Goal: Task Accomplishment & Management: Contribute content

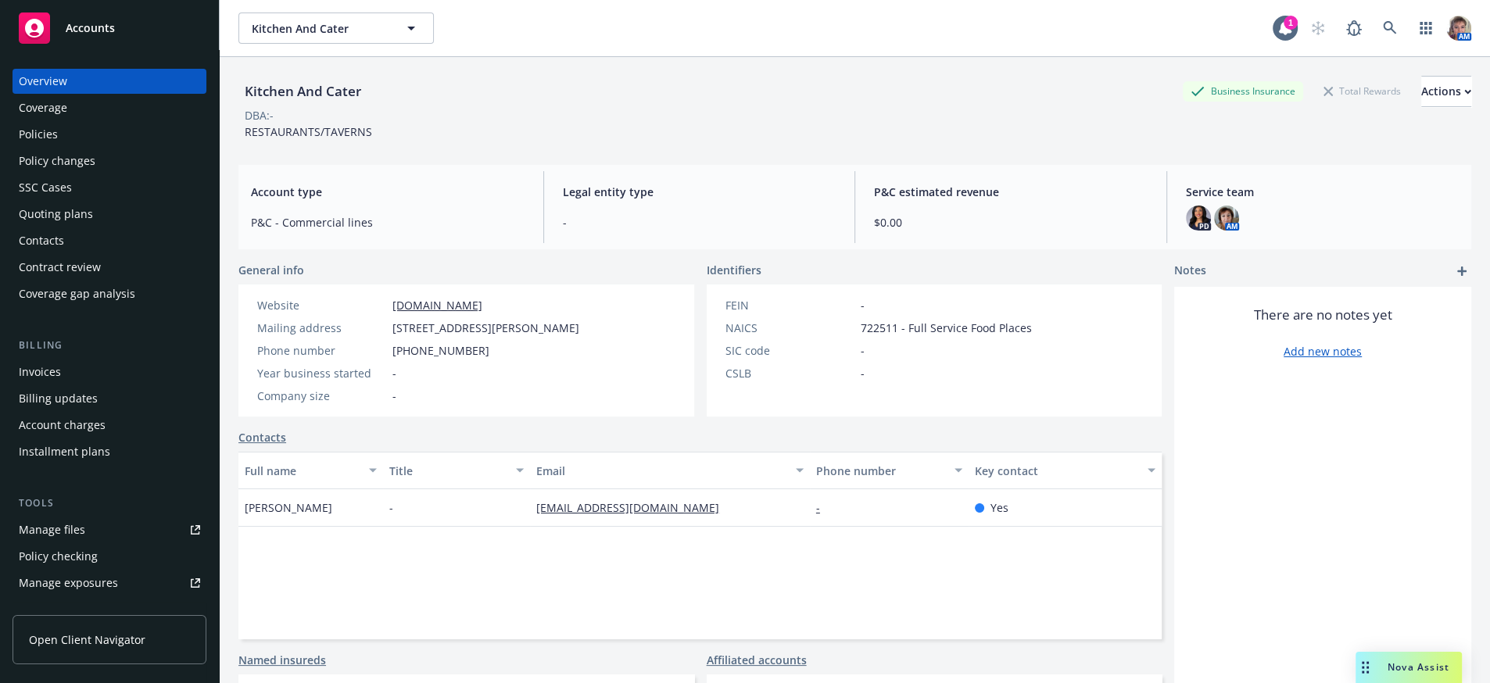
click at [88, 26] on span "Accounts" at bounding box center [90, 28] width 49 height 13
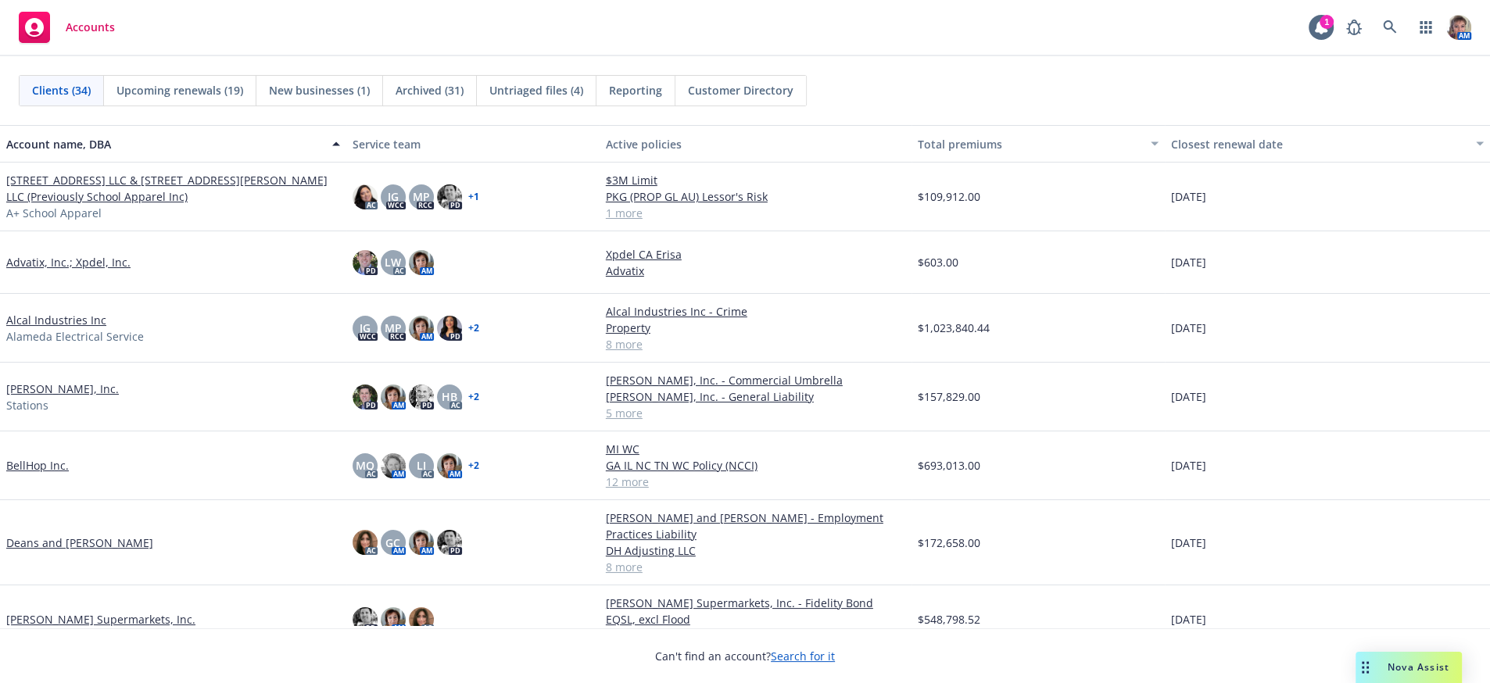
click at [56, 177] on link "[STREET_ADDRESS] LLC & [STREET_ADDRESS][PERSON_NAME] LLC (Previously School App…" at bounding box center [173, 188] width 334 height 33
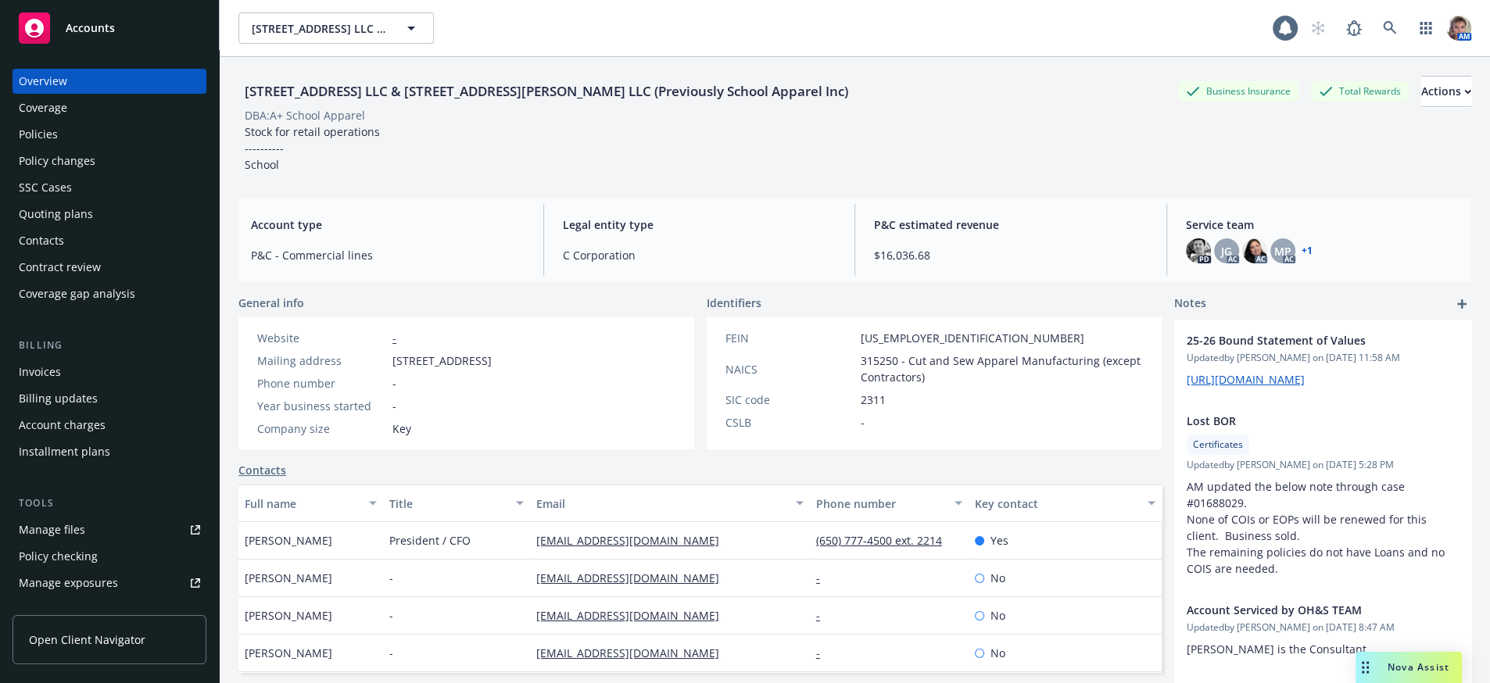
click at [97, 147] on div "Policies" at bounding box center [109, 134] width 181 height 25
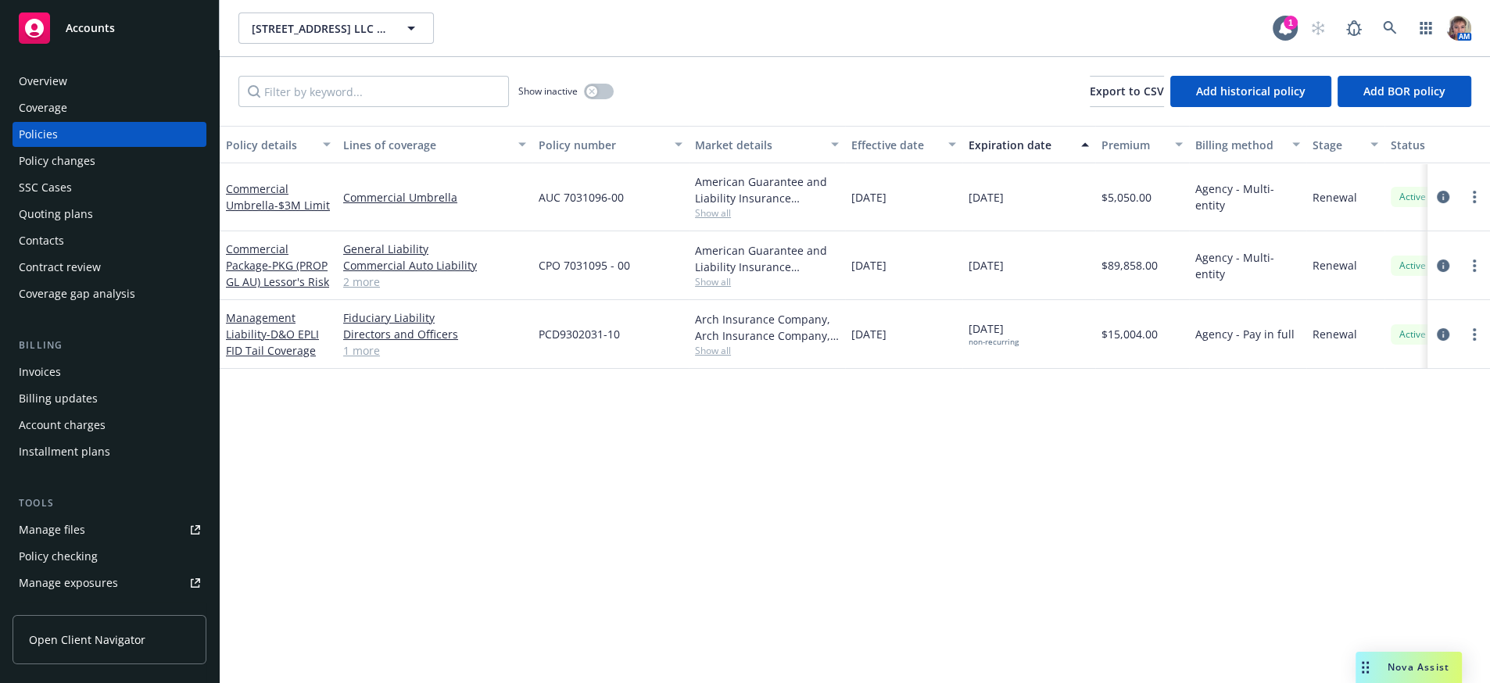
click at [794, 424] on div "Policy details Lines of coverage Policy number Market details Effective date Ex…" at bounding box center [855, 399] width 1271 height 546
click at [952, 522] on div "Policy details Lines of coverage Policy number Market details Effective date Ex…" at bounding box center [855, 399] width 1271 height 546
click at [1442, 203] on icon "circleInformation" at bounding box center [1443, 197] width 13 height 13
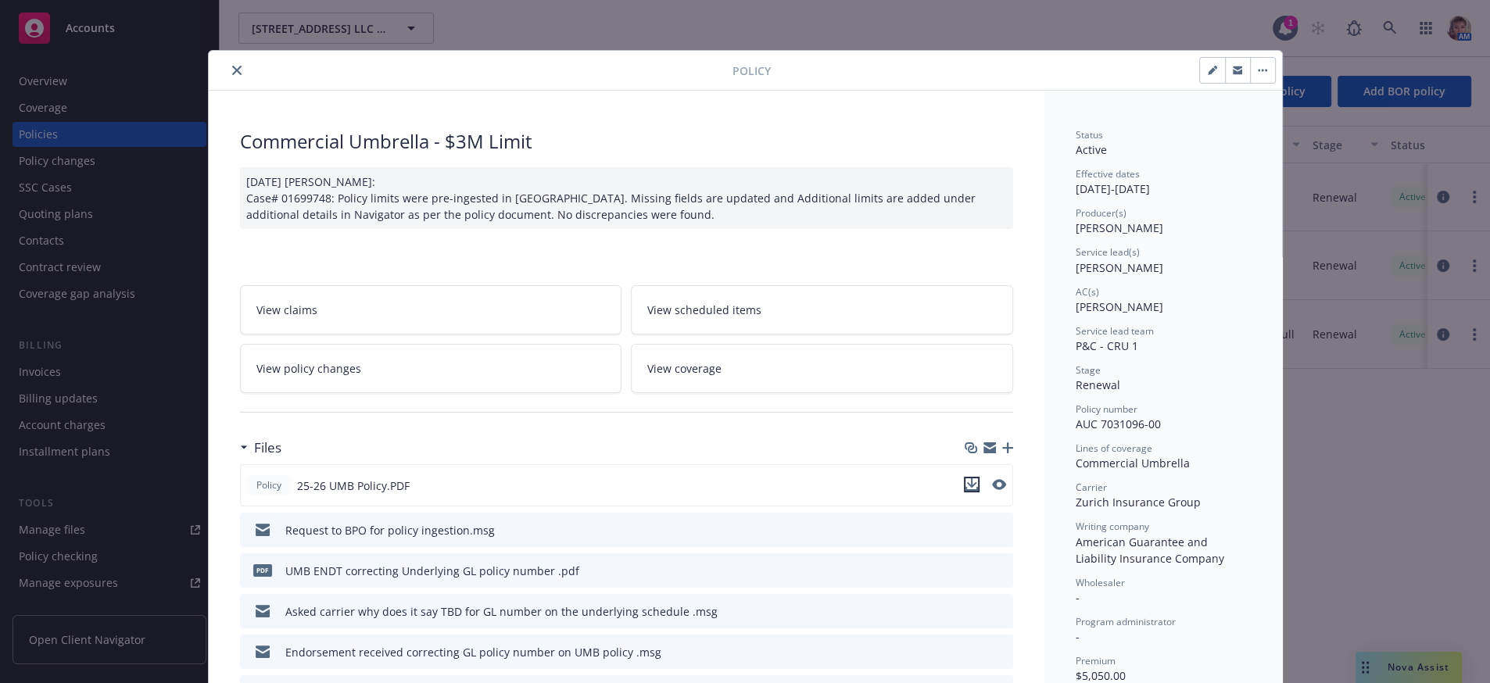
click at [966, 491] on icon "download file" at bounding box center [972, 485] width 13 height 13
click at [232, 75] on icon "close" at bounding box center [236, 70] width 9 height 9
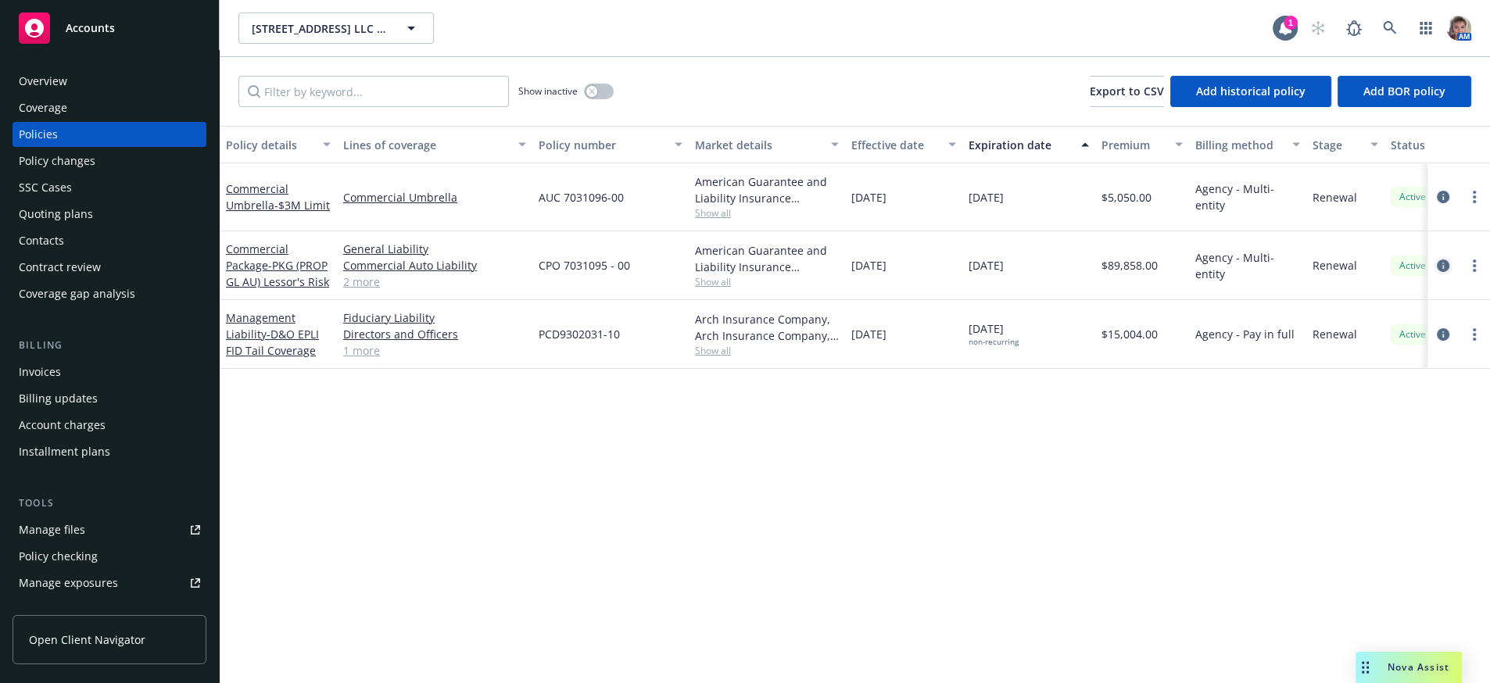
click at [1439, 272] on icon "circleInformation" at bounding box center [1443, 266] width 13 height 13
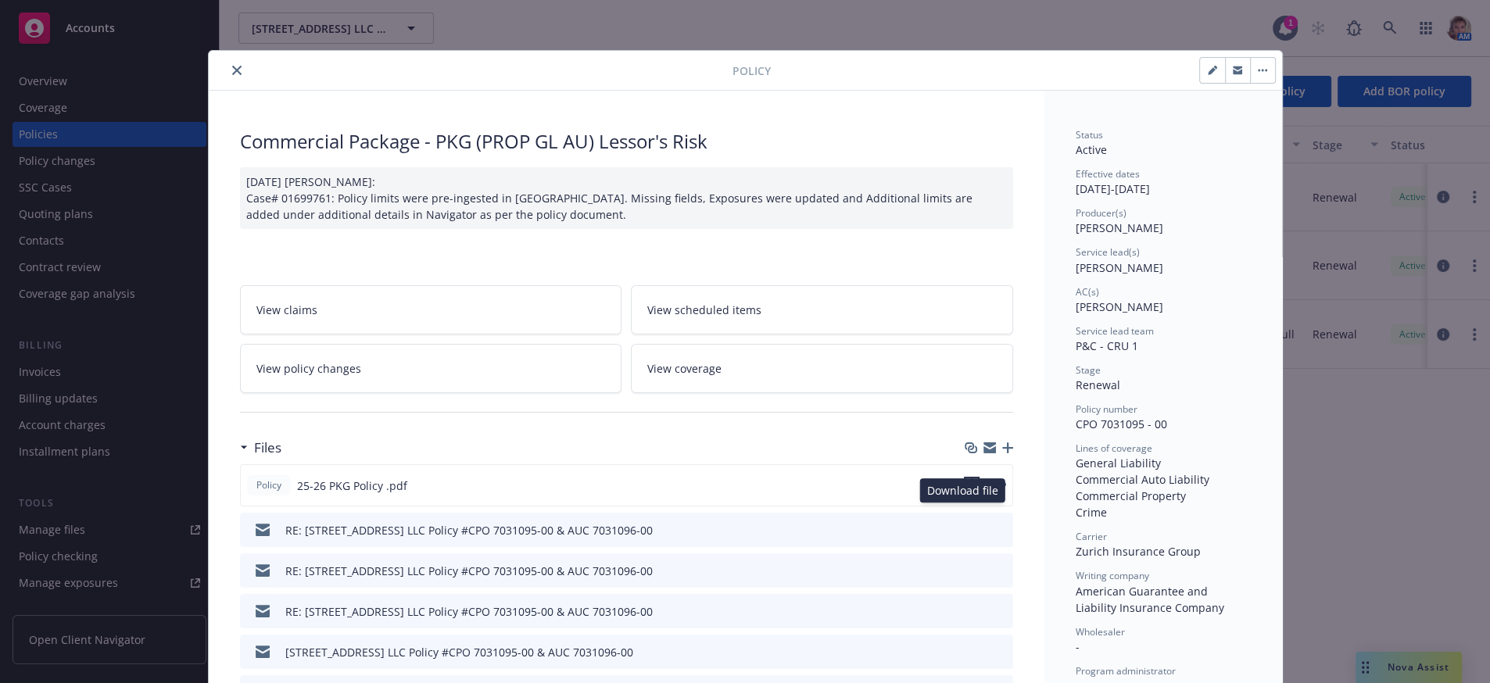
click at [966, 491] on icon "download file" at bounding box center [972, 485] width 13 height 13
drag, startPoint x: 229, startPoint y: 70, endPoint x: 249, endPoint y: 126, distance: 59.6
click at [232, 70] on icon "close" at bounding box center [236, 70] width 9 height 9
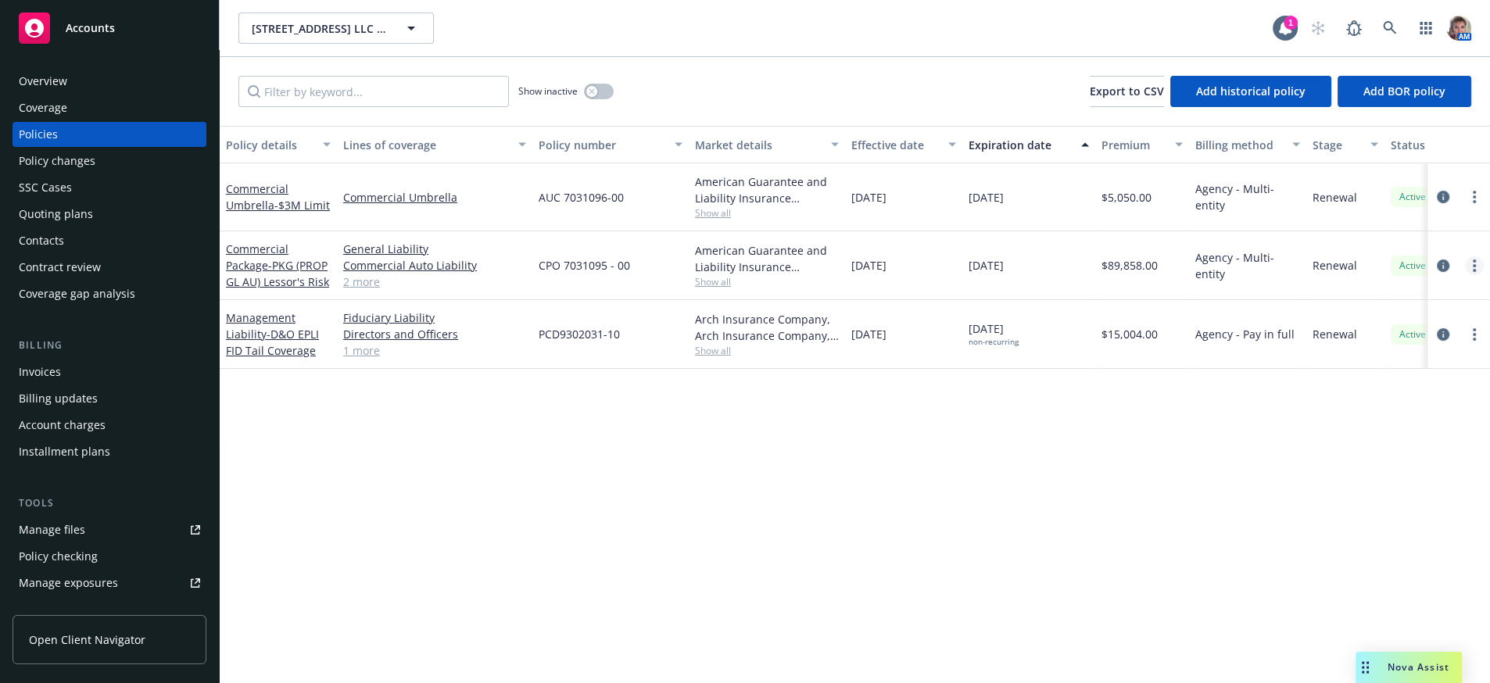
click at [1470, 275] on link "more" at bounding box center [1474, 265] width 19 height 19
drag, startPoint x: 1338, startPoint y: 528, endPoint x: 1353, endPoint y: 528, distance: 14.9
click at [1338, 522] on link "Copy logging email" at bounding box center [1391, 505] width 184 height 31
click at [1442, 272] on icon "circleInformation" at bounding box center [1443, 266] width 13 height 13
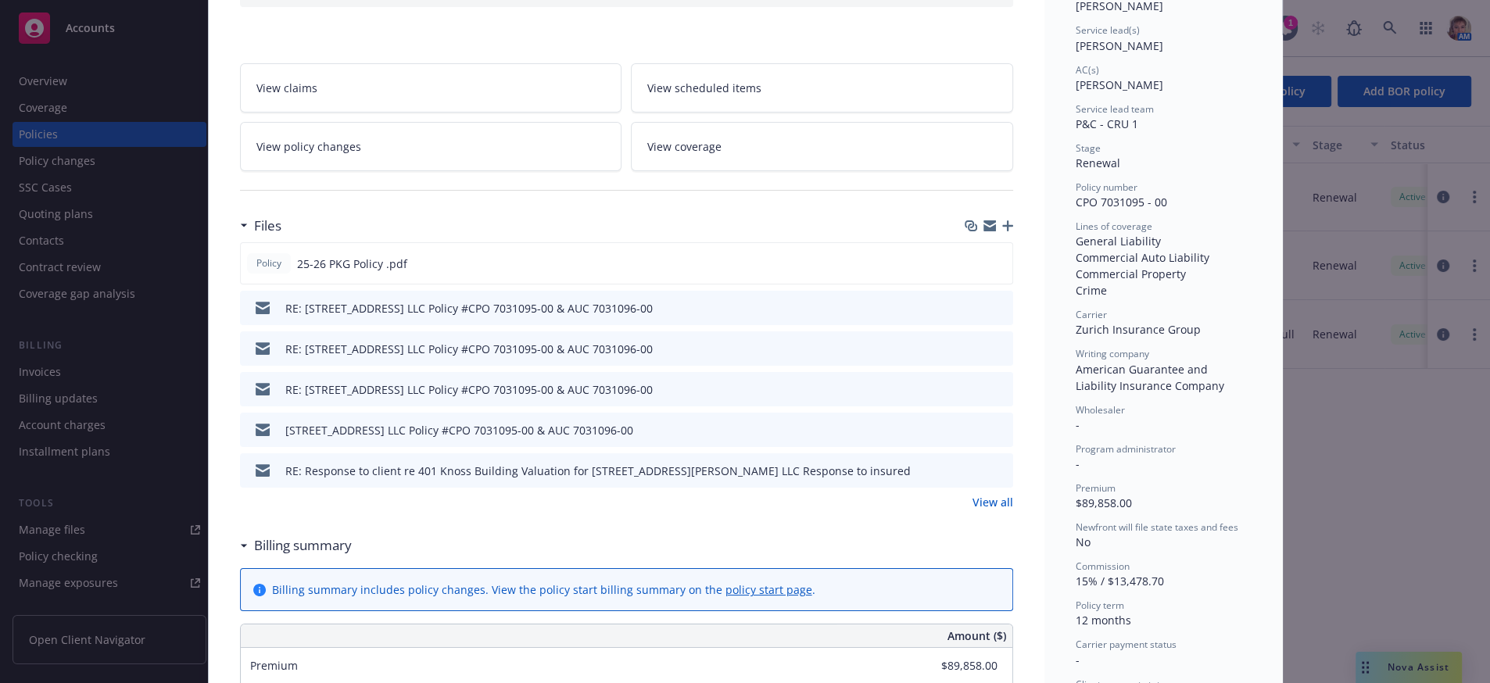
scroll to position [225, 0]
click at [975, 507] on link "View all" at bounding box center [993, 499] width 41 height 16
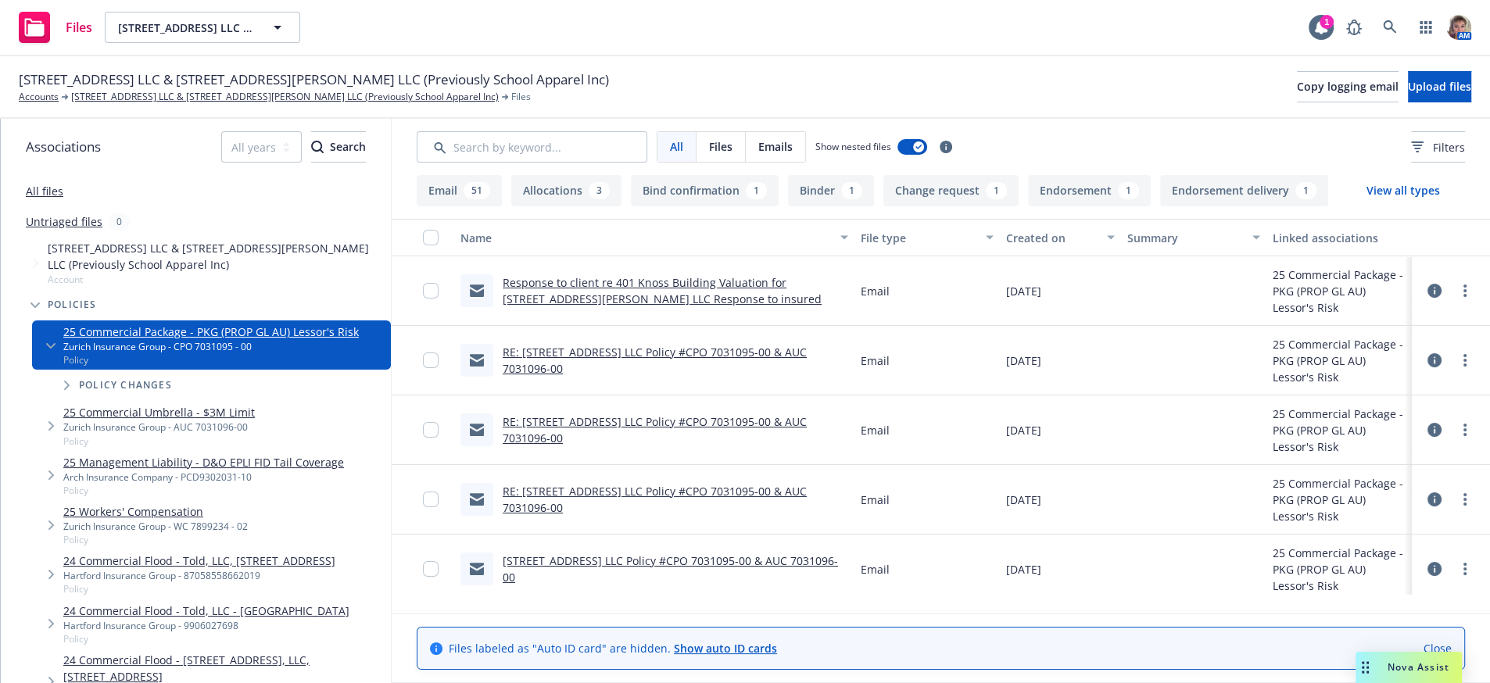
click at [672, 515] on link "RE: [STREET_ADDRESS] LLC Policy #CPO 7031095-00 & AUC 7031096-00" at bounding box center [655, 499] width 304 height 31
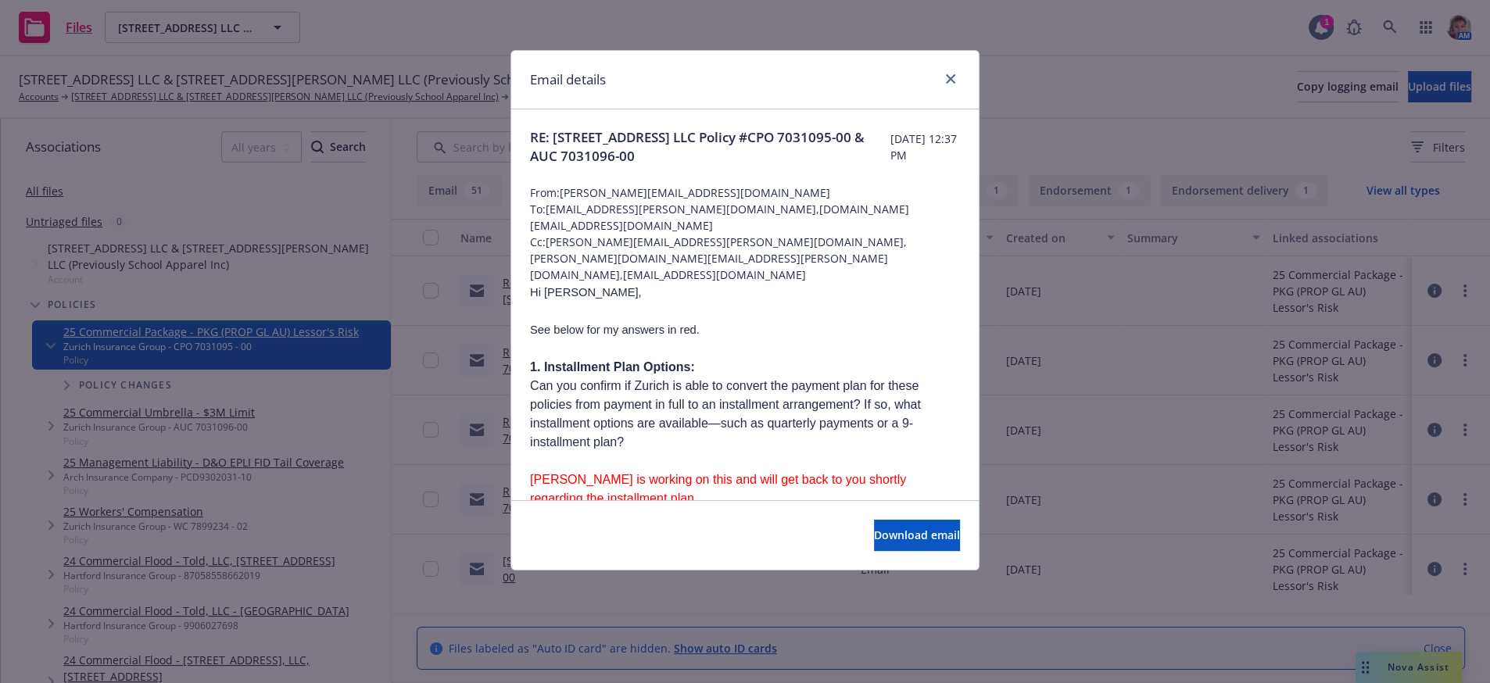
click at [801, 399] on span "Can you confirm if Zurich is able to convert the payment plan for these policie…" at bounding box center [725, 414] width 391 height 70
click at [953, 84] on link "close" at bounding box center [950, 79] width 19 height 19
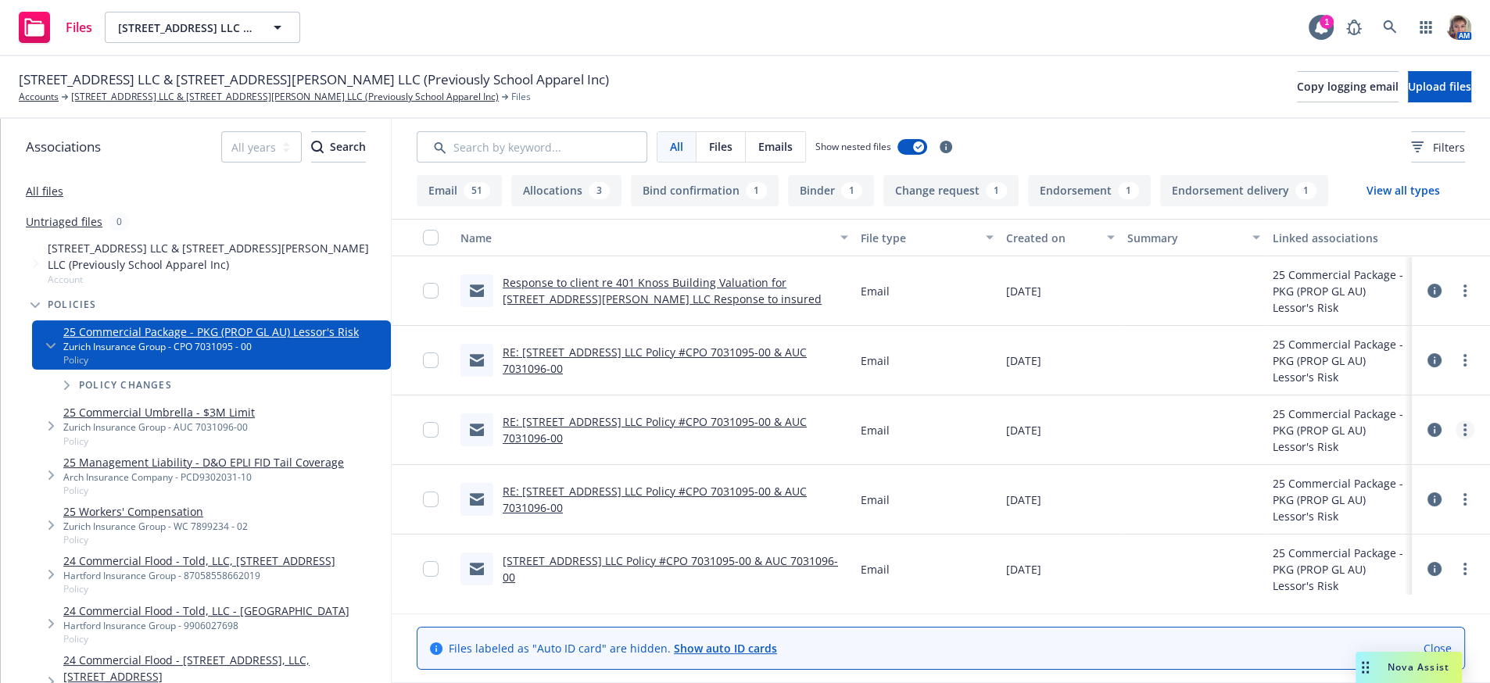
click at [1464, 436] on icon "more" at bounding box center [1465, 430] width 3 height 13
click at [1364, 564] on link "Edit" at bounding box center [1381, 551] width 156 height 31
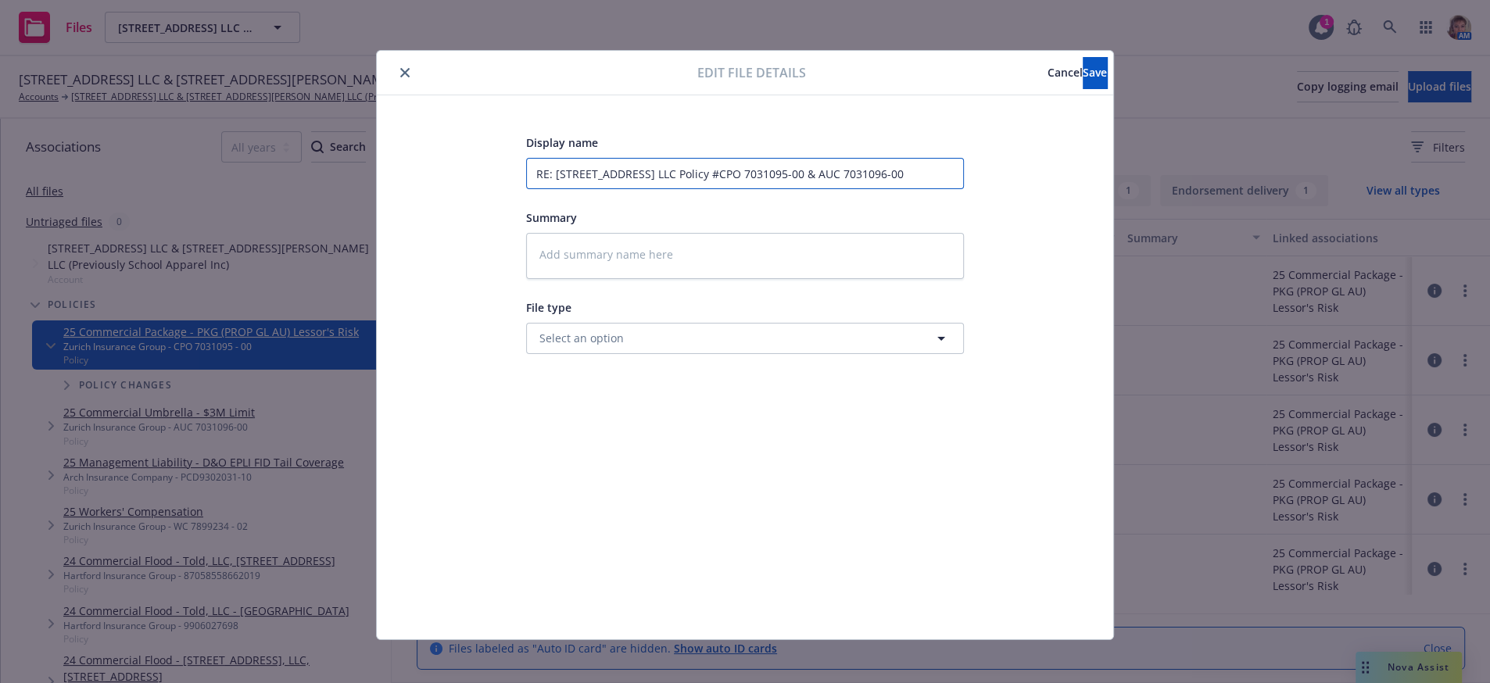
drag, startPoint x: 528, startPoint y: 178, endPoint x: 1734, endPoint y: 199, distance: 1206.7
click at [1490, 199] on html "Files 833 Mitten Road LLC & 300 West Bradley Street LLC (Previously School Appa…" at bounding box center [745, 341] width 1490 height 683
type textarea "x"
type input "A"
type textarea "x"
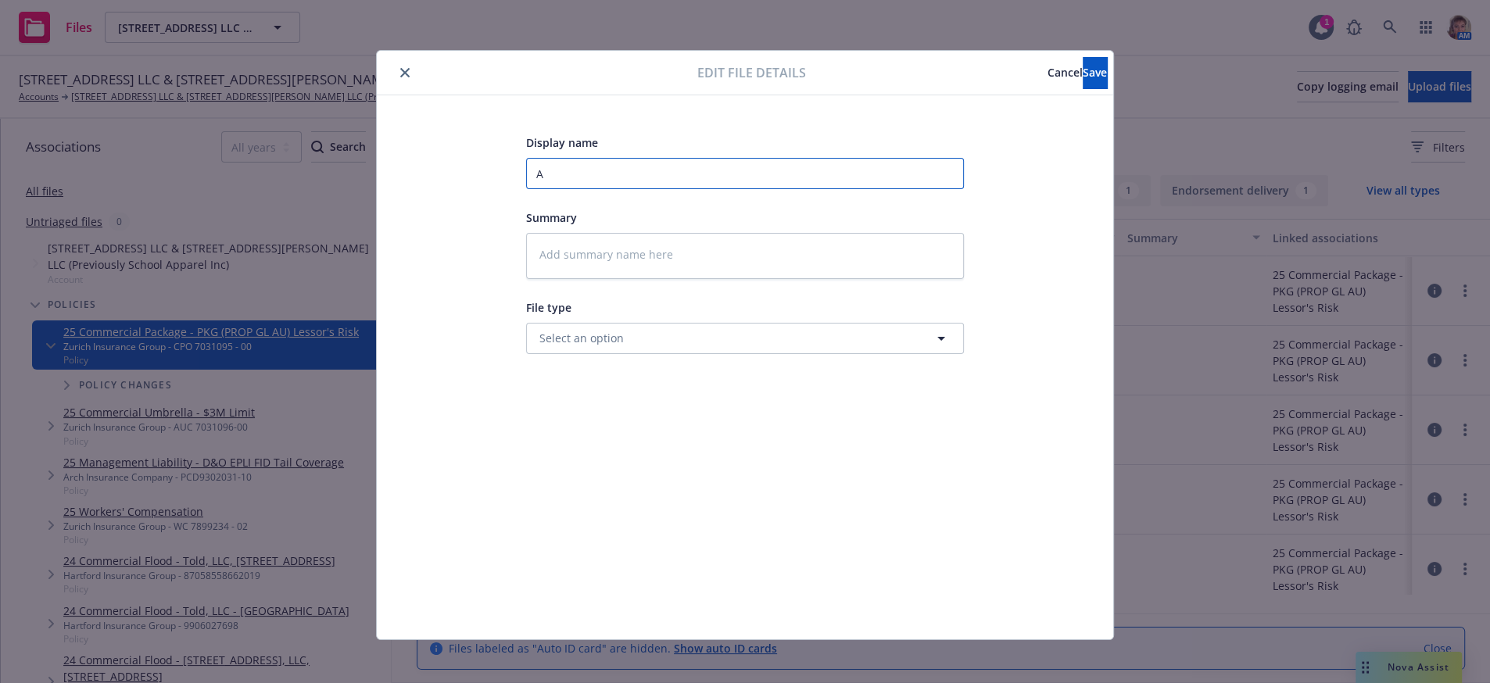
type input "As"
type textarea "x"
type input "Asn"
type textarea "x"
type input "Asnw"
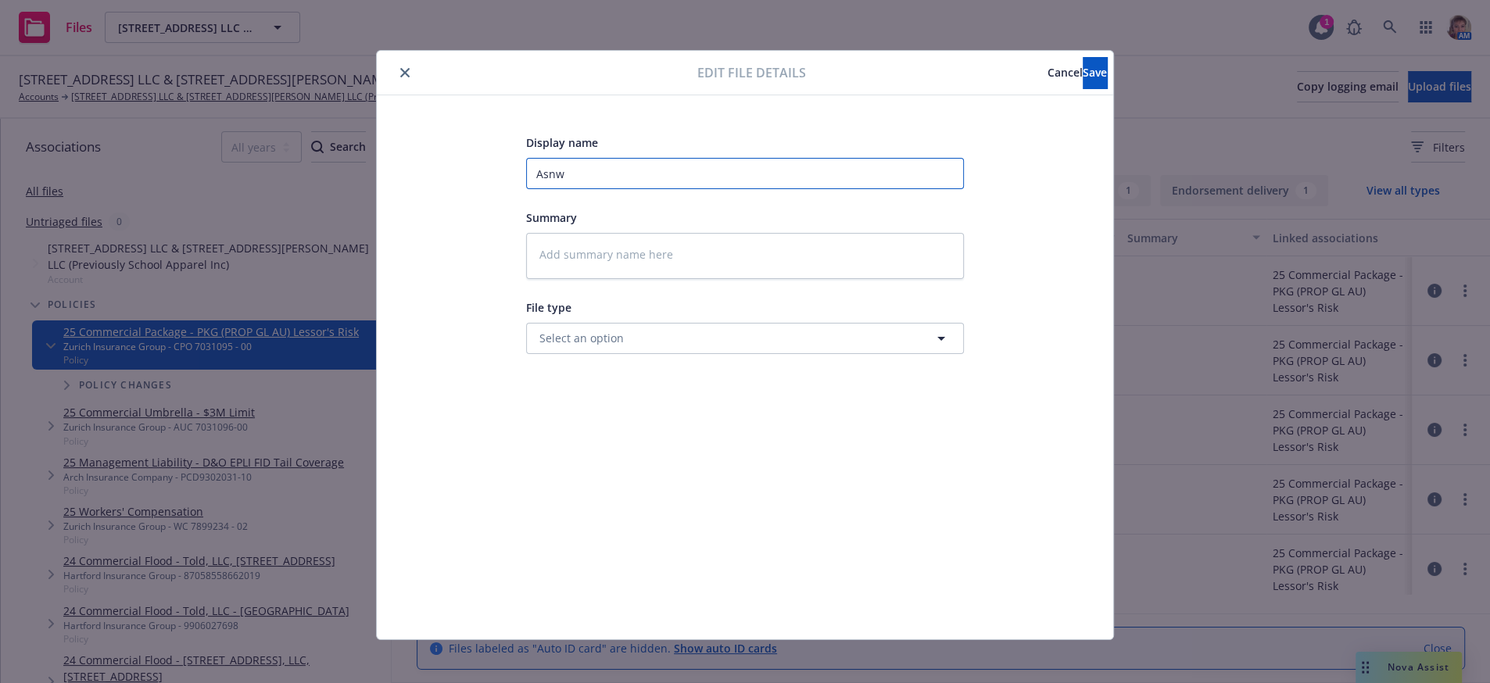
type textarea "x"
type input "Asnwe"
type textarea "x"
type input "Asnwer"
type textarea "x"
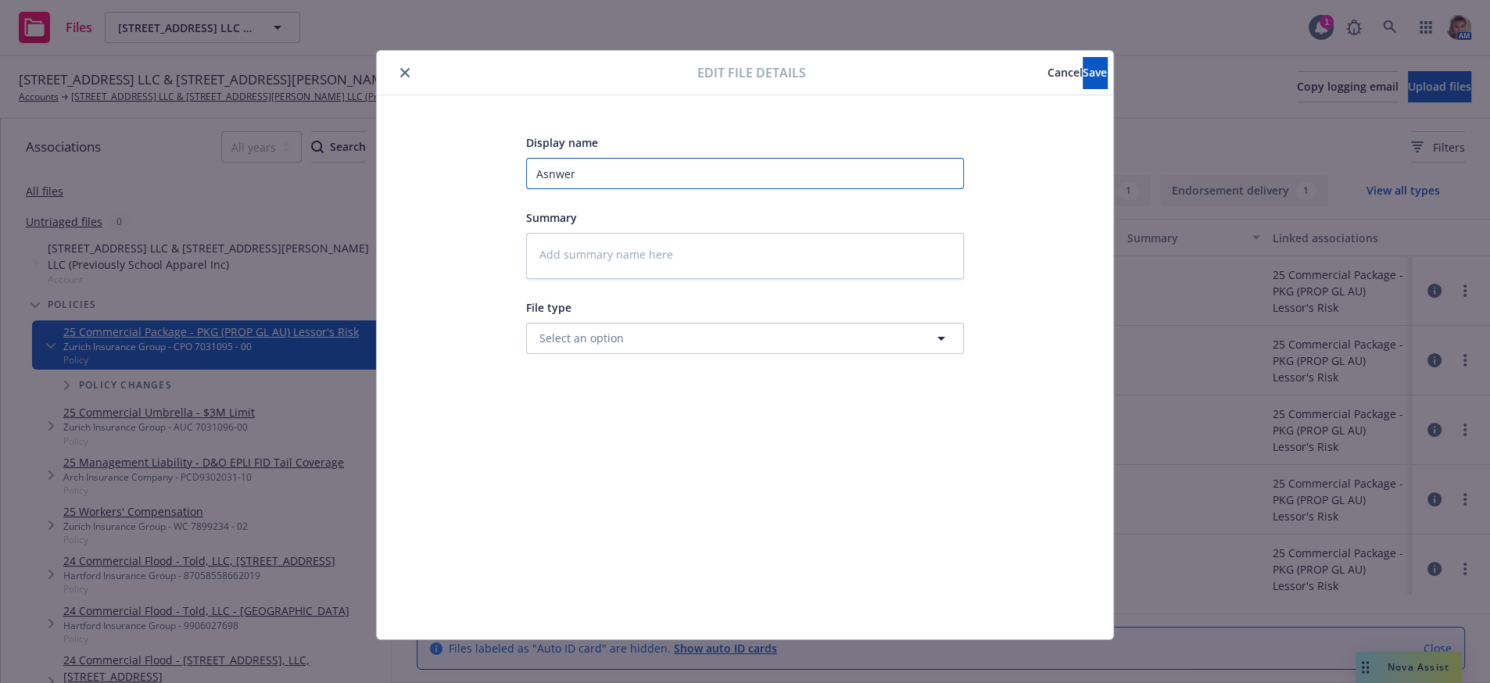
type input "Asnwers"
type textarea "x"
type input "Asnwers"
type textarea "x"
type input "Asnwers t"
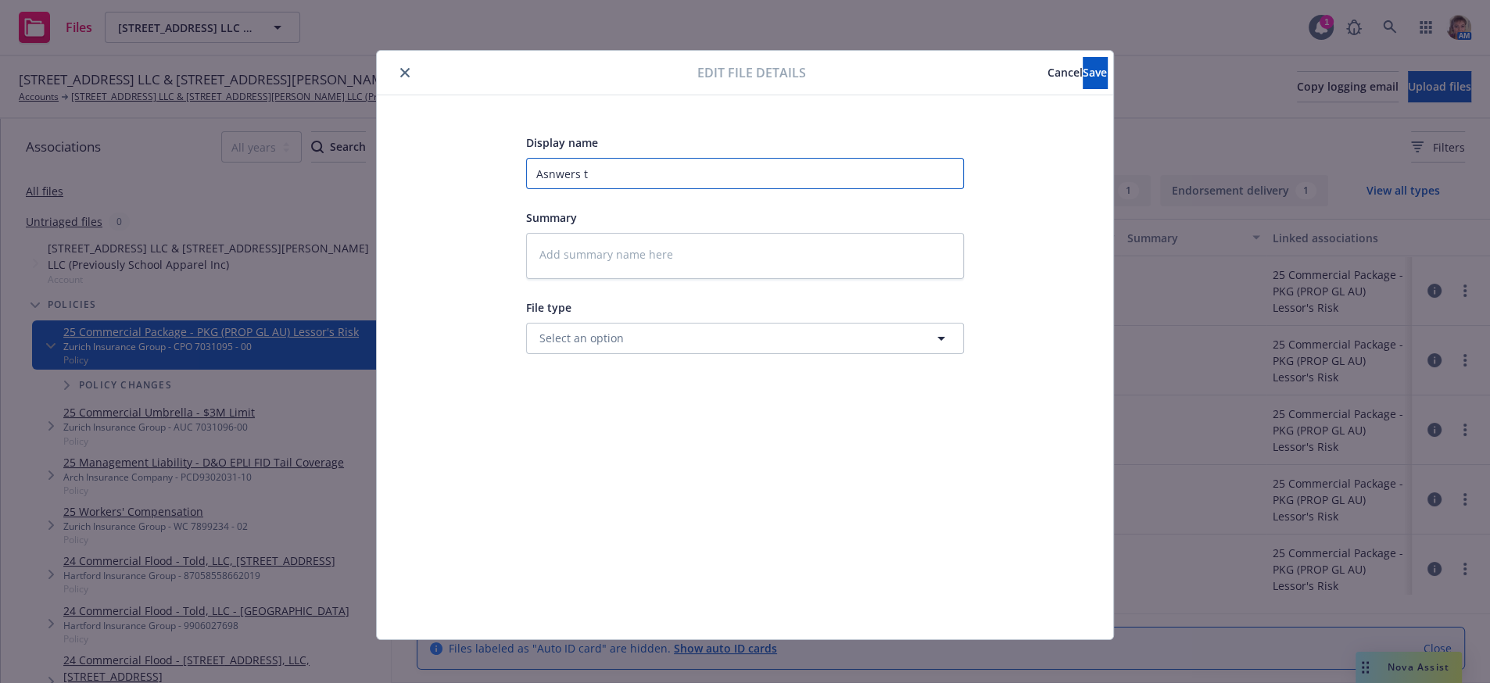
type textarea "x"
type input "Asnwers"
type textarea "x"
type input "Asnwers f"
type textarea "x"
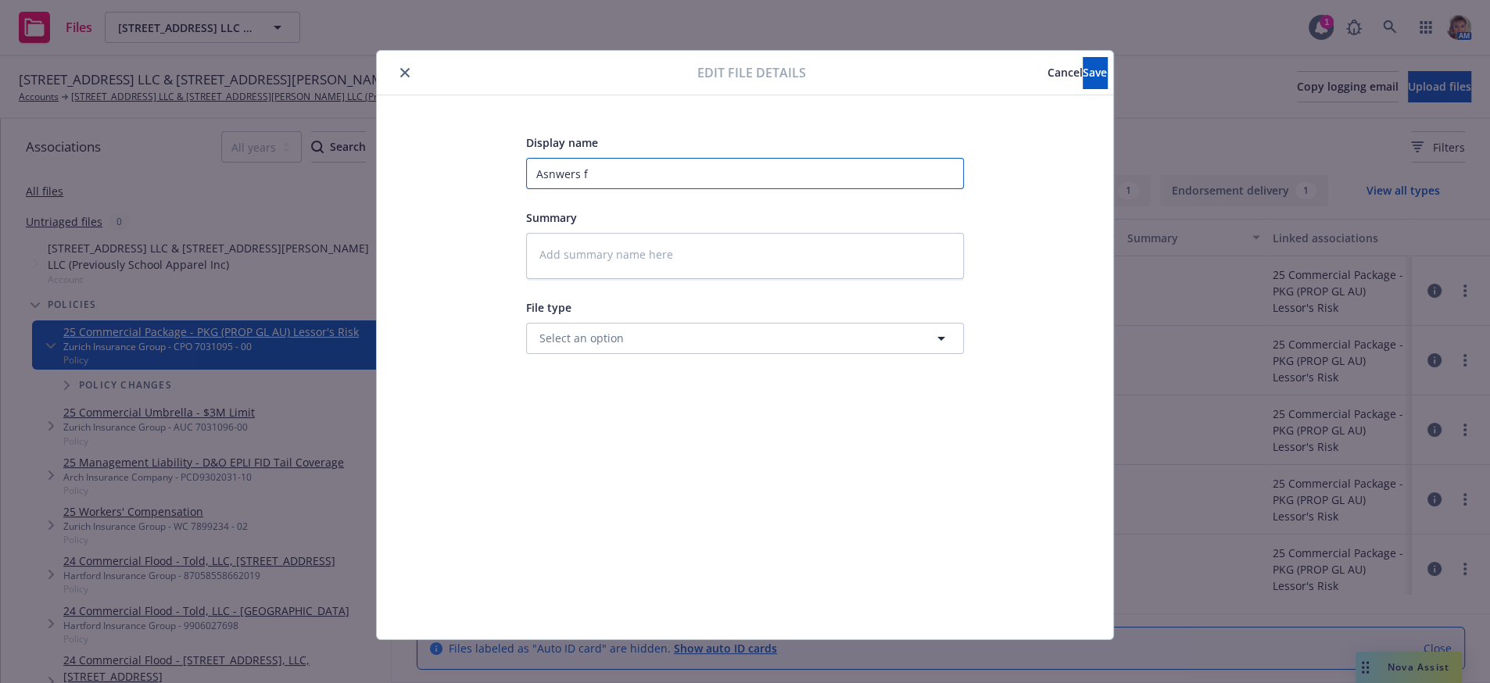
type input "Asnwers fr"
type textarea "x"
type input "Asnwers fro"
type textarea "x"
type input "Asnwers from"
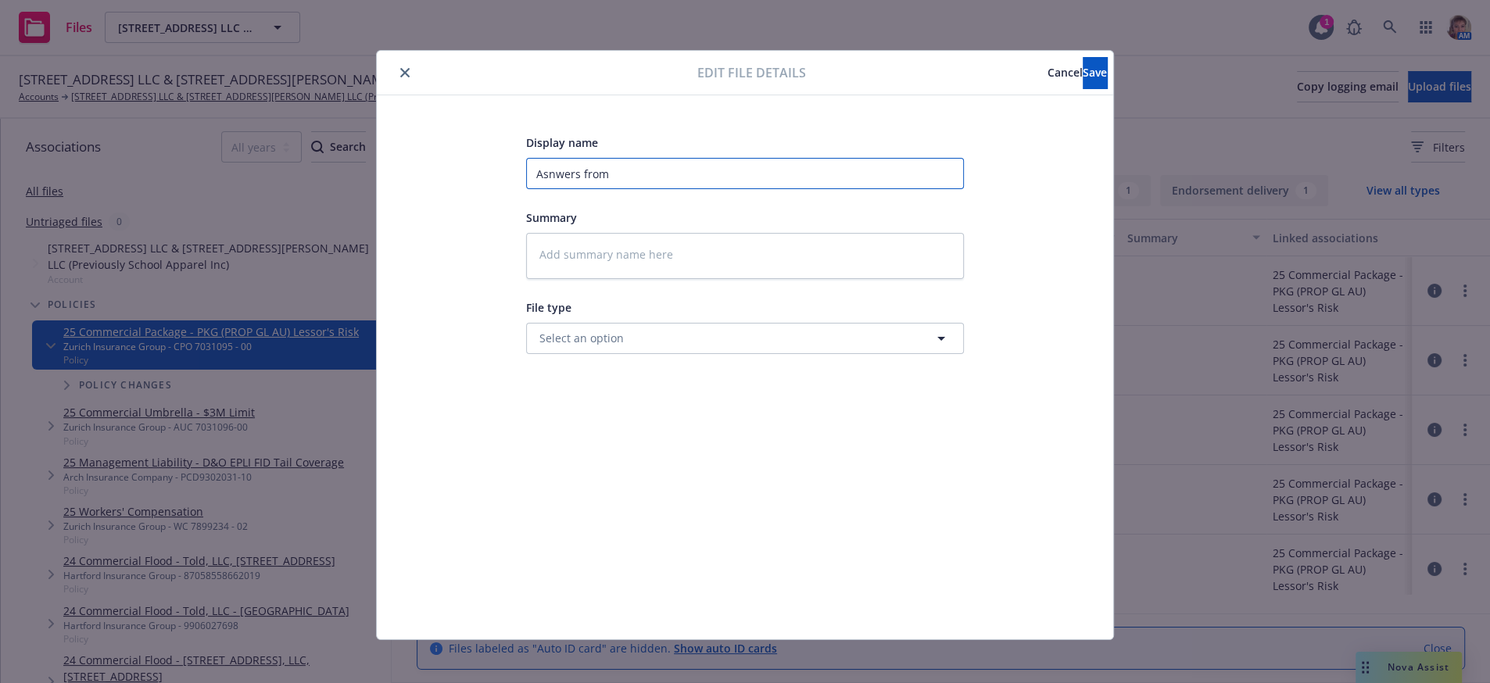
type textarea "x"
type input "Asnwers from"
type textarea "x"
type input "Asnwers from c"
type textarea "x"
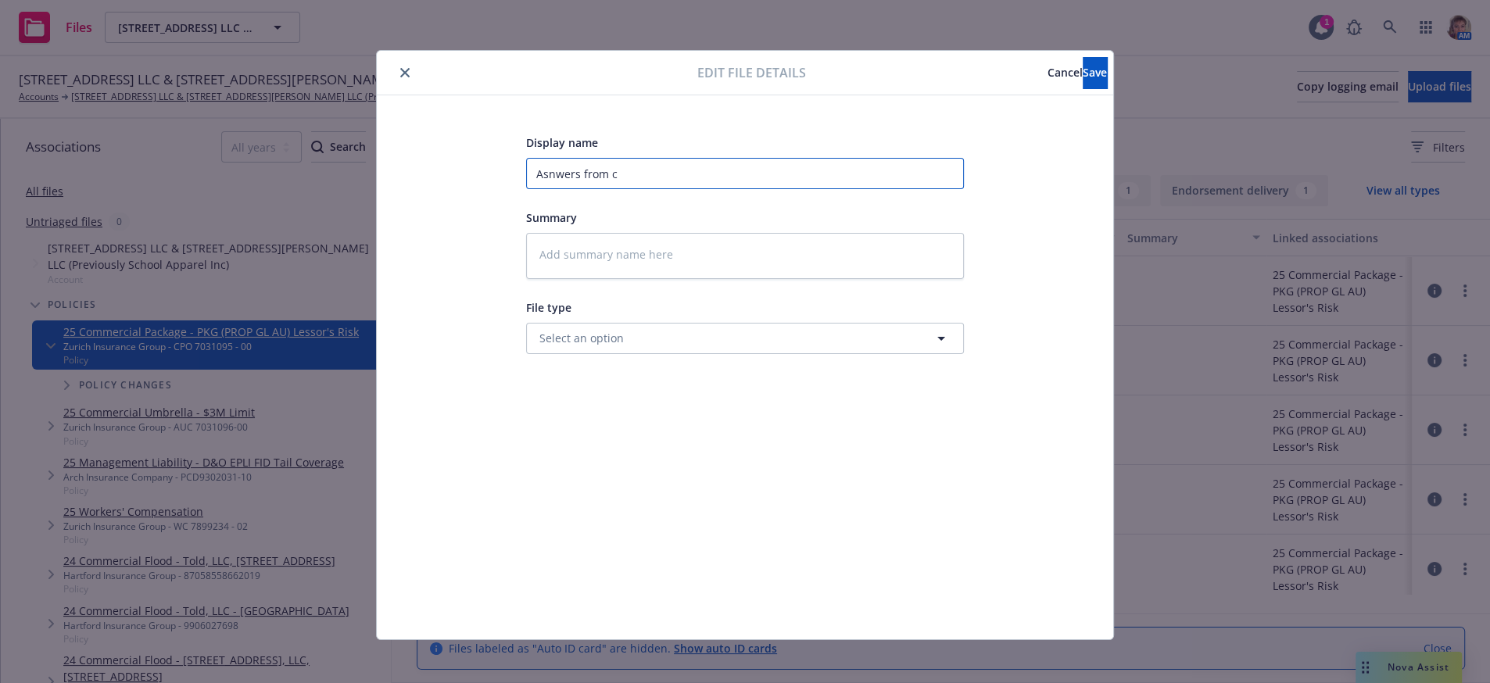
type input "Asnwers from ca"
type textarea "x"
type input "Asnwers from car"
type textarea "x"
type input "Asnwers from carr"
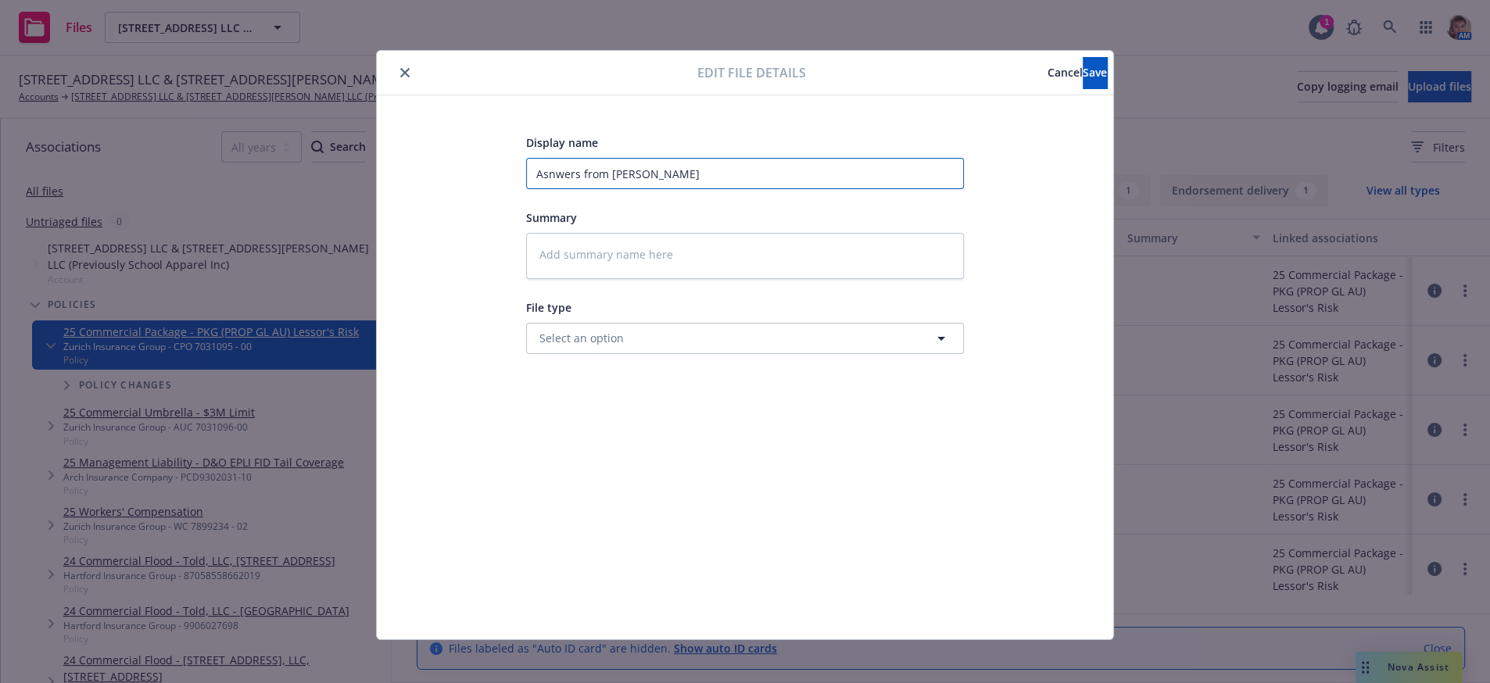
type textarea "x"
type input "Asnwers from carri"
type textarea "x"
type input "Asnwers from carrie"
type textarea "x"
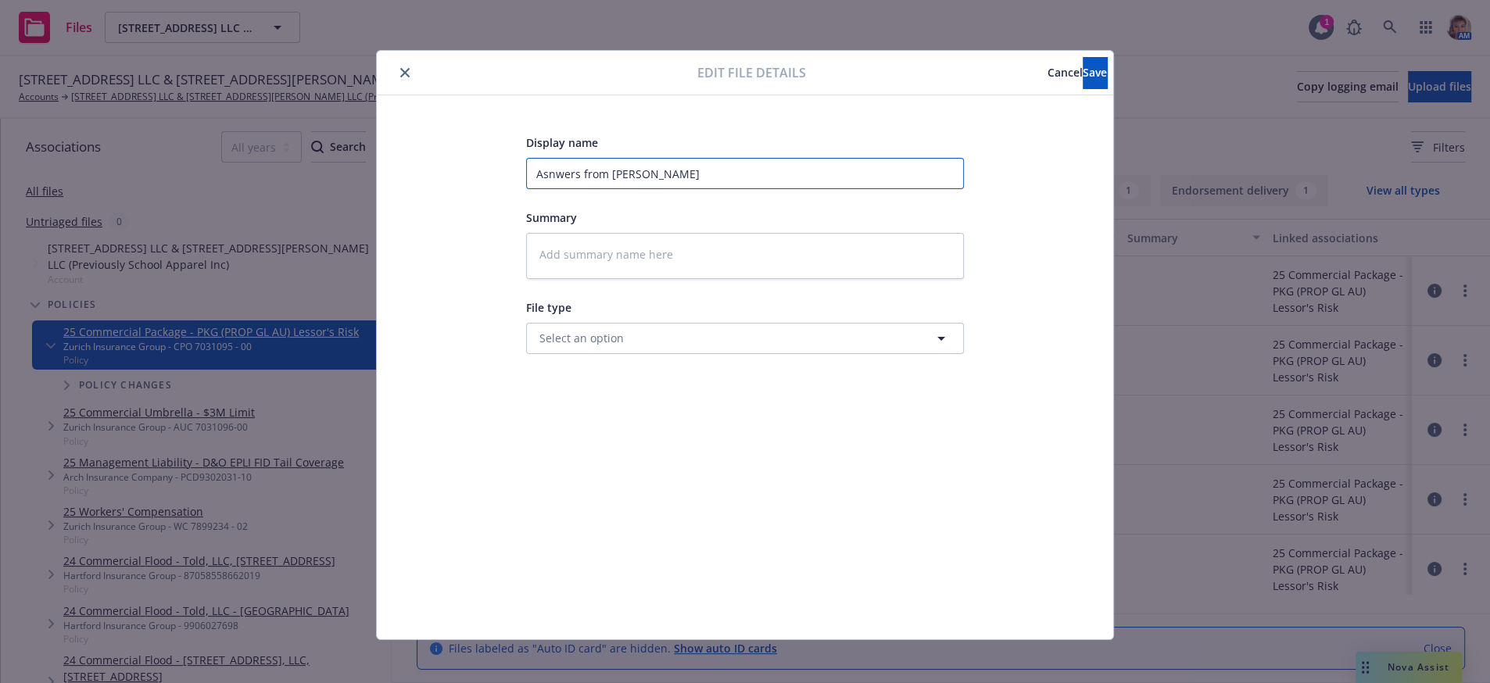
type input "Asnwers from carrier"
type textarea "x"
type input "Asnwers from carrier"
click at [1059, 56] on div "Edit file details Cancel Save" at bounding box center [745, 73] width 737 height 45
drag, startPoint x: 1059, startPoint y: 65, endPoint x: 1026, endPoint y: 81, distance: 36.7
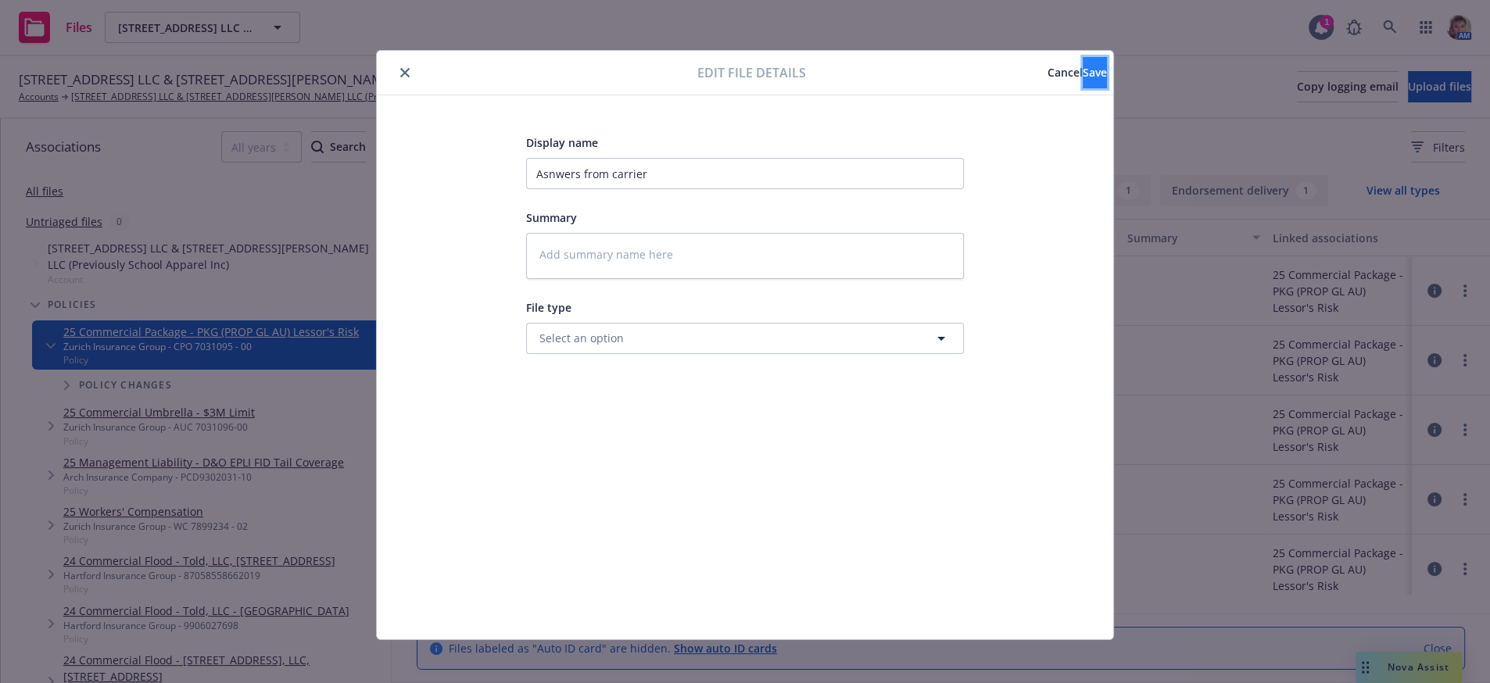
click at [1083, 66] on span "Save" at bounding box center [1095, 72] width 24 height 15
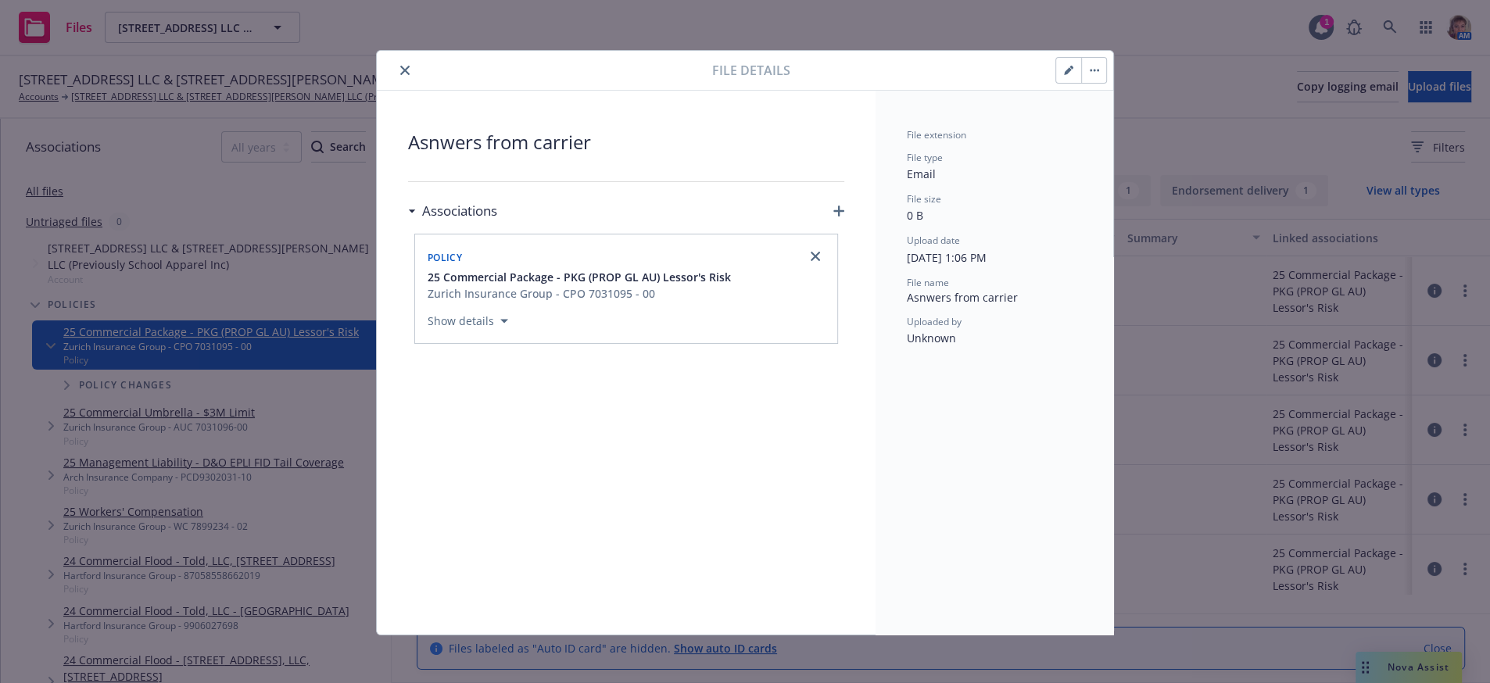
click at [400, 73] on icon "close" at bounding box center [404, 70] width 9 height 9
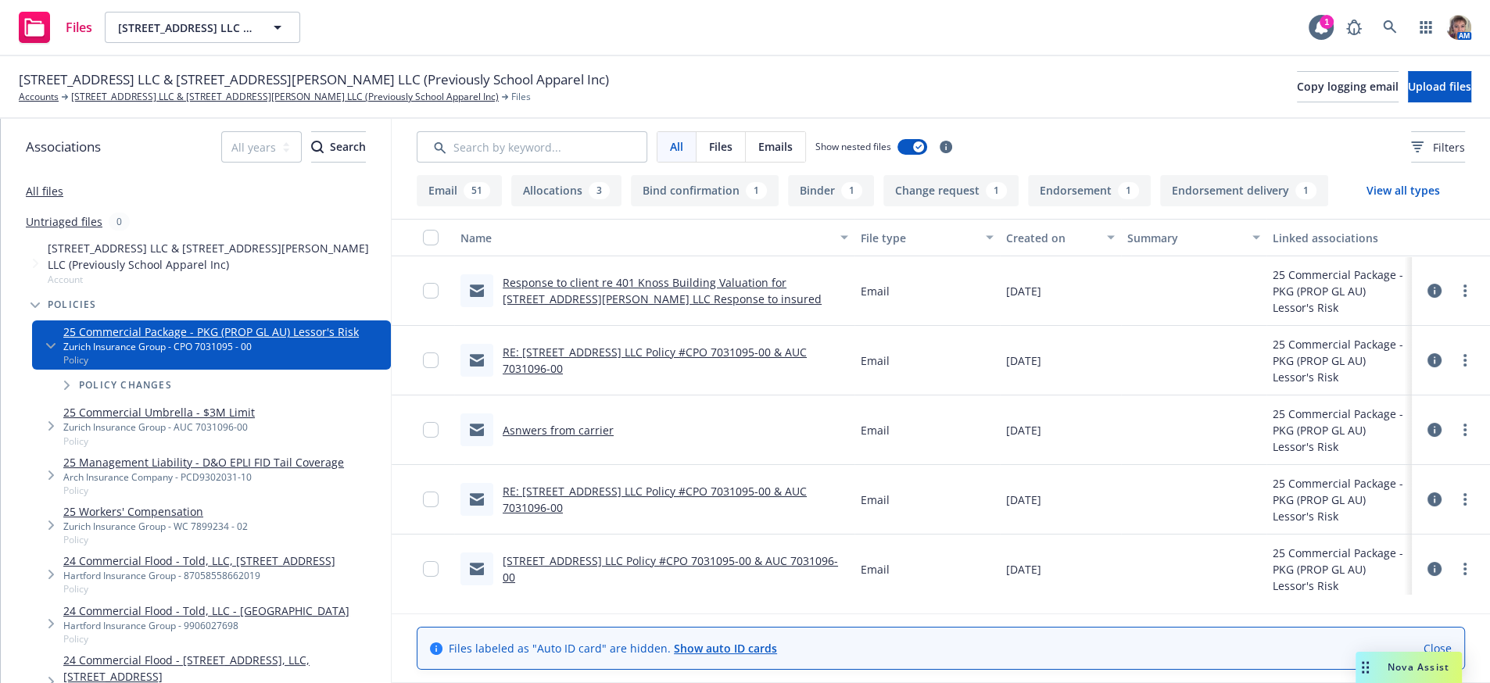
click at [632, 377] on div "RE: [STREET_ADDRESS] LLC Policy #CPO 7031095-00 & AUC 7031096-00" at bounding box center [676, 360] width 346 height 33
click at [632, 376] on link "RE: [STREET_ADDRESS] LLC Policy #CPO 7031095-00 & AUC 7031096-00" at bounding box center [655, 360] width 304 height 31
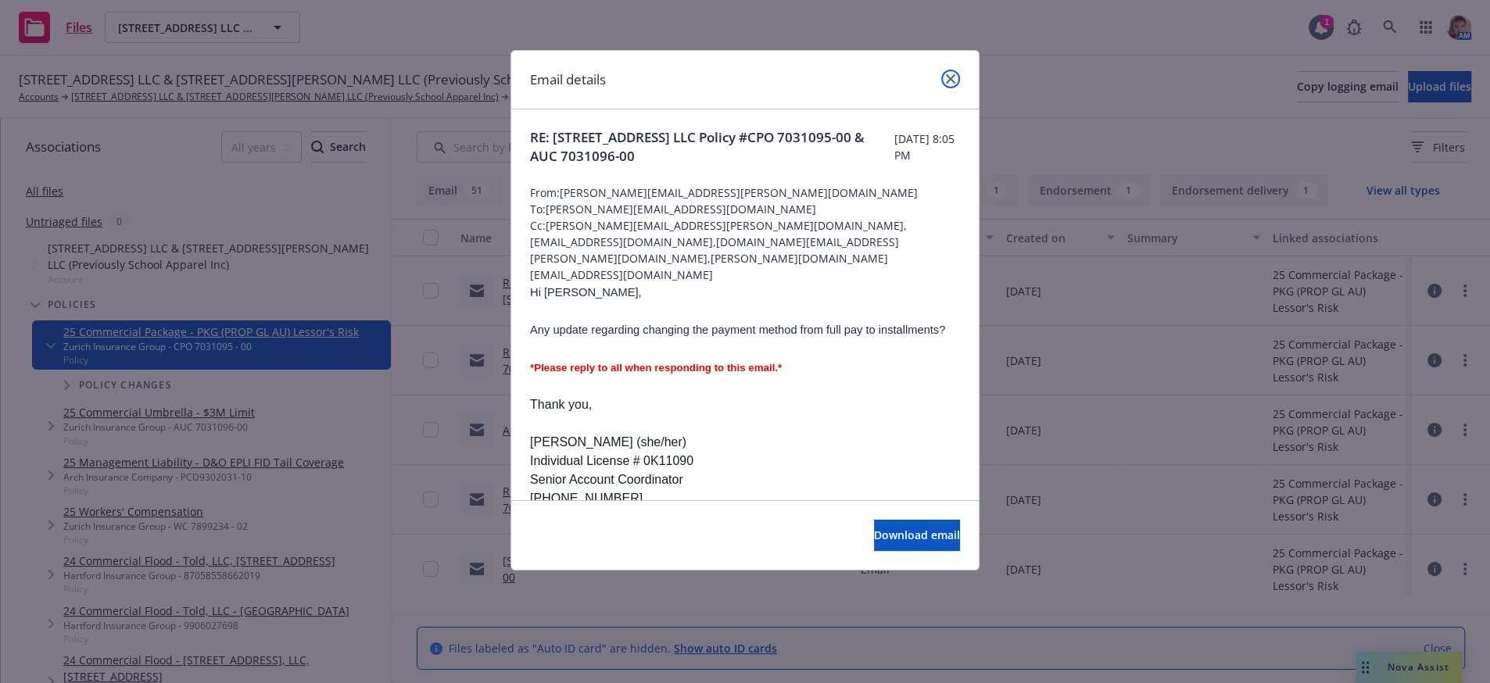
click at [942, 77] on link "close" at bounding box center [950, 79] width 19 height 19
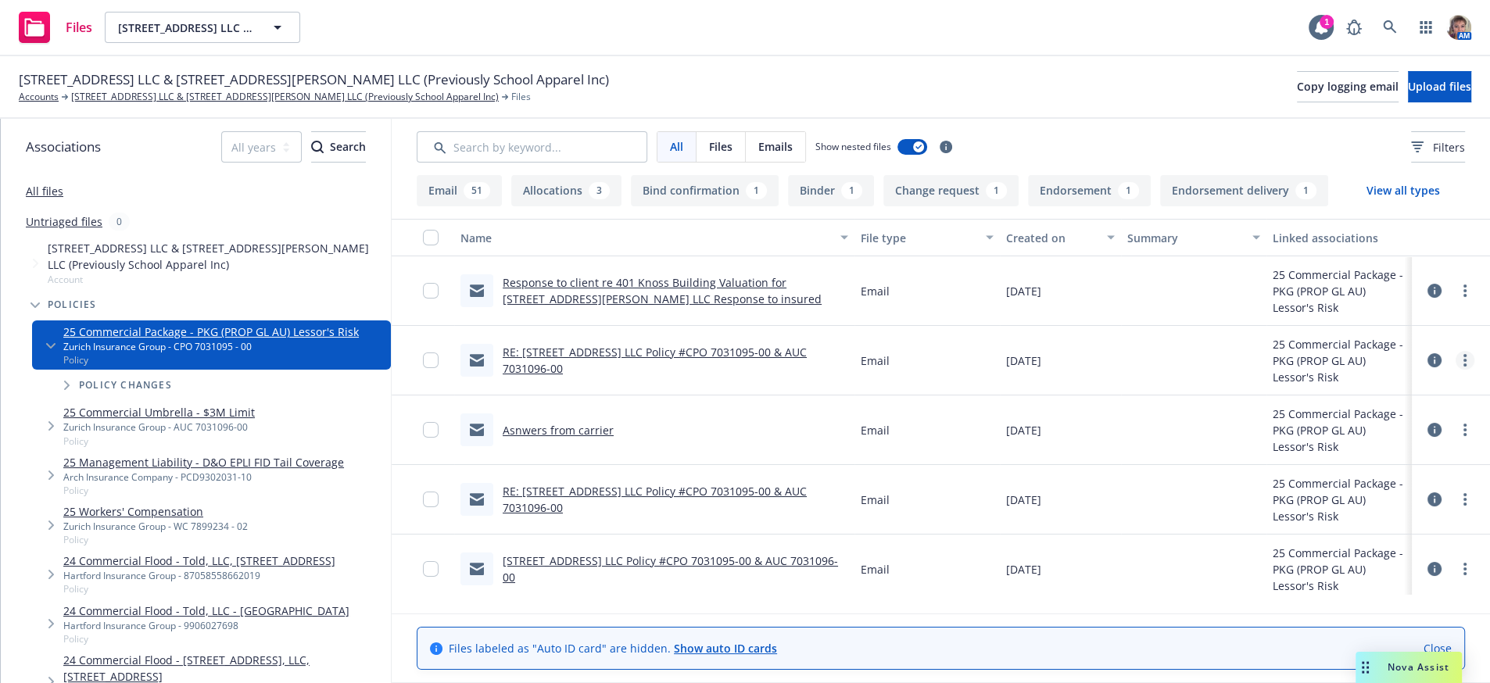
click at [1456, 370] on link "more" at bounding box center [1465, 360] width 19 height 19
click at [1344, 495] on link "Edit" at bounding box center [1381, 479] width 156 height 31
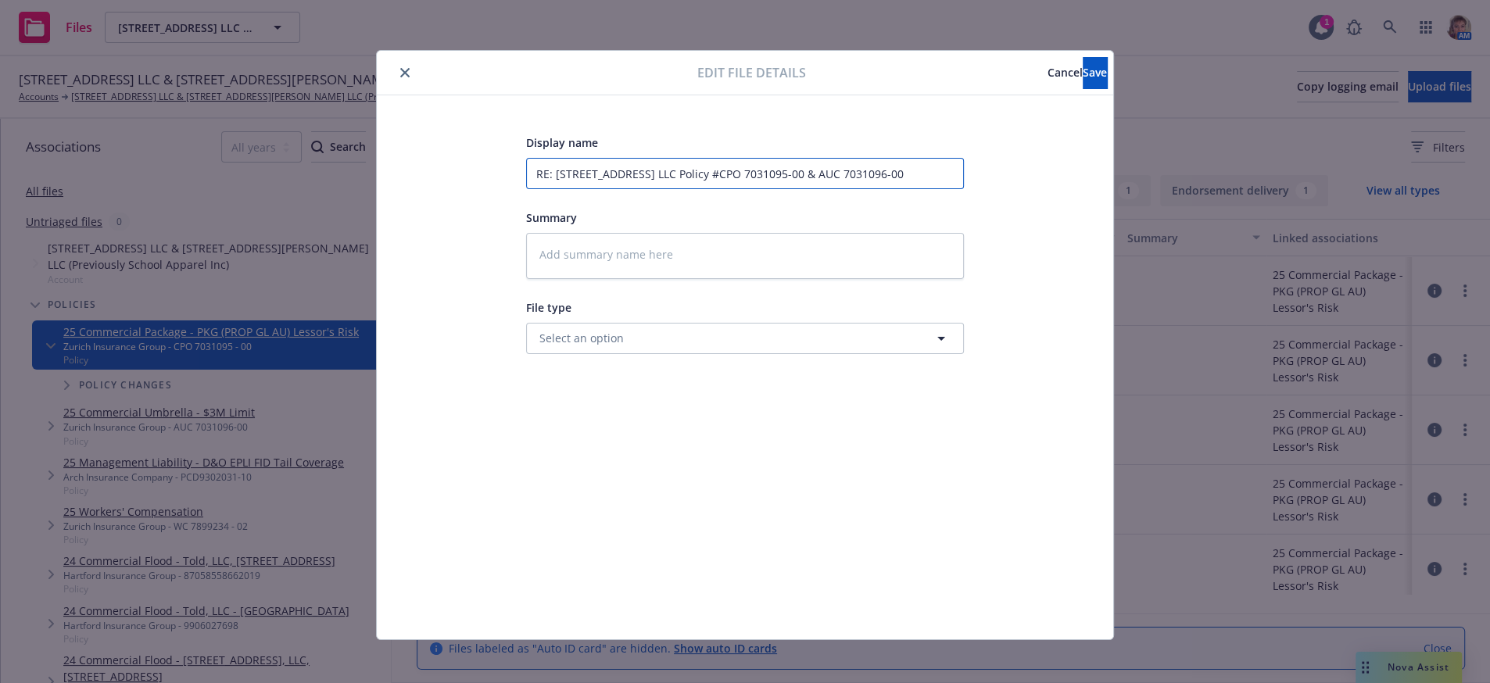
drag, startPoint x: 525, startPoint y: 177, endPoint x: 1259, endPoint y: 206, distance: 734.0
click at [1259, 206] on div "Edit file details Cancel Save Display name RE: 833 Mitten Road LLC Policy #CPO …" at bounding box center [745, 341] width 1490 height 683
type textarea "x"
type input "F"
type textarea "x"
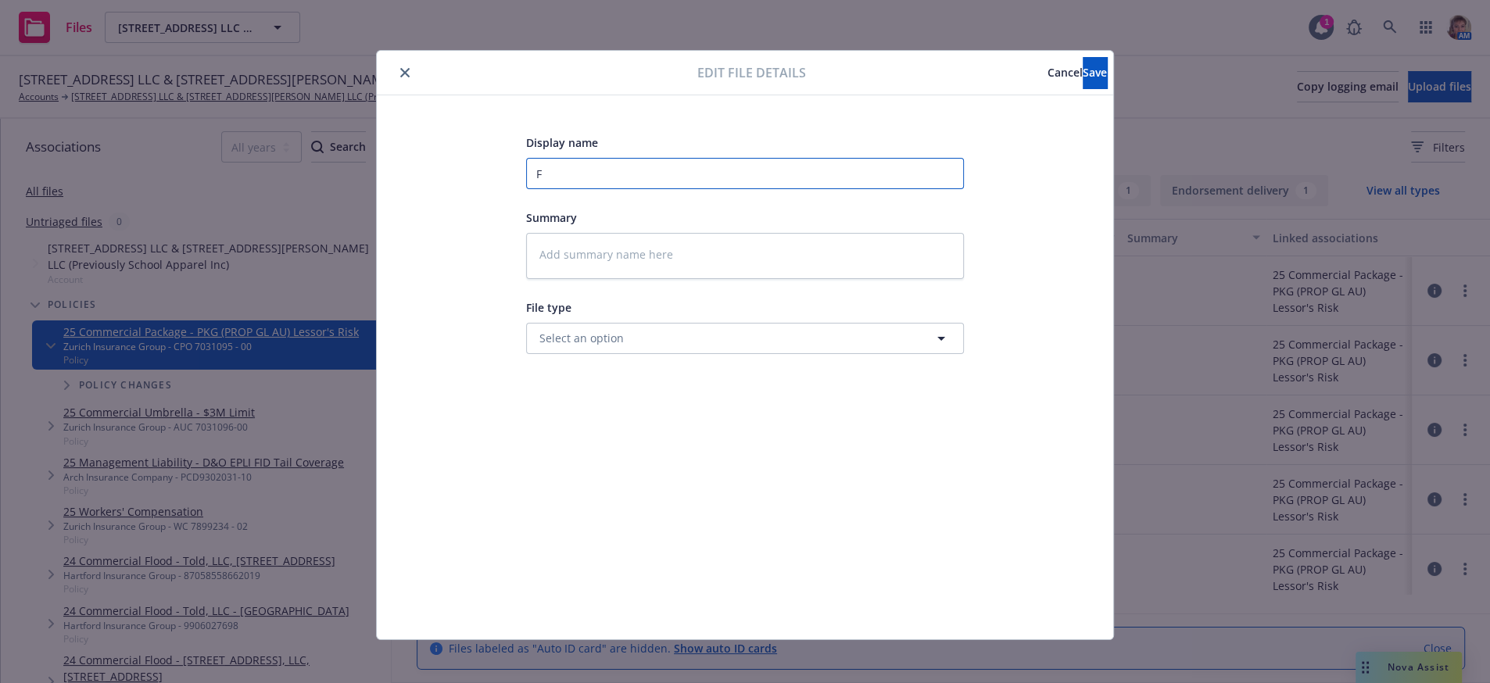
type input "Fo"
type textarea "x"
type input "Fol"
type textarea "x"
type input "Foll"
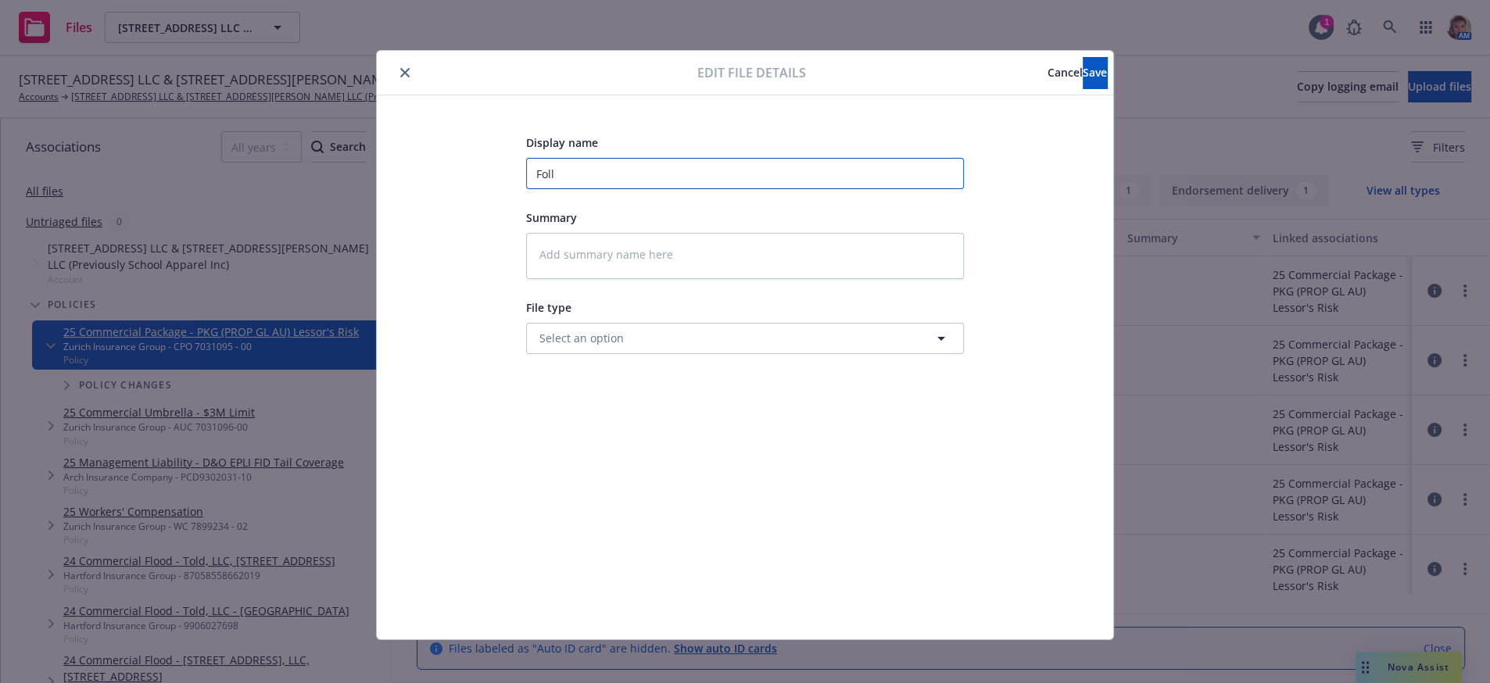
type textarea "x"
type input "Follo"
type textarea "x"
type input "Follow"
type textarea "x"
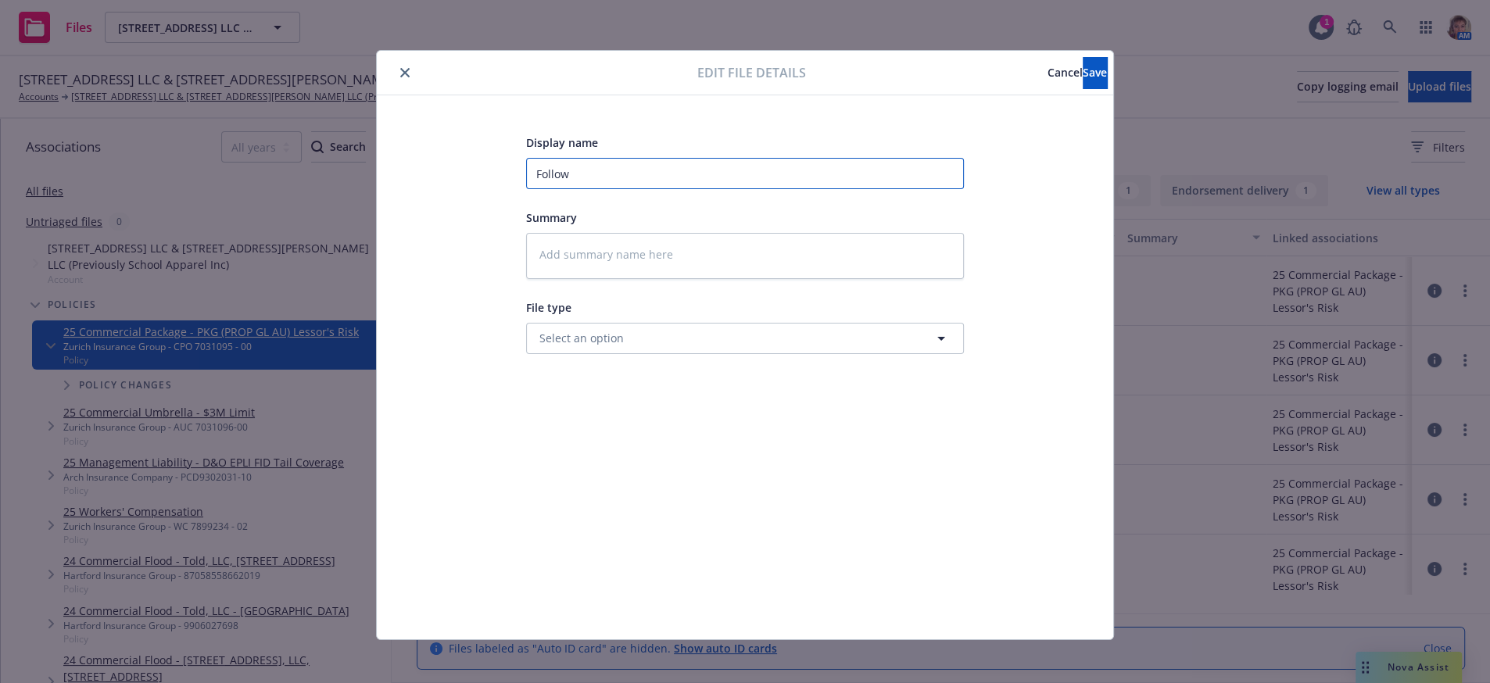
type input "Followe"
type textarea "x"
type input "Followed"
type textarea "x"
type input "Followed"
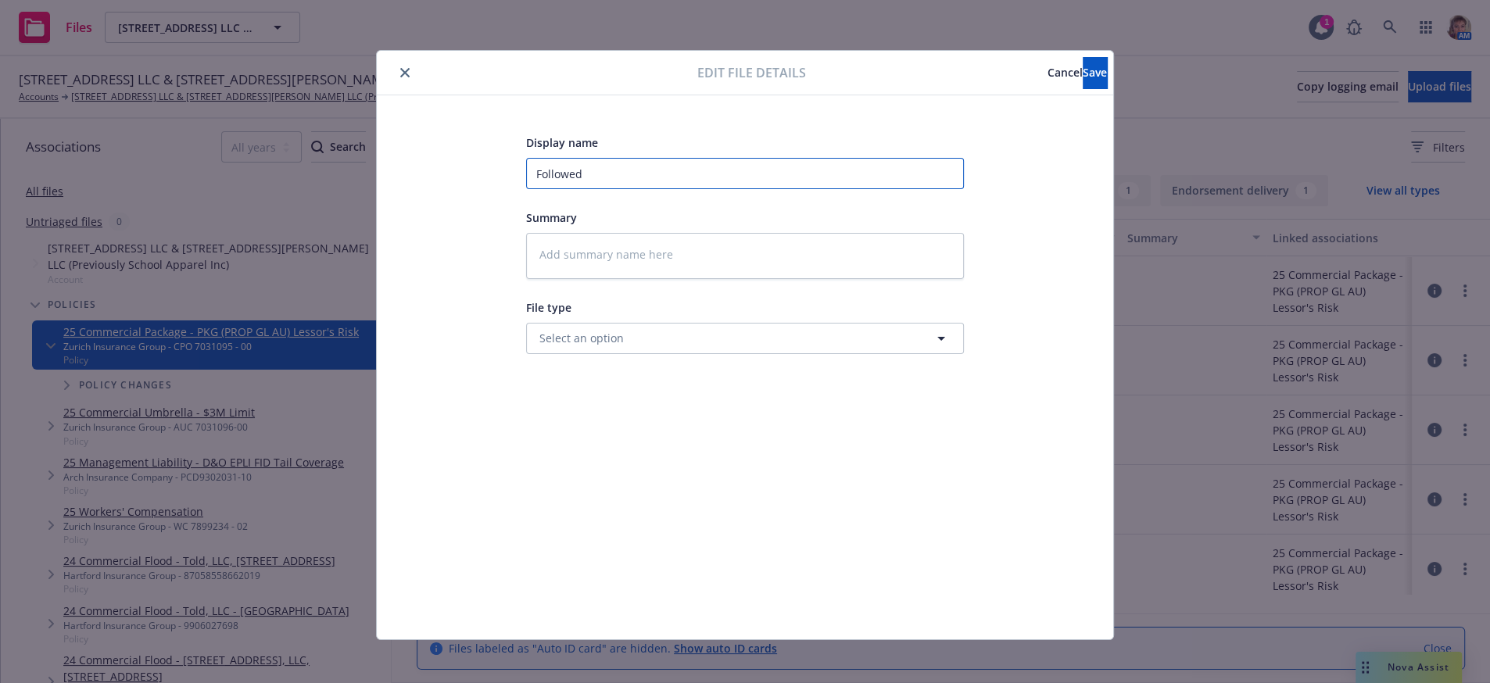
type textarea "x"
type input "Followed u"
type textarea "x"
type input "Followed up"
type textarea "x"
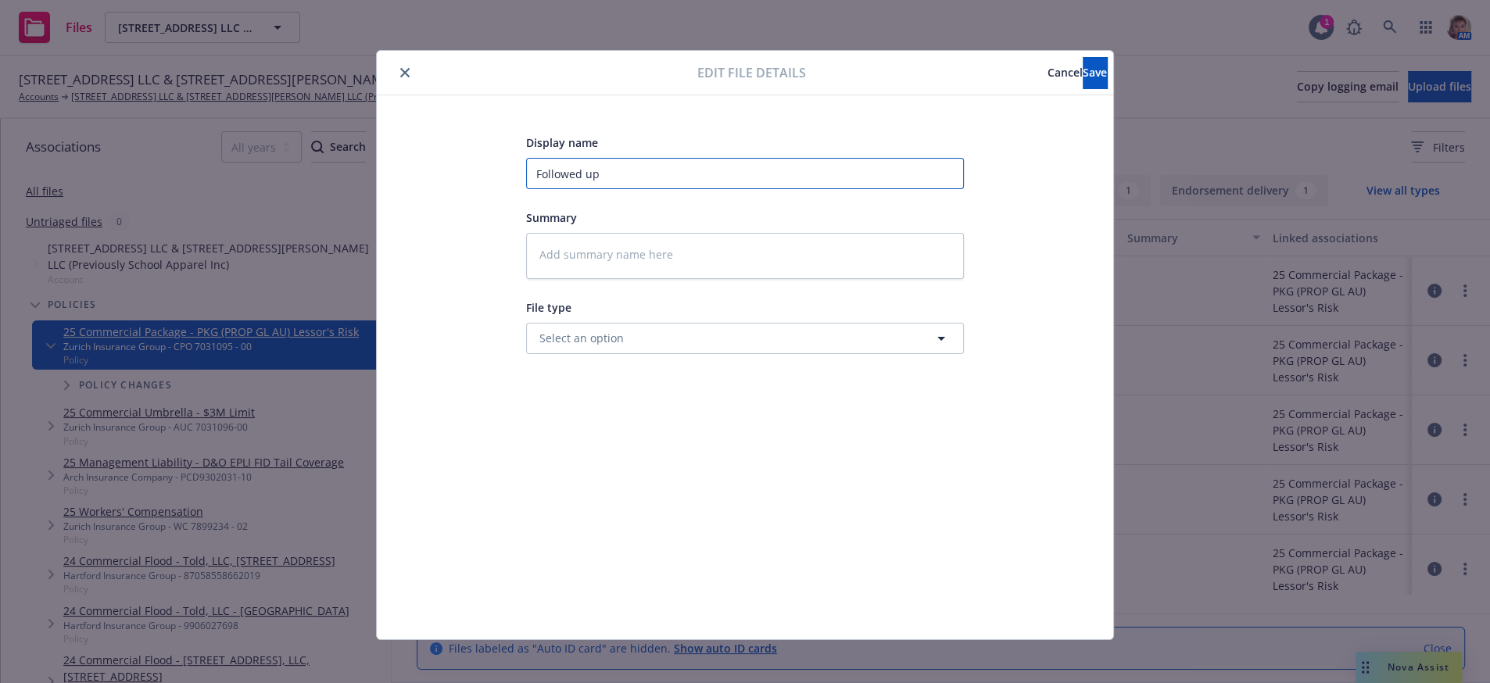
type input "Followed up"
type textarea "x"
type input "Followed up c"
type textarea "x"
type input "Followed up cc"
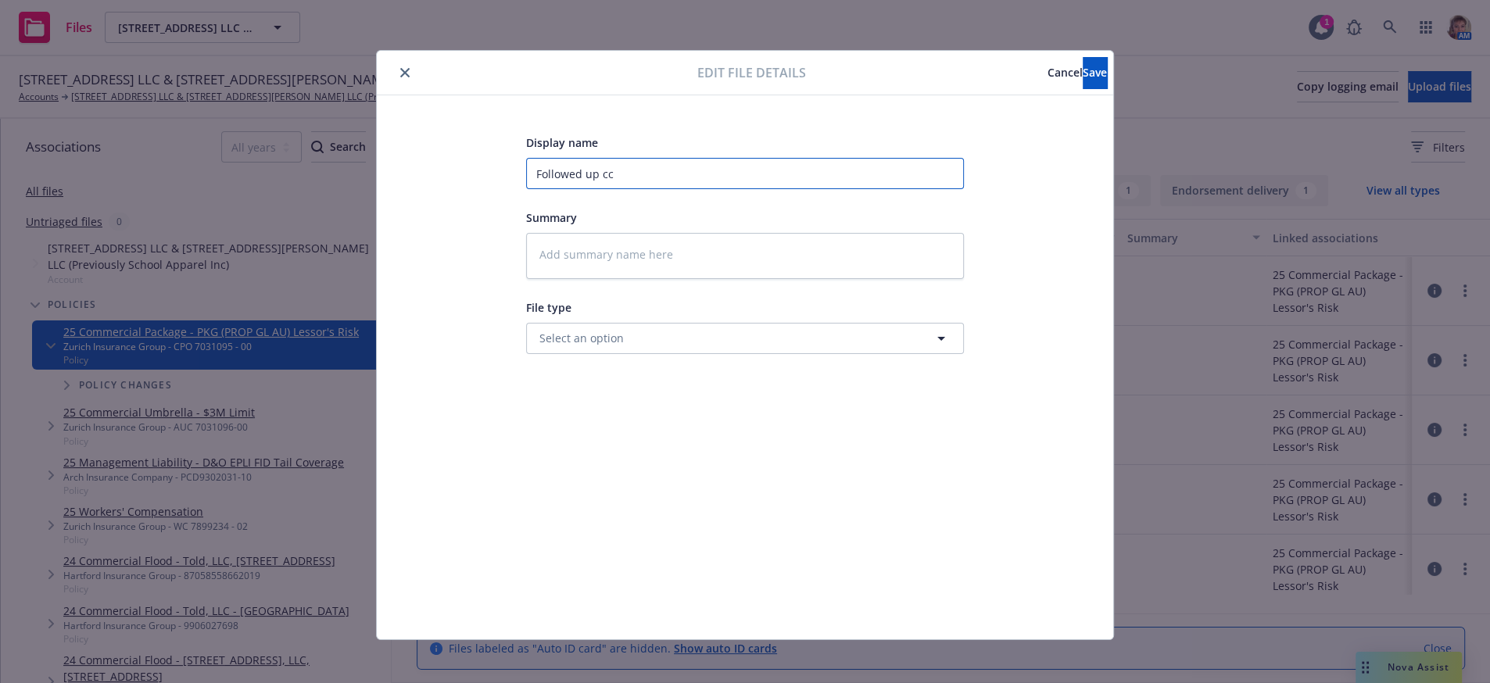
type textarea "x"
type input "Followed up cch"
type textarea "x"
type input "Followed up ccha"
type textarea "x"
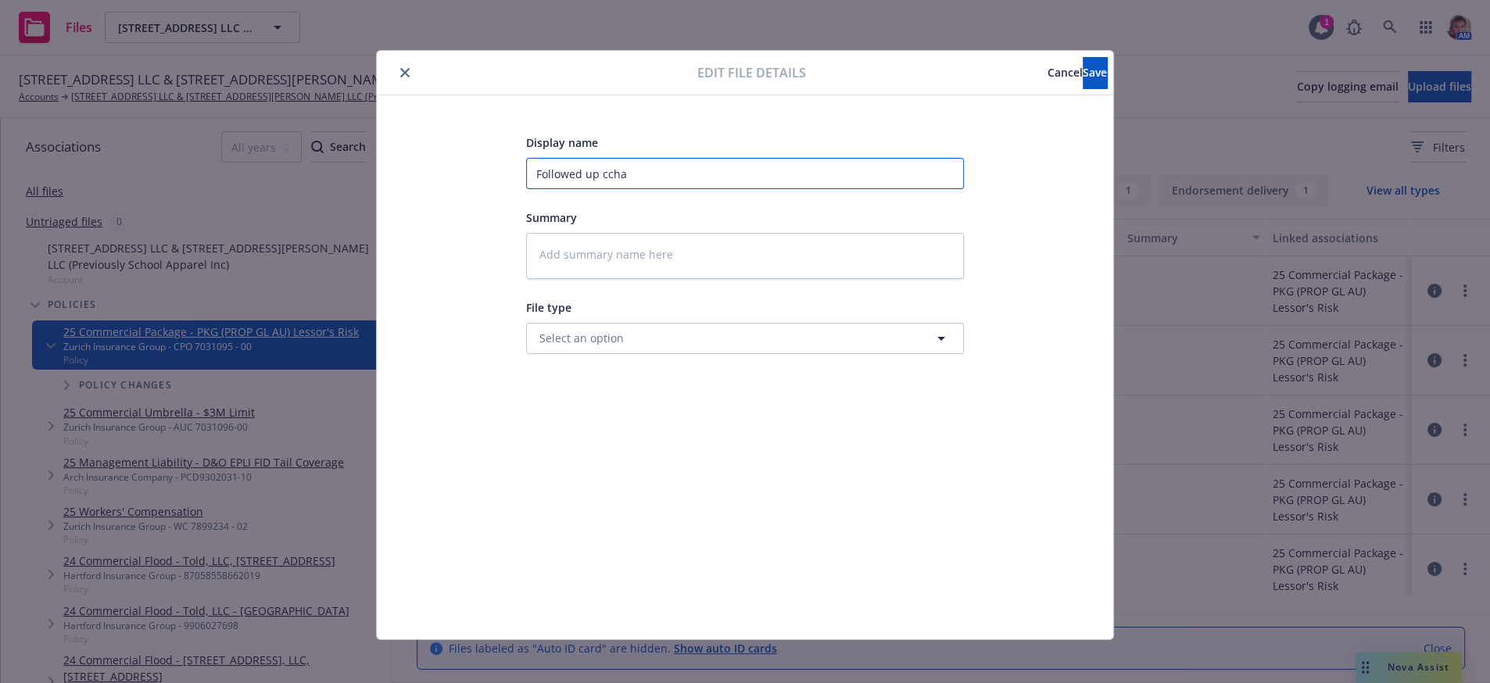
type input "Followed up cchan"
type textarea "x"
type input "Followed up cchang"
type textarea "x"
type input "Followed up cchangi"
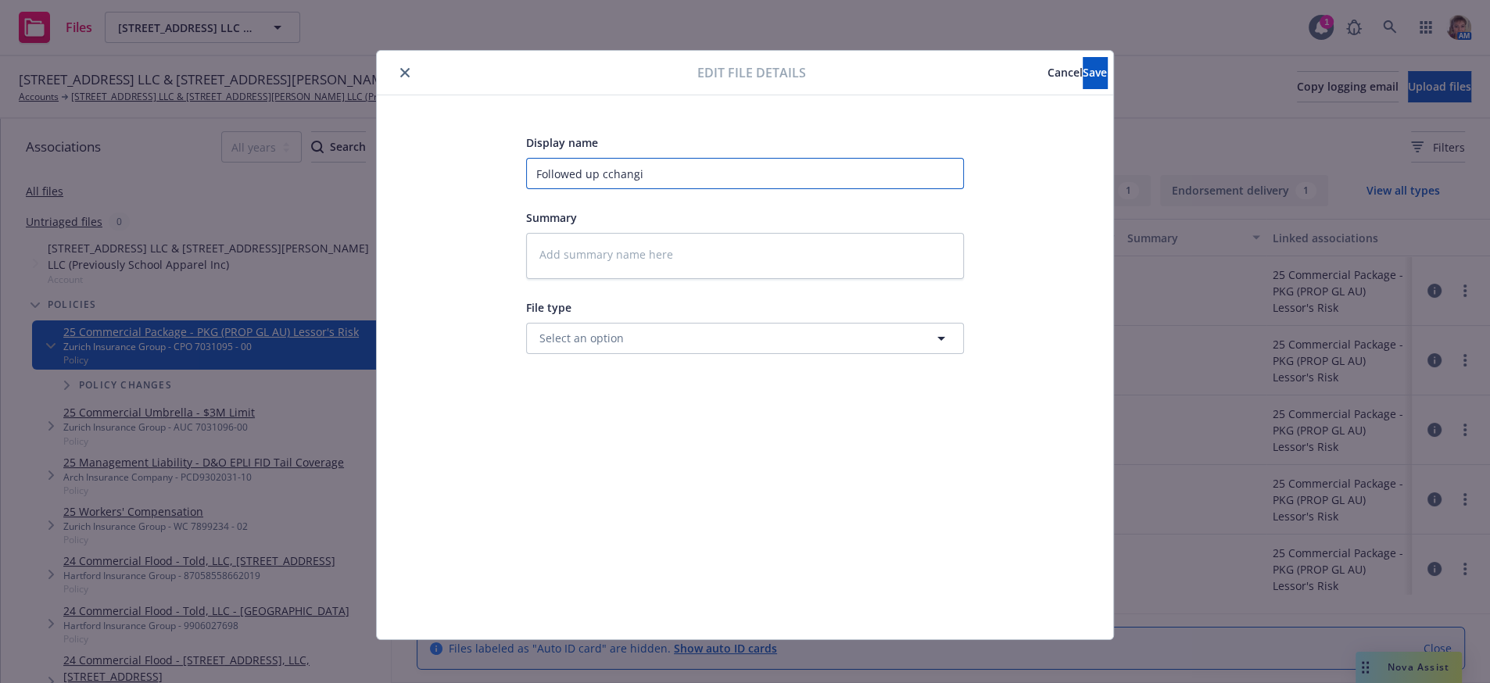
type textarea "x"
type input "Followed up cchangin"
type textarea "x"
type input "Followed up cchanging"
type textarea "x"
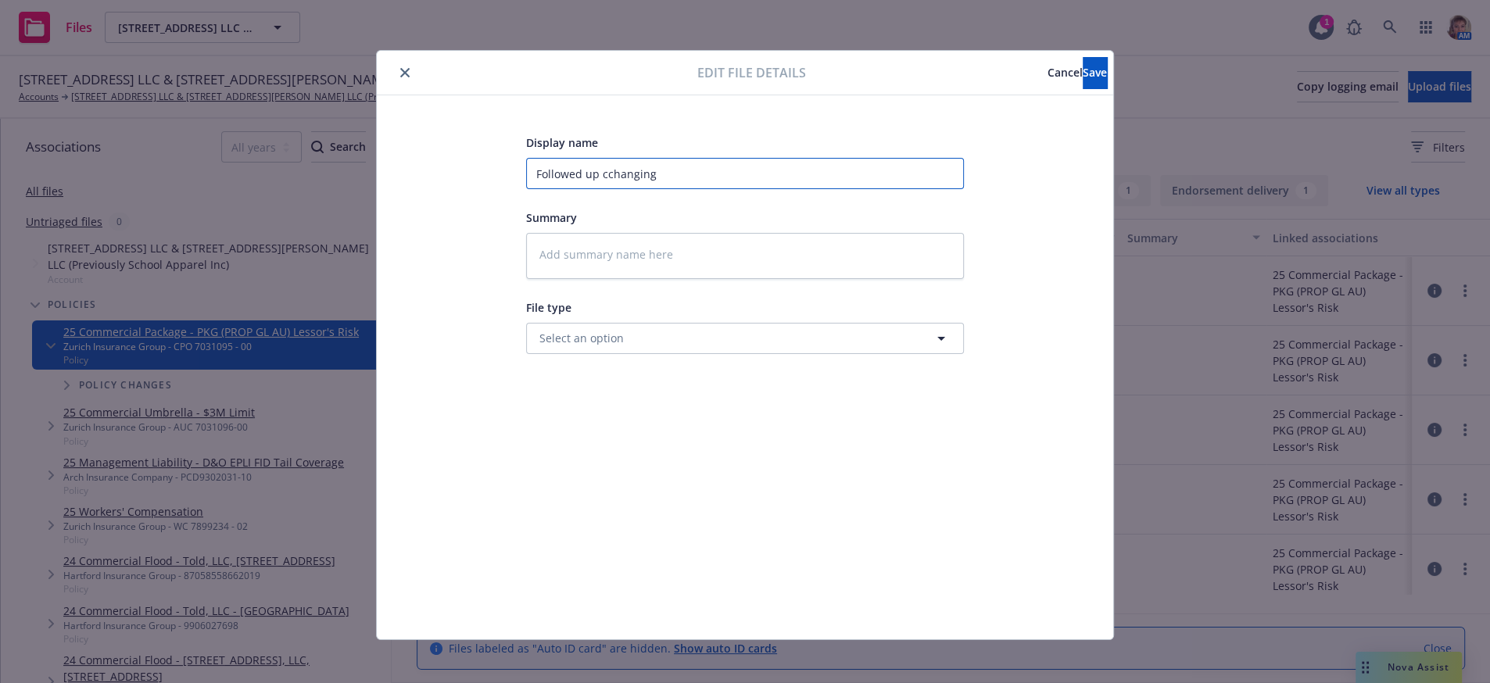
type input "Followed up cchangingo"
type textarea "x"
type input "Followed up cchangingof"
type textarea "x"
type input "Followed up cchangingof"
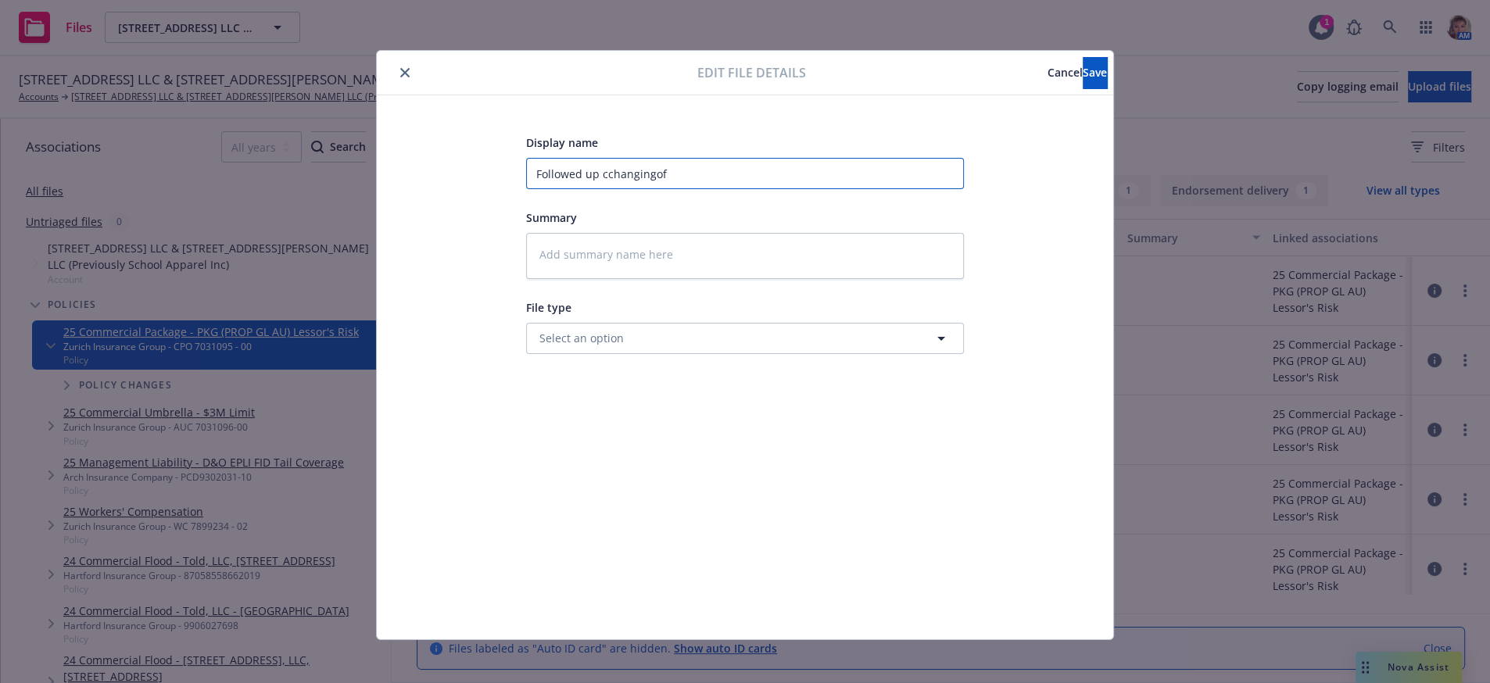
type textarea "x"
type input "Followed up cchangingof p"
type textarea "x"
type input "Followed up cchangingof pa"
type textarea "x"
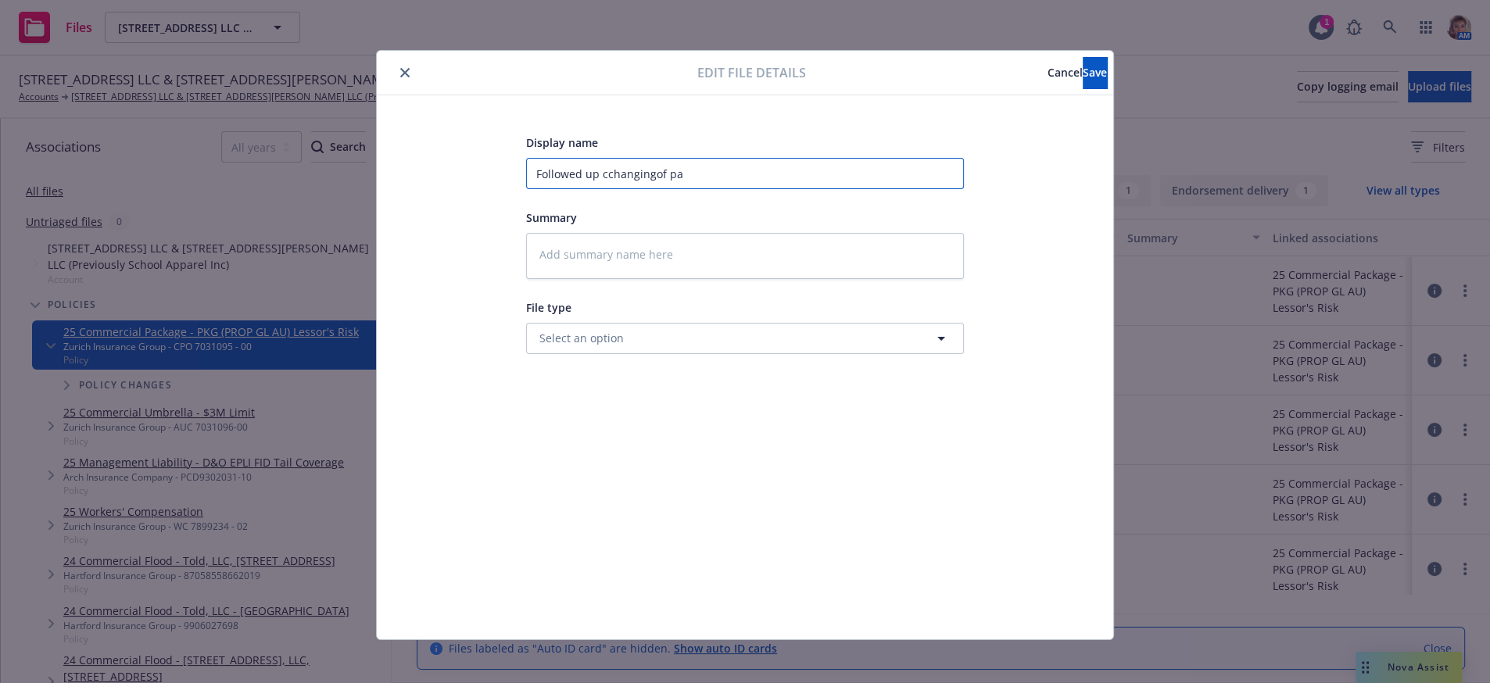
type input "Followed up cchangingof pay"
type textarea "x"
type input "Followed up cchangingof paym"
type textarea "x"
type input "Followed up cchangingof paymen"
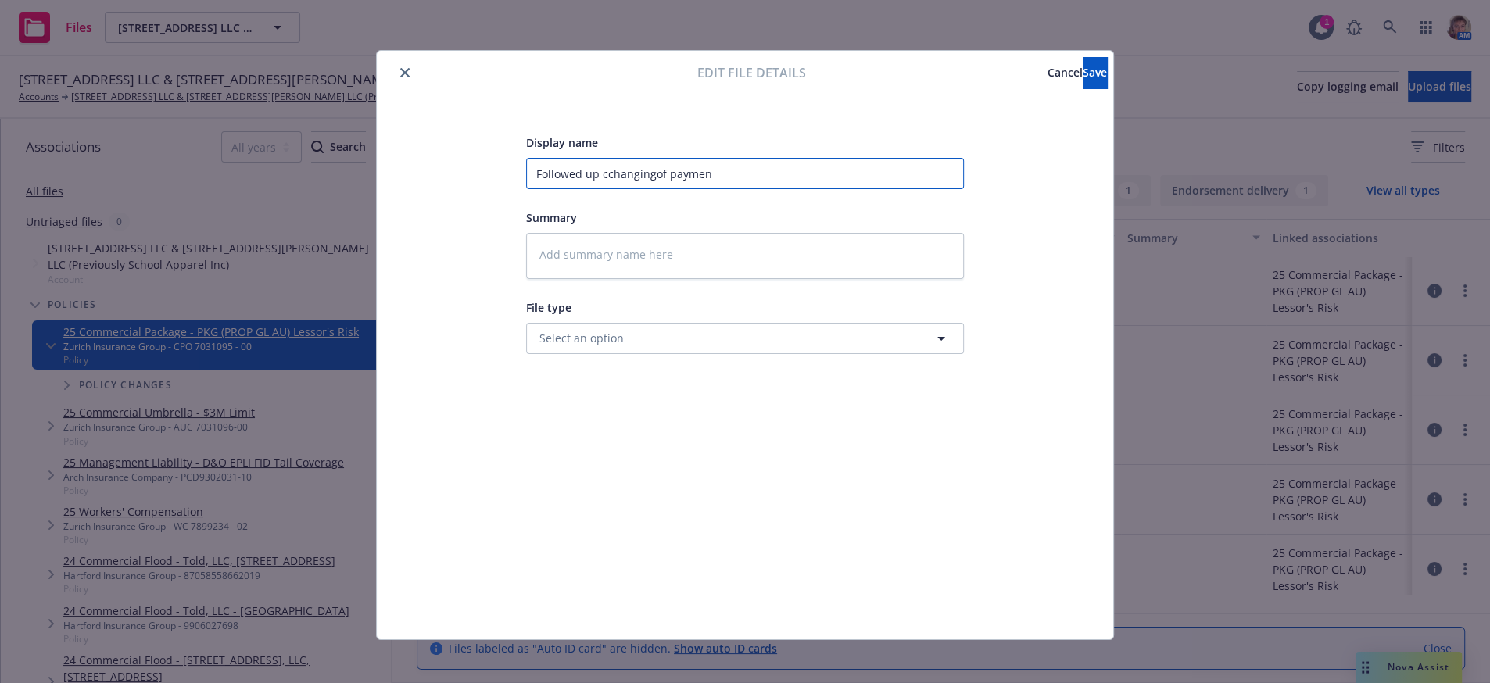
type textarea "x"
type input "Followed up cchangingof payment"
type textarea "x"
type input "Followed up cchangingof payment"
type textarea "x"
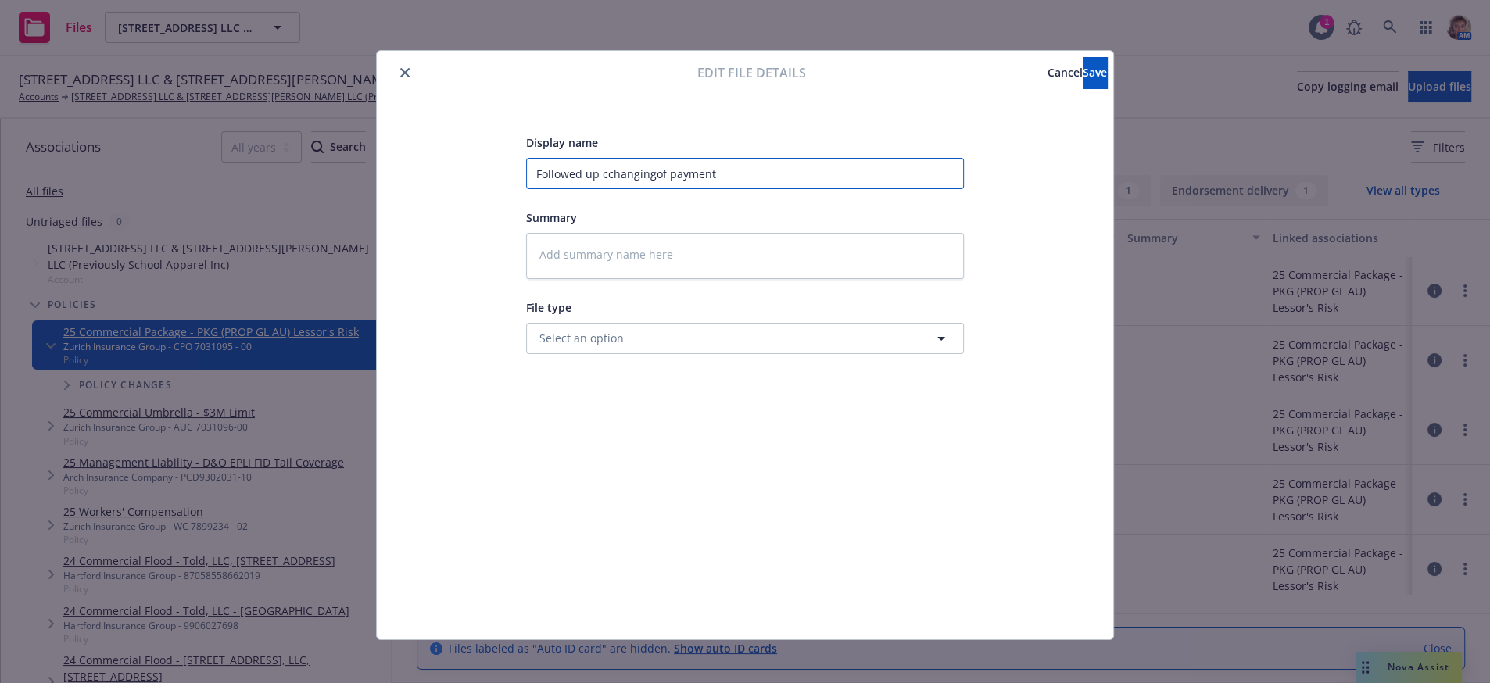
type input "Followed up cchangingof payment p"
type textarea "x"
type input "Followed up cchangingof payment pl"
type textarea "x"
type input "Followed up cchangingof payment pla"
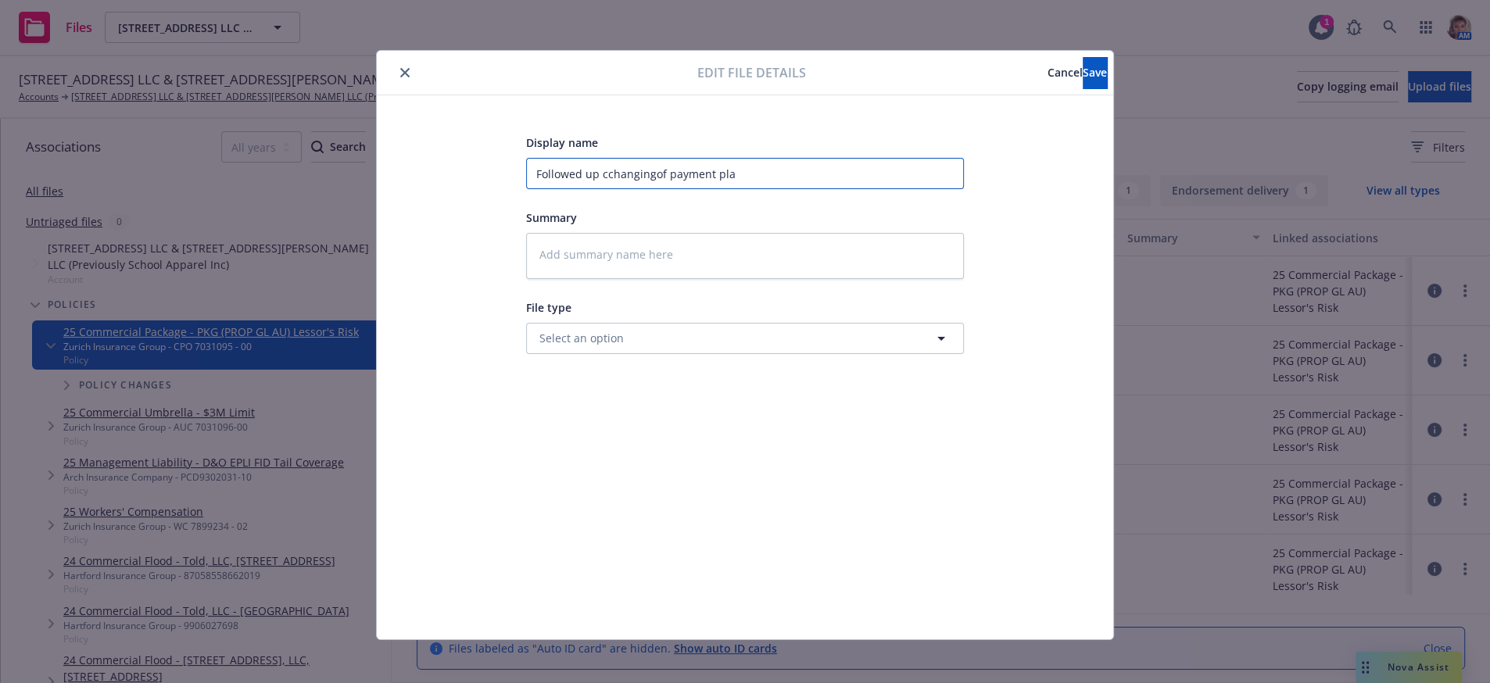
type textarea "x"
type input "Followed up cchangingof payment plan"
type textarea "x"
type input "Followed up cchangingof payment plan"
click at [1083, 77] on button "Save" at bounding box center [1095, 72] width 24 height 31
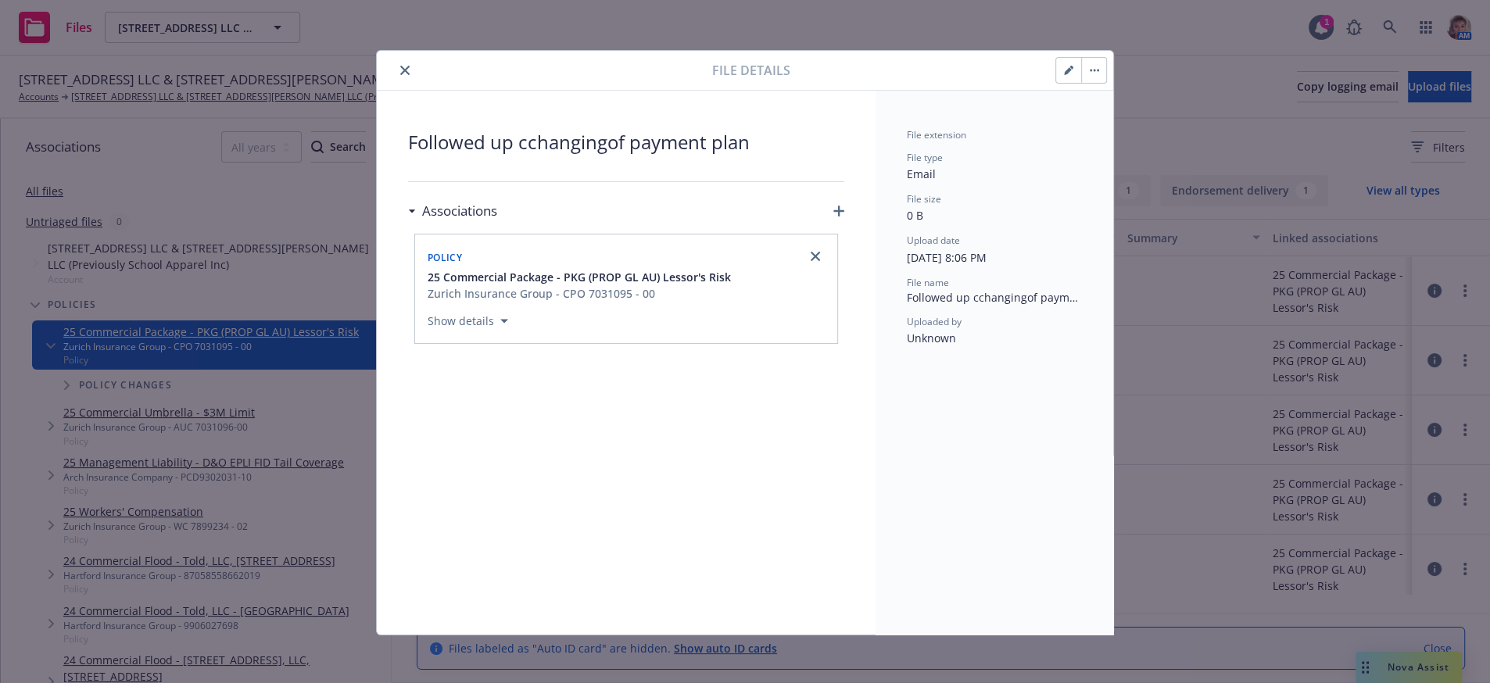
click at [403, 71] on icon "close" at bounding box center [404, 70] width 9 height 9
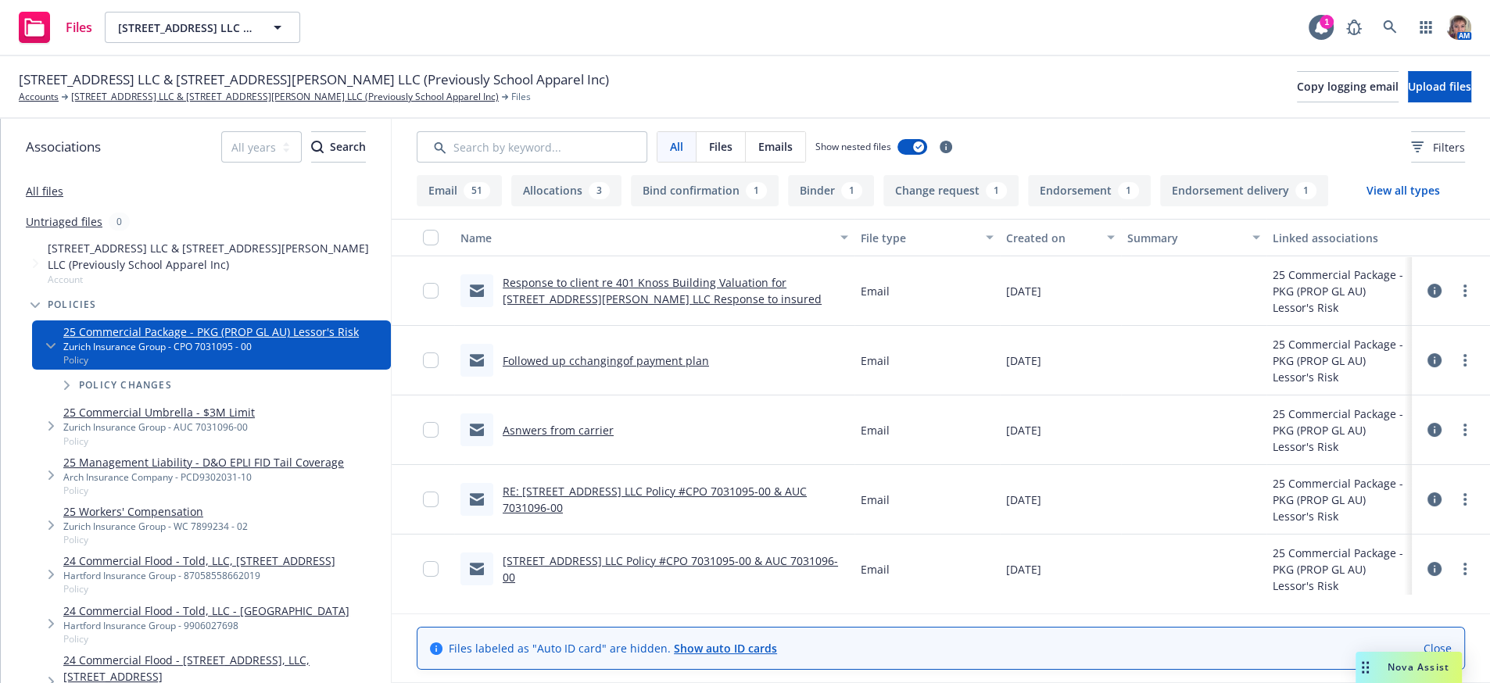
click at [602, 307] on link "Response to client re 401 Knoss Building Valuation for 300 West Bradley Street …" at bounding box center [662, 290] width 319 height 31
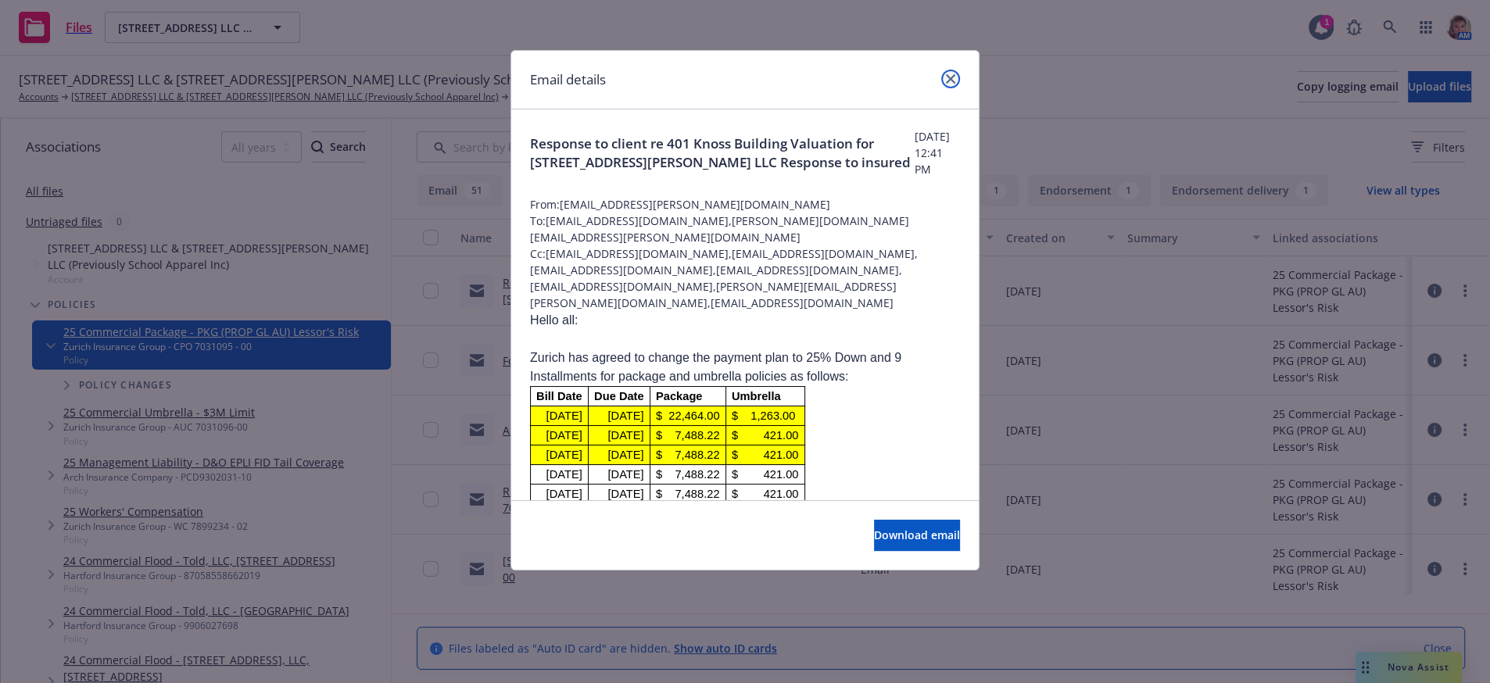
click at [955, 86] on link "close" at bounding box center [950, 79] width 19 height 19
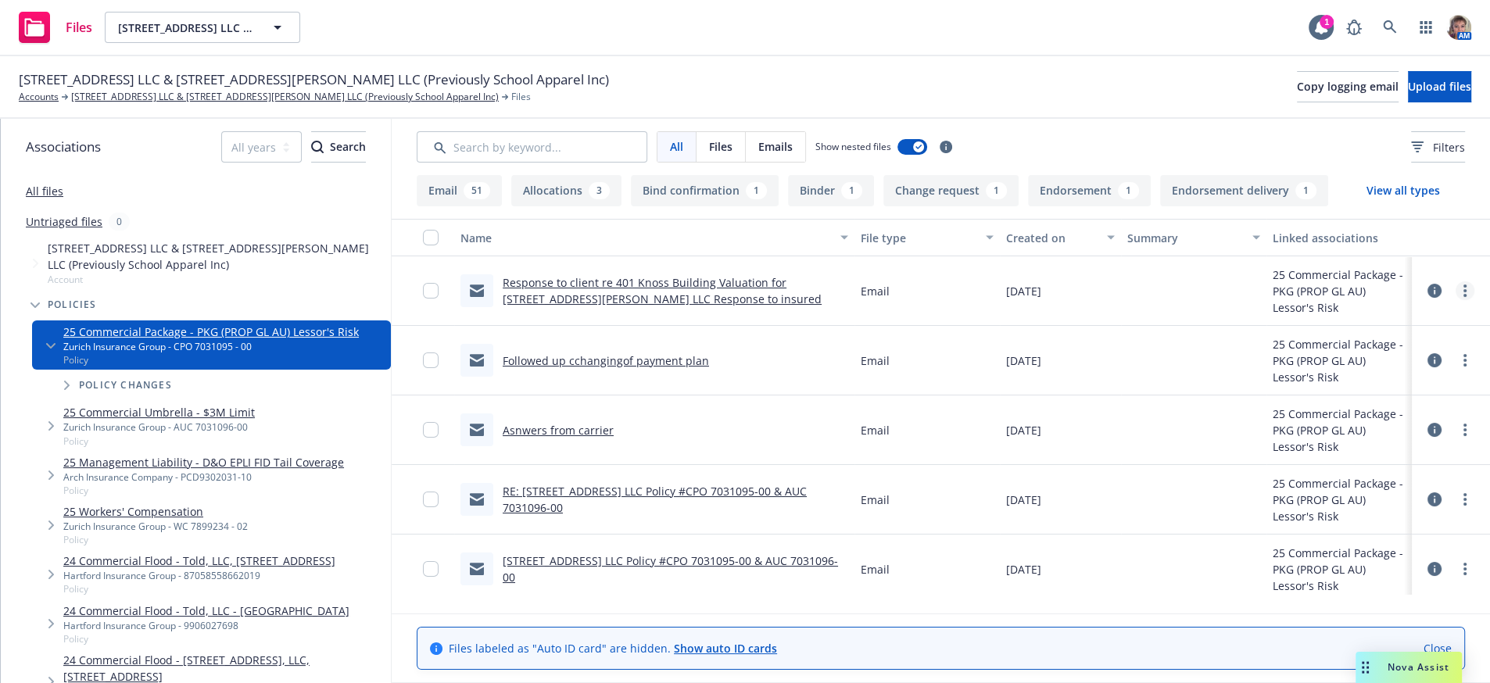
click at [1456, 300] on link "more" at bounding box center [1465, 290] width 19 height 19
click at [1345, 421] on link "Edit" at bounding box center [1381, 408] width 156 height 31
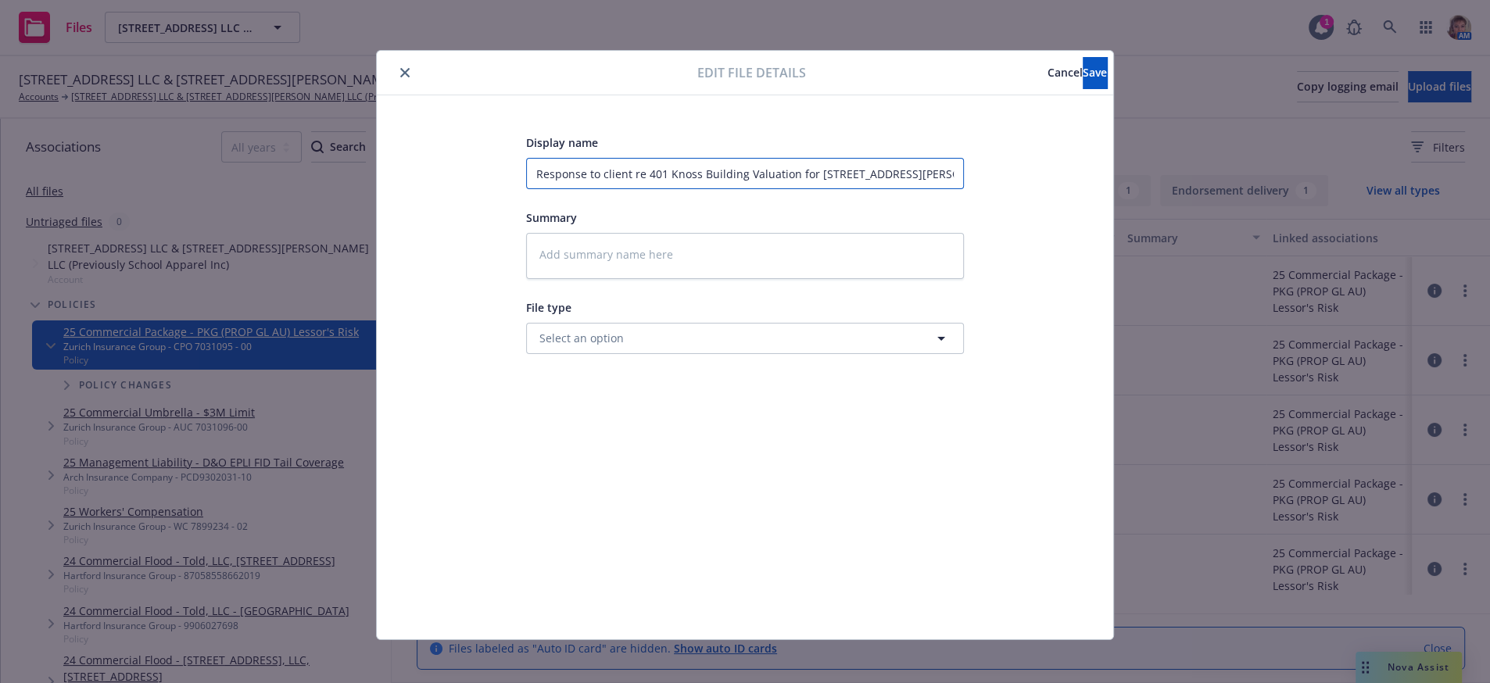
scroll to position [0, 109]
drag, startPoint x: 522, startPoint y: 181, endPoint x: 1876, endPoint y: 206, distance: 1354.5
click at [1490, 206] on html "Files 833 Mitten Road LLC & 300 West Bradley Street LLC (Previously School Appa…" at bounding box center [745, 341] width 1490 height 683
type textarea "x"
type input "P"
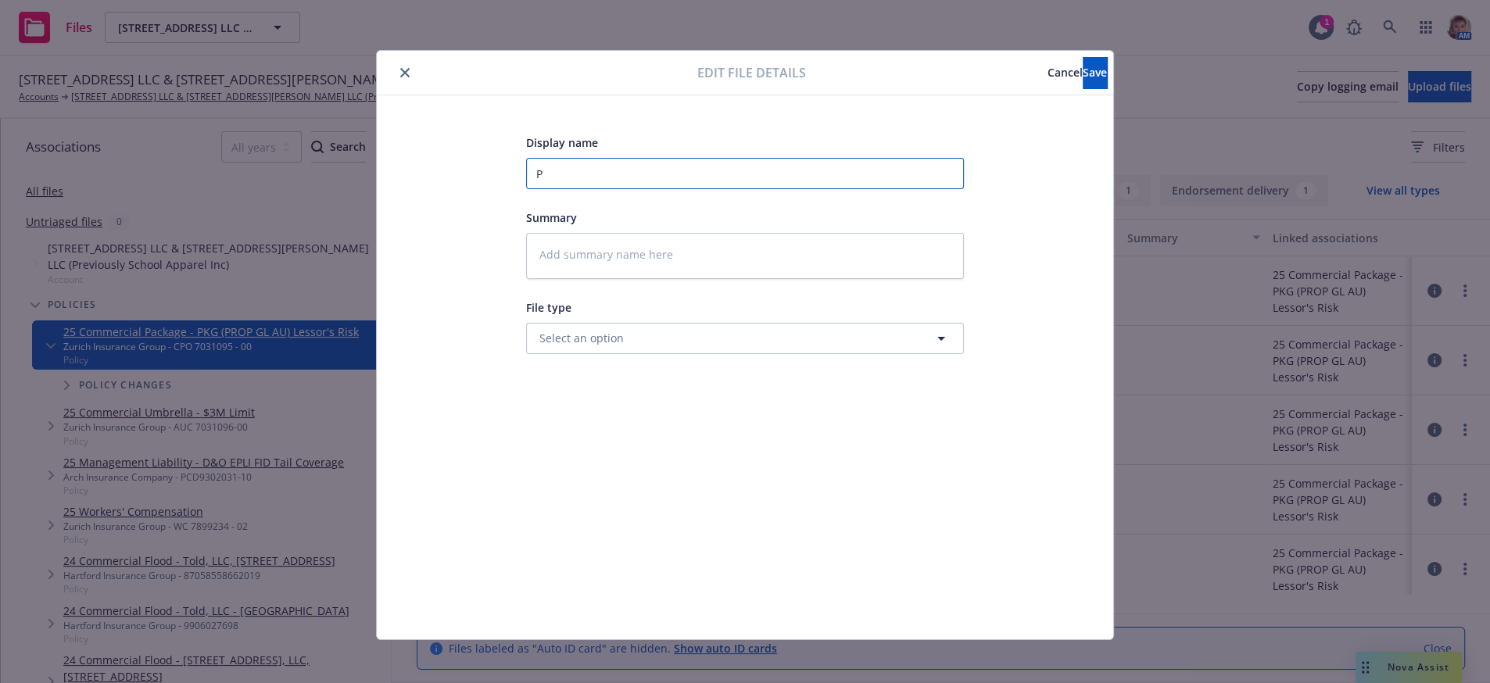
scroll to position [0, 0]
type textarea "x"
type input "Pa"
type textarea "x"
type input "Pay"
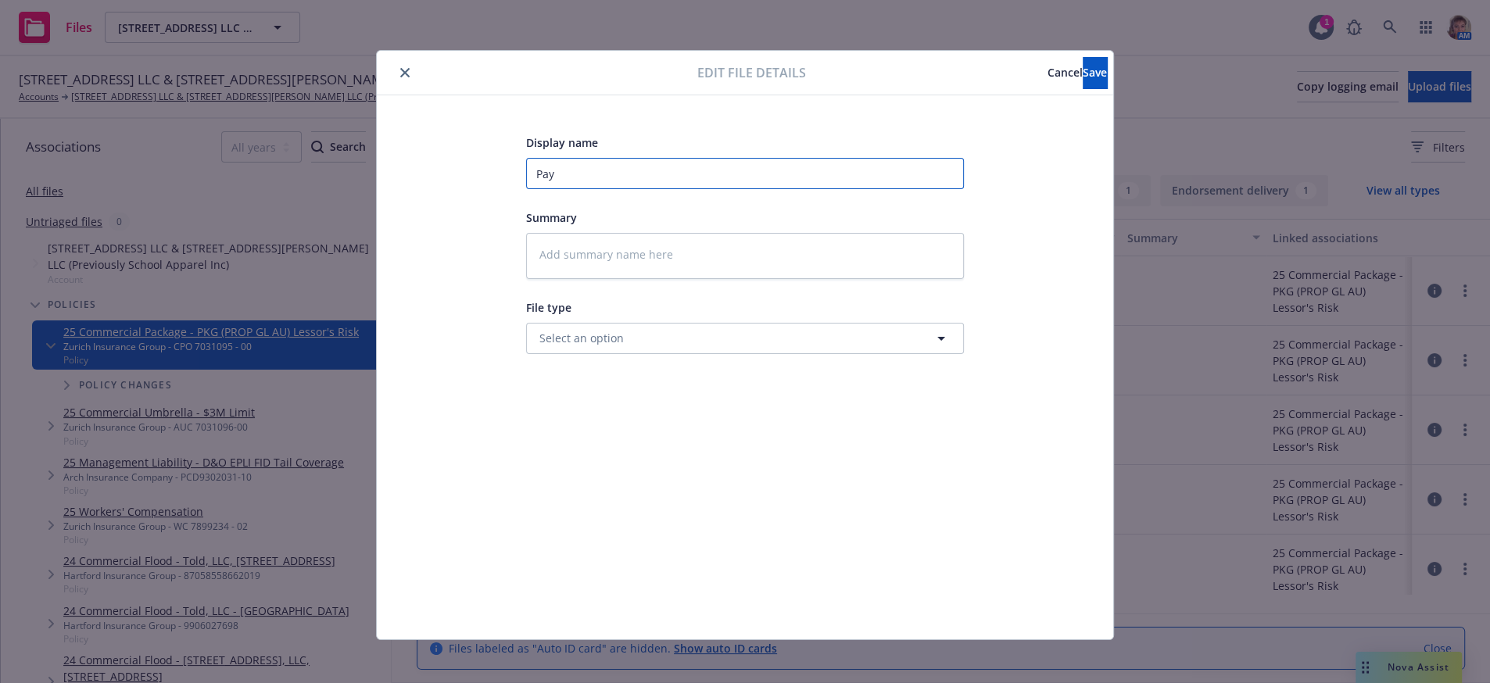
type textarea "x"
type input "Paym"
type textarea "x"
type input "Payme"
type textarea "x"
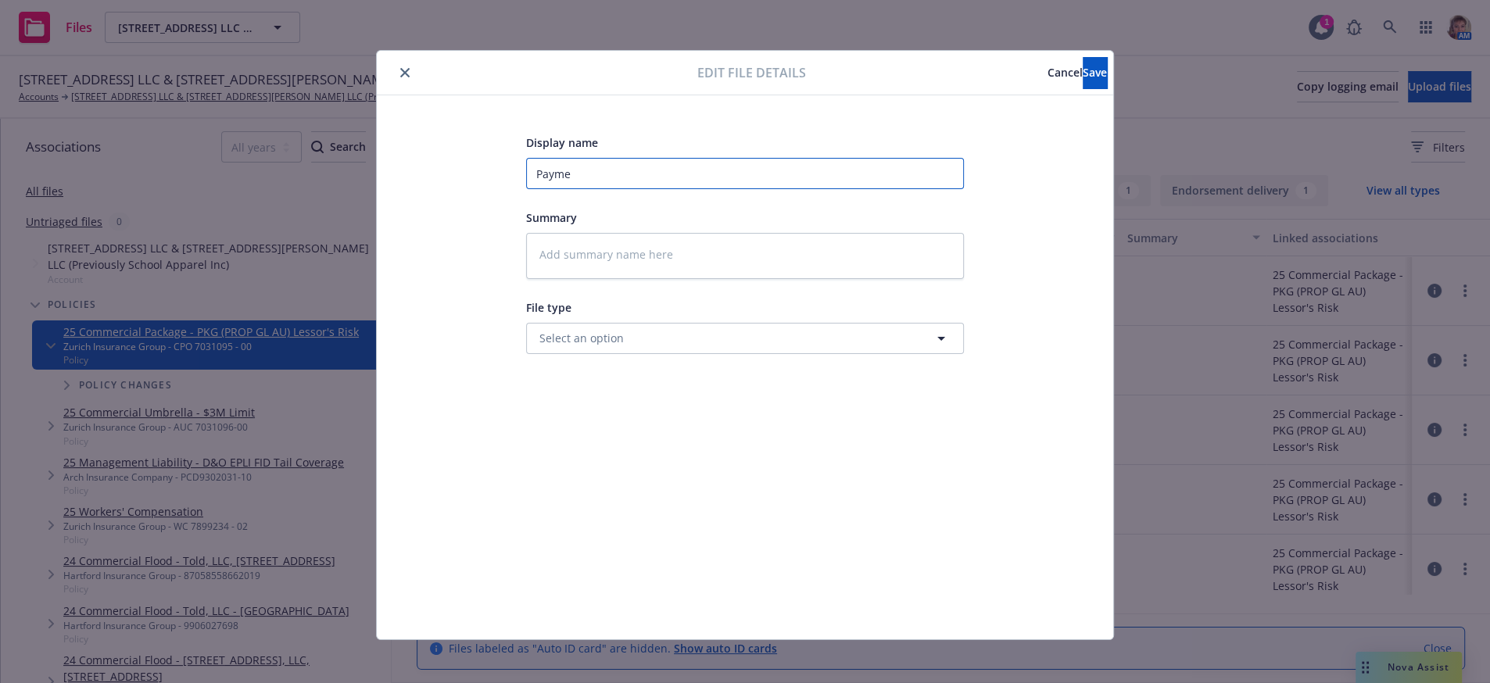
type input "Paymen"
type textarea "x"
type input "Payment"
type textarea "x"
type input "Payment"
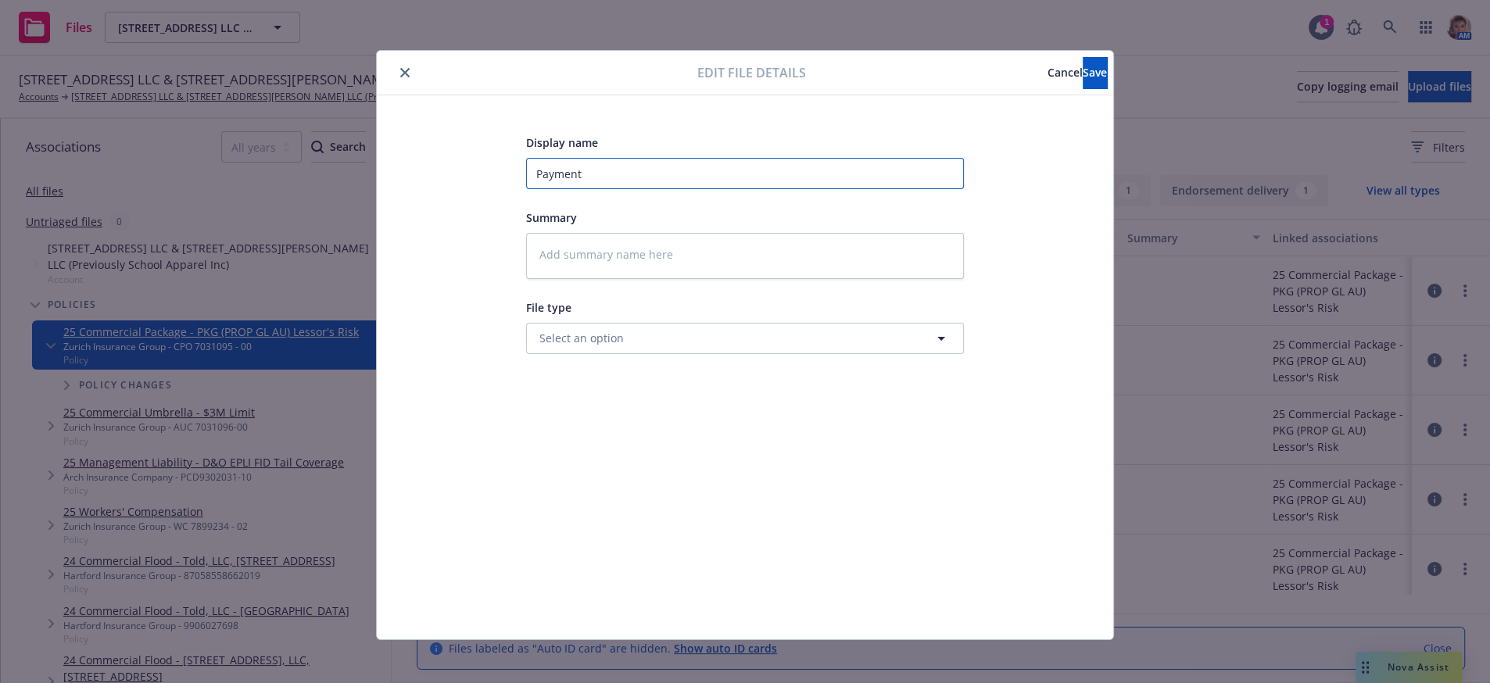
type textarea "x"
type input "Payment p"
type textarea "x"
type input "Payment pl"
type textarea "x"
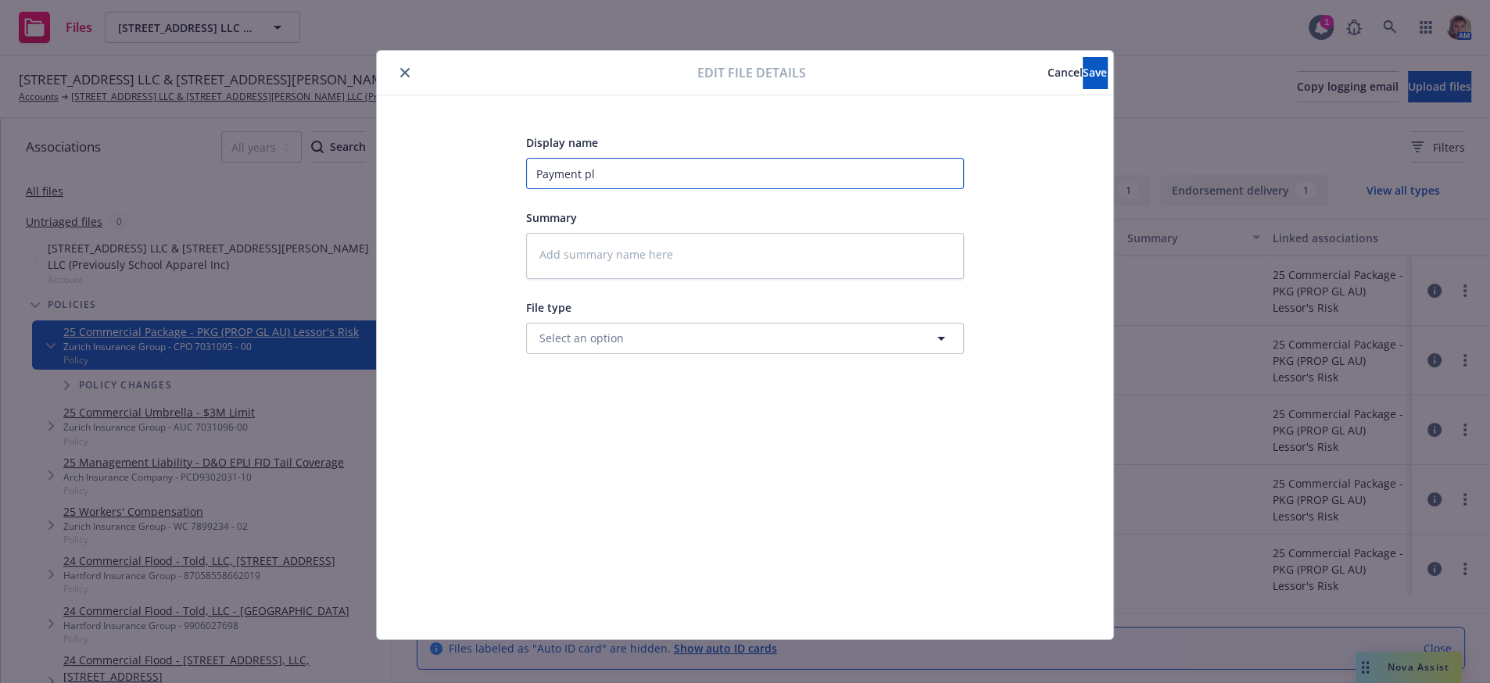
type input "Payment pla"
type textarea "x"
type input "Payment plan"
type textarea "x"
type input "Payment plan"
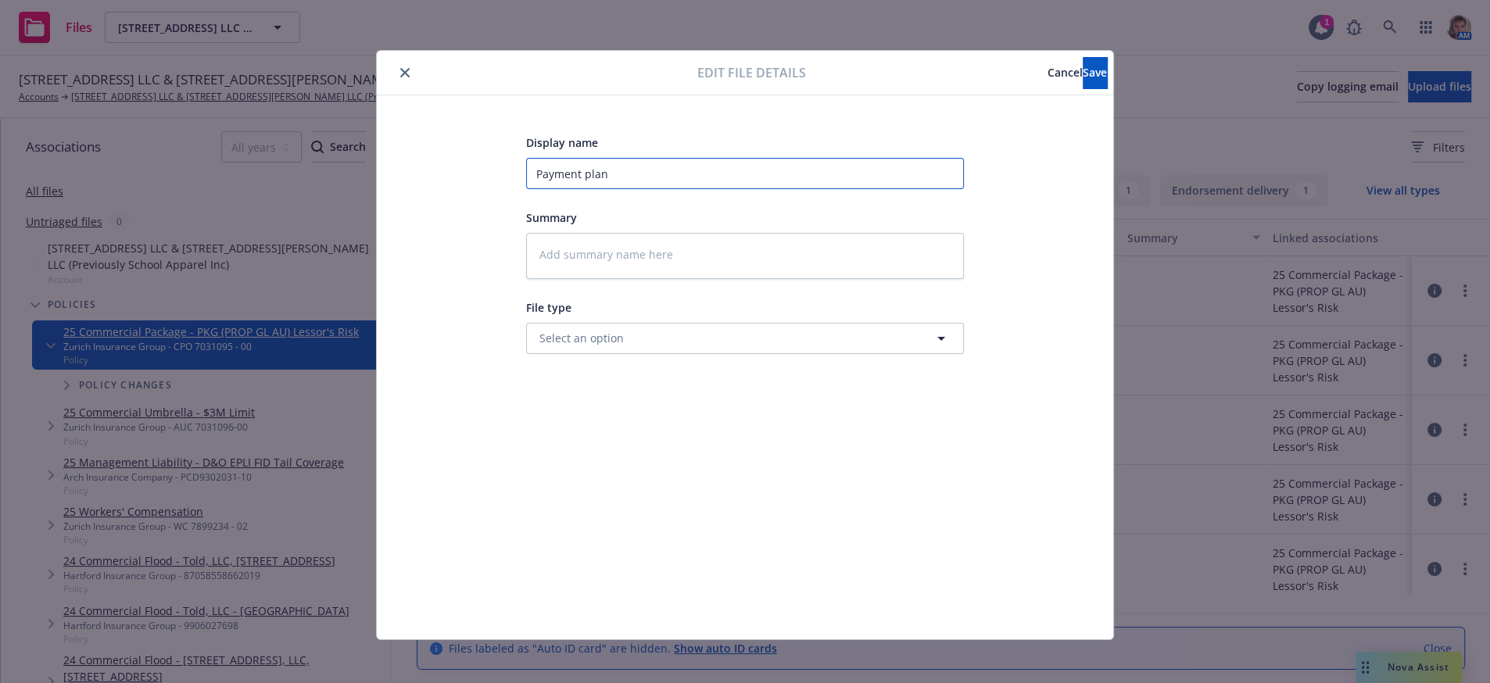
type textarea "x"
type input "Payment plan o"
type textarea "x"
type input "Payment plan op"
type textarea "x"
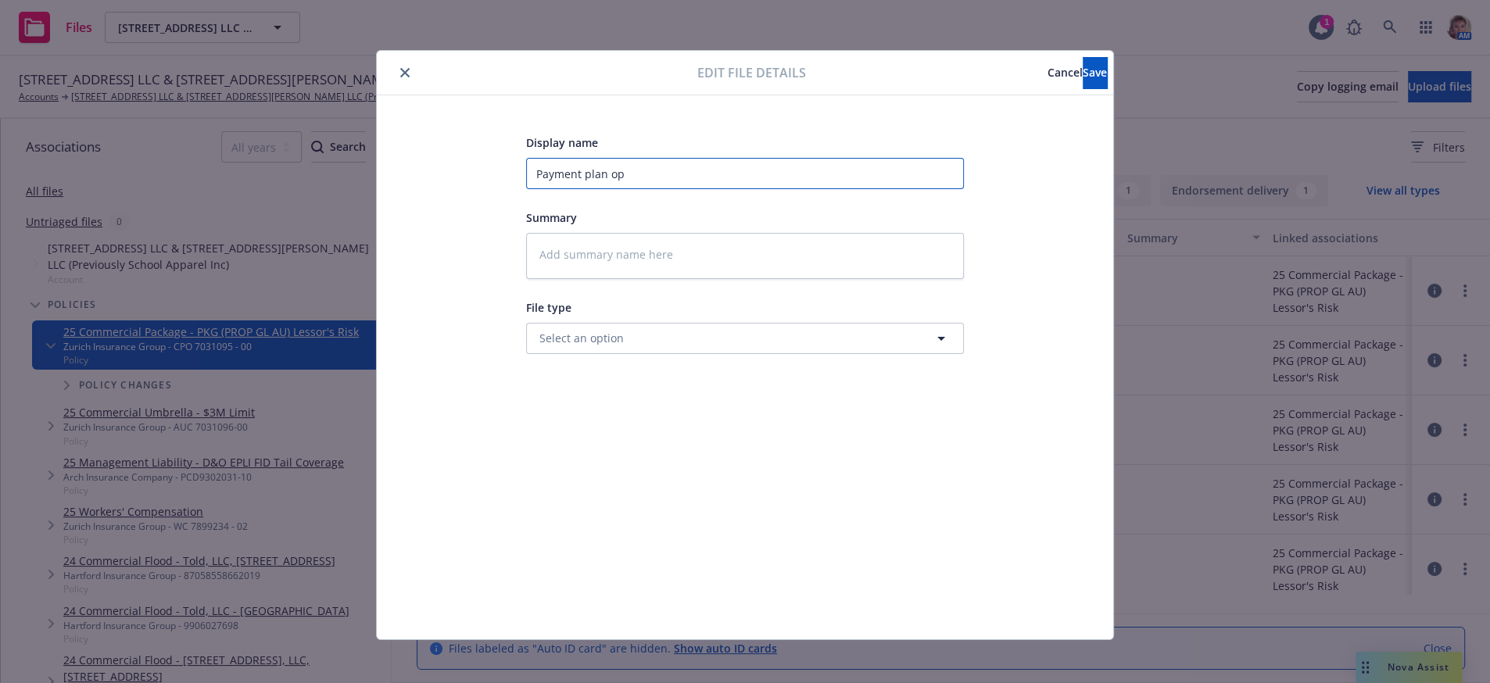
type input "Payment plan opt"
type textarea "x"
type input "Payment plan opti"
type textarea "x"
type input "Payment plan optio"
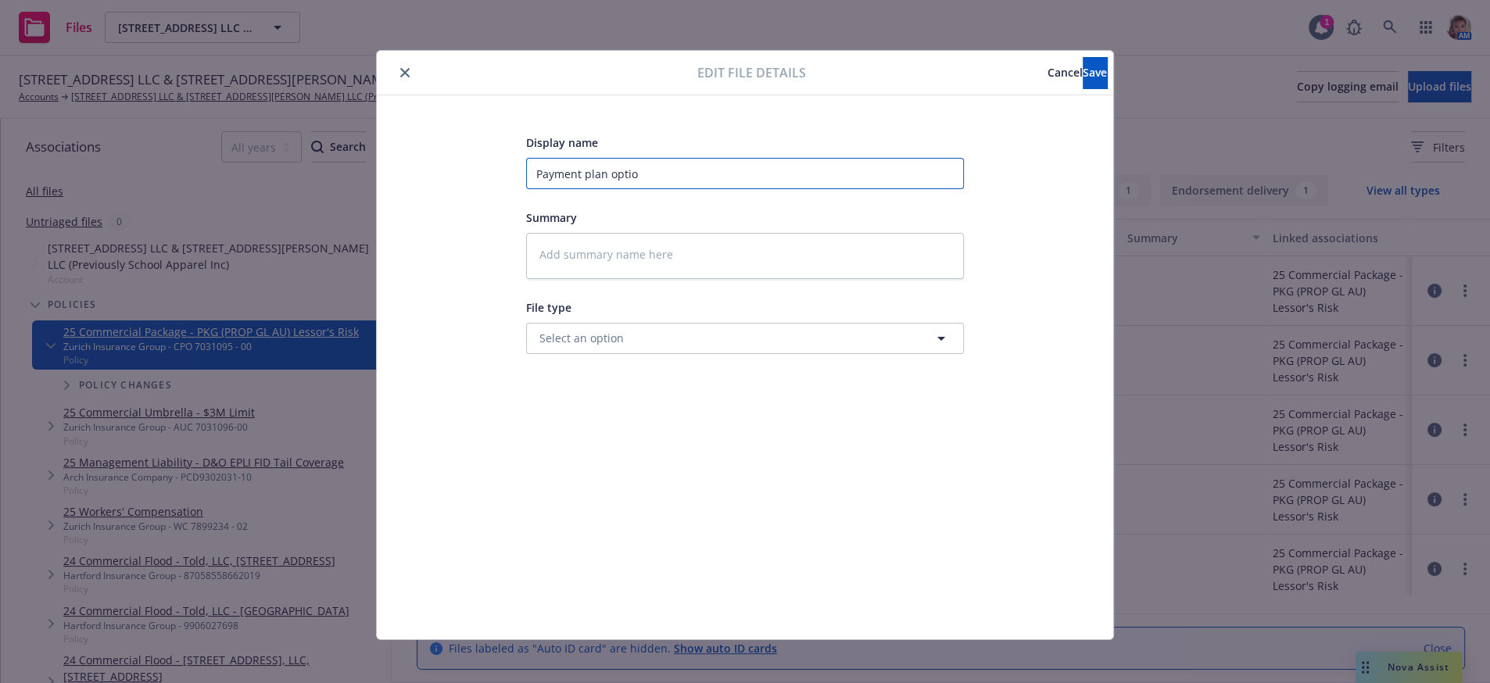
type textarea "x"
type input "Payment plan option"
type textarea "x"
type input "Payment plan optio"
type textarea "x"
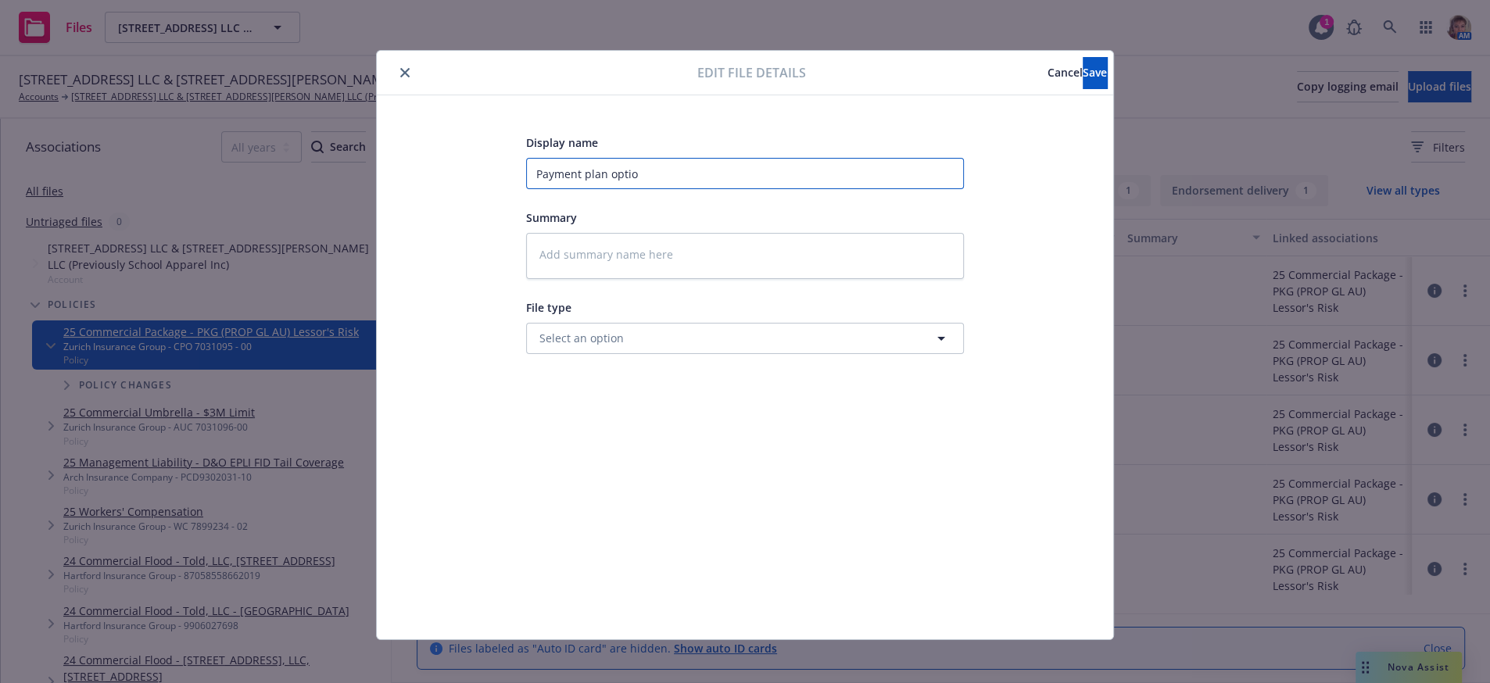
type input "Payment plan opti"
type textarea "x"
type input "Payment plan opt"
type textarea "x"
type input "Payment plan op"
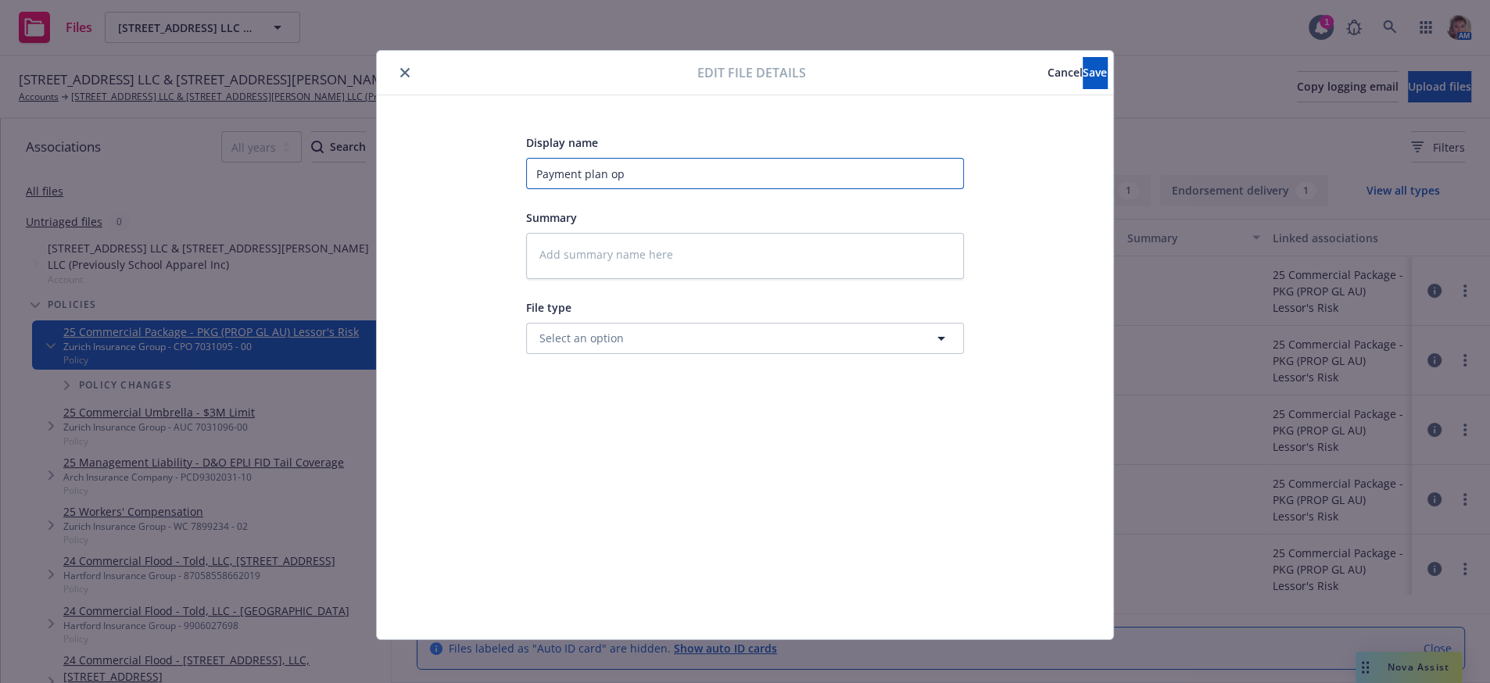
type textarea "x"
type input "Payment plan o"
type textarea "x"
type input "Payment plan"
type textarea "x"
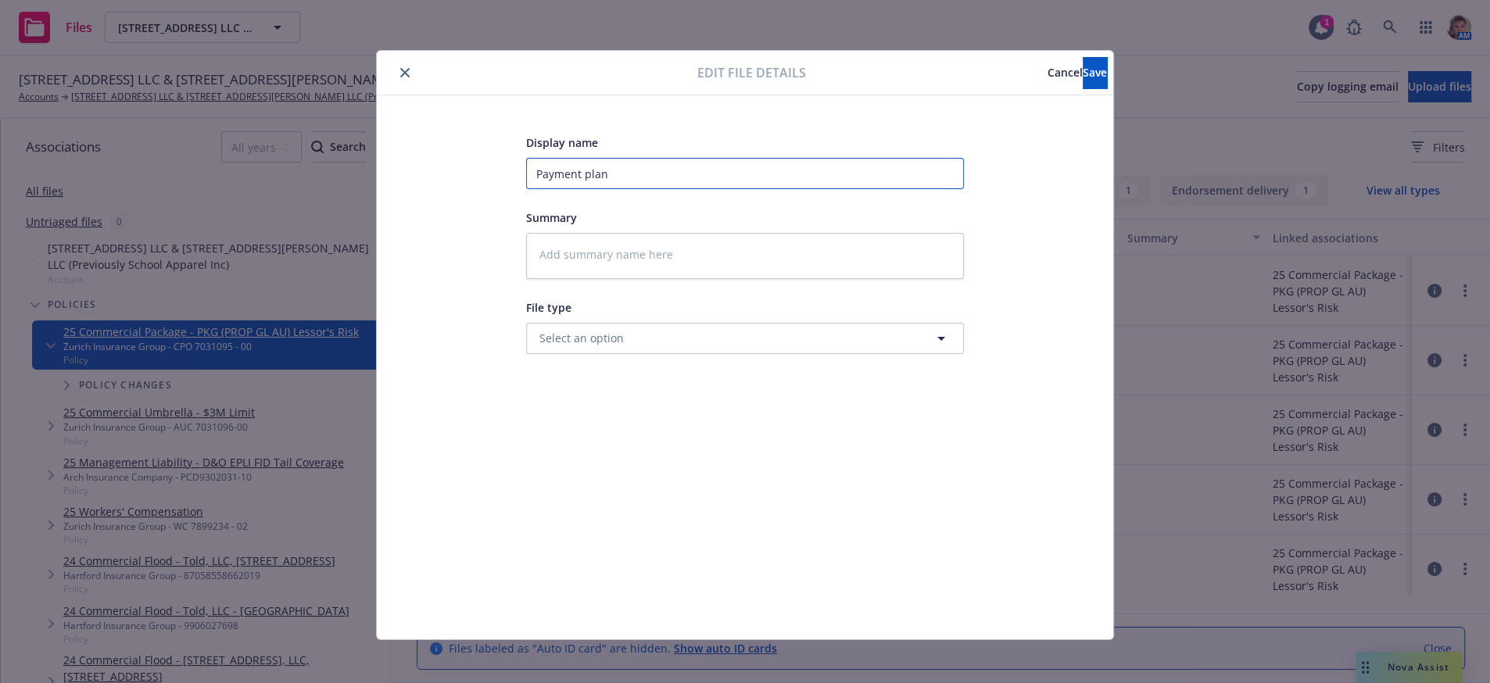
type input "Payment plan"
type textarea "x"
type input "Payment pla"
type textarea "x"
type input "Payment pl"
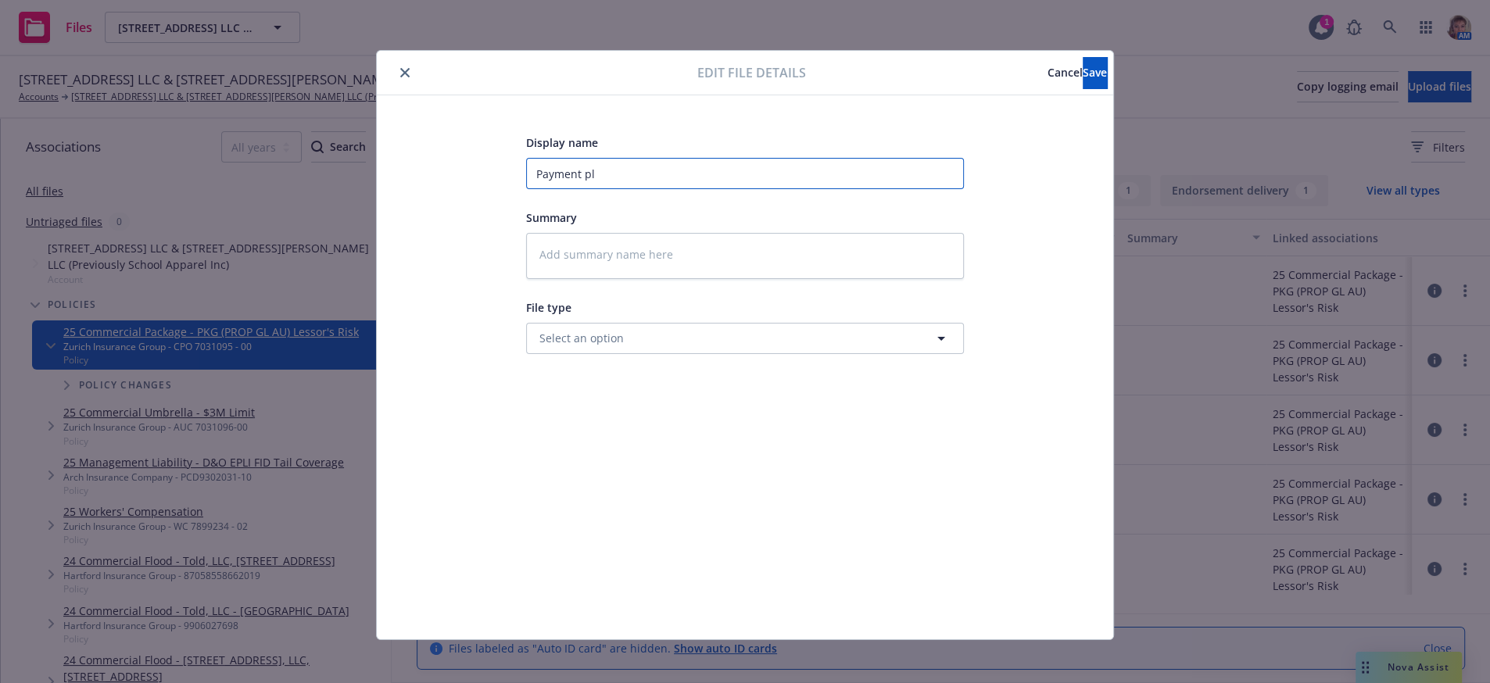
type textarea "x"
type input "Payment p"
type textarea "x"
type input "Payment"
type textarea "x"
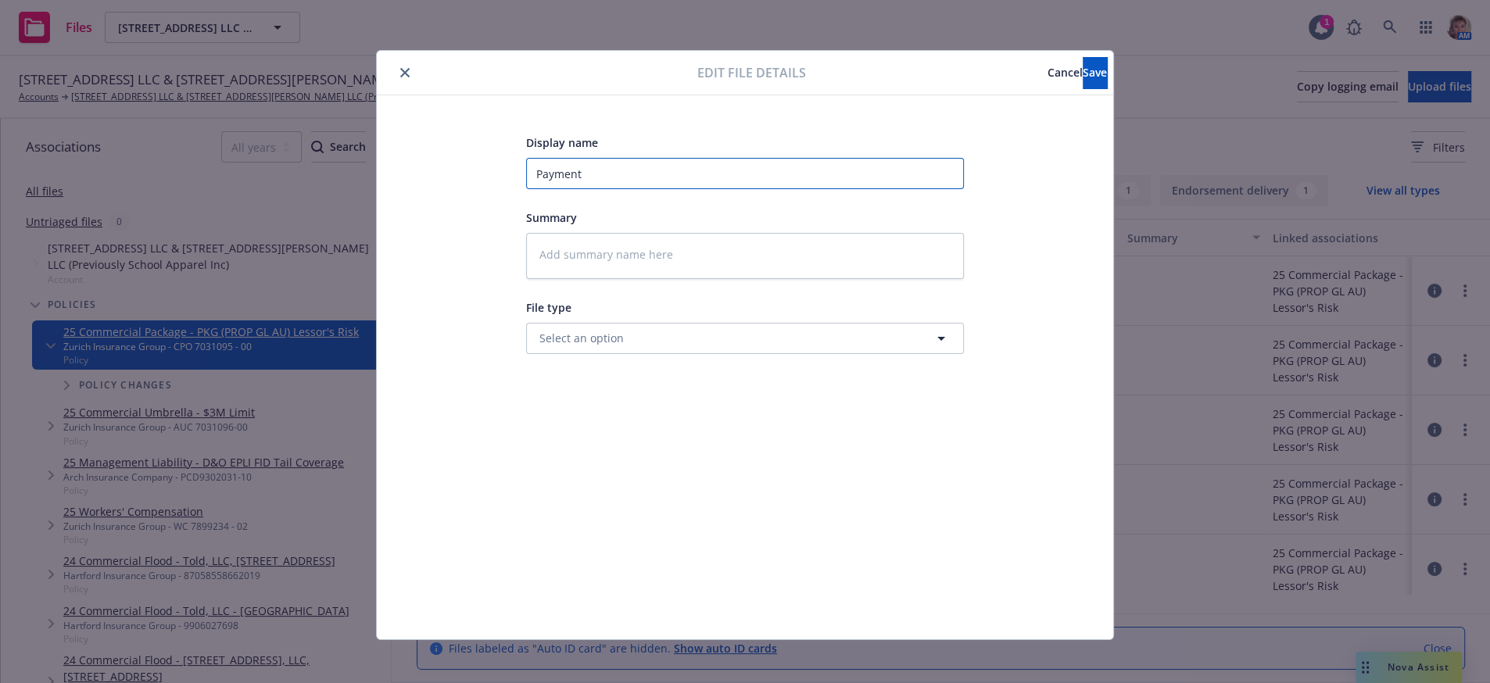
type input "Payment"
type textarea "x"
type input "Paymen"
type textarea "x"
type input "Payme"
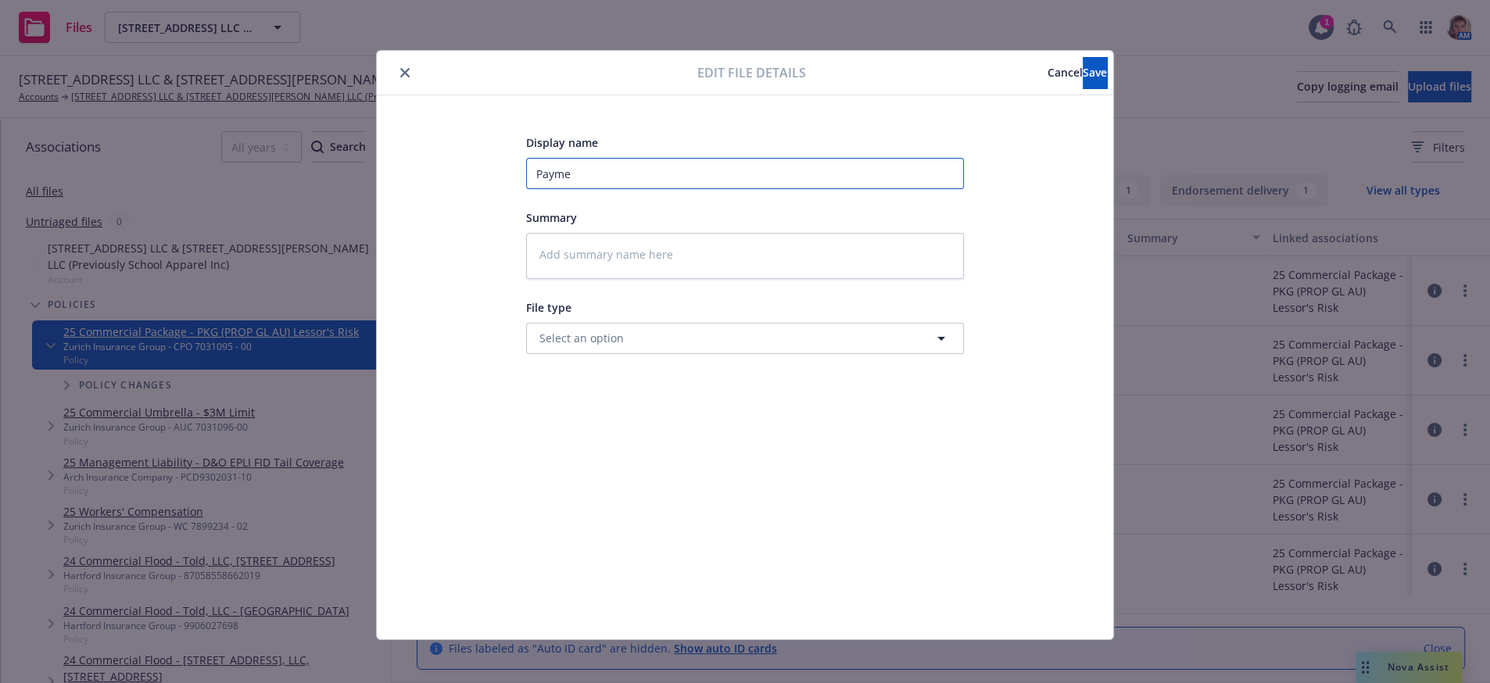
type textarea "x"
type input "Paym"
type textarea "x"
type input "Pay"
type textarea "x"
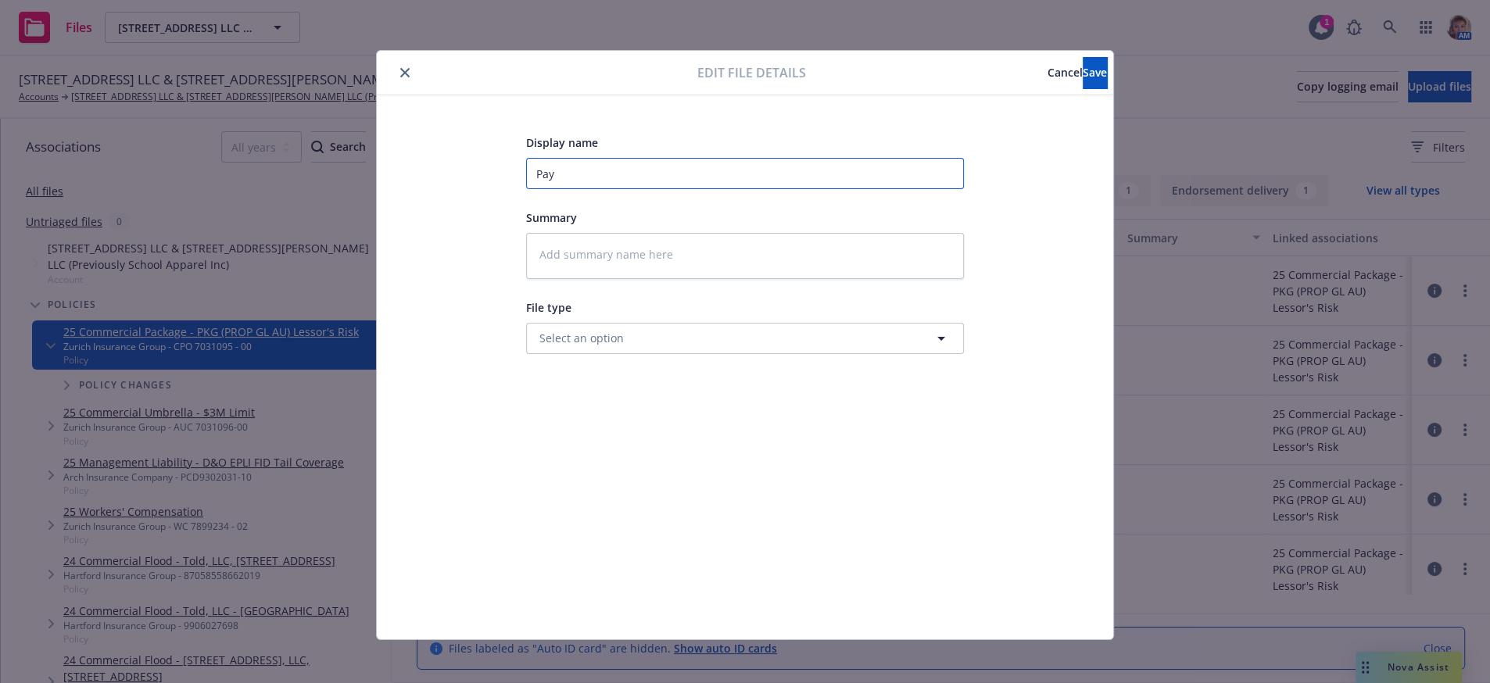
type input "Pa"
type textarea "x"
type input "P"
type textarea "x"
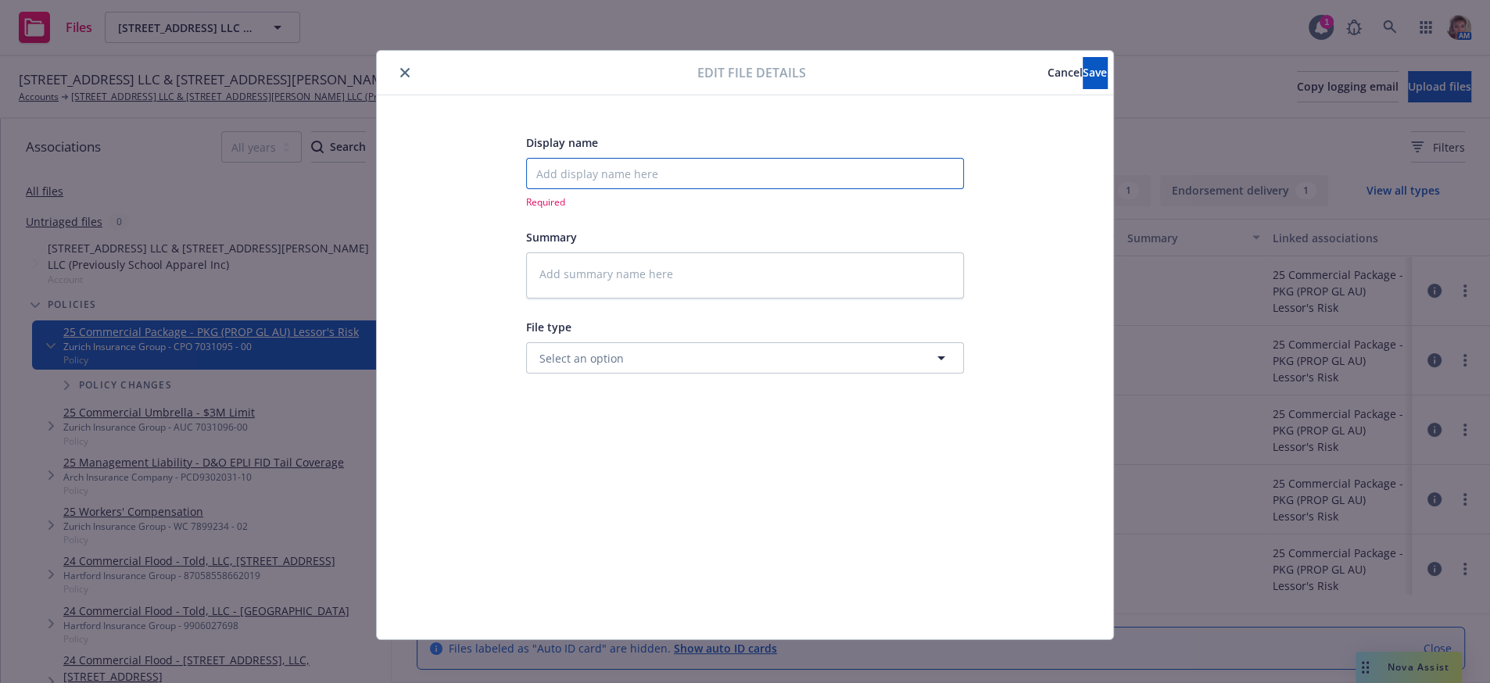
type input "e"
type textarea "x"
type input "em"
type textarea "x"
type input "ema"
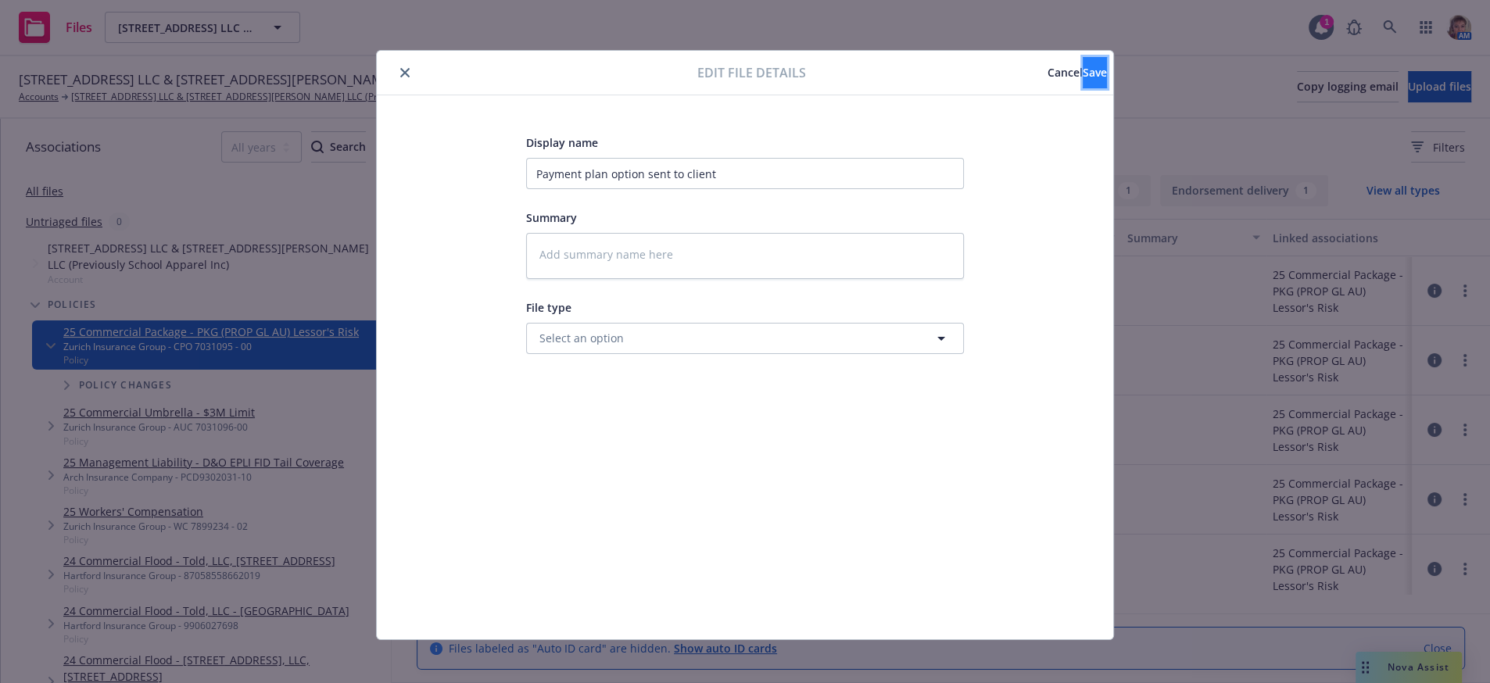
click at [1083, 69] on button "Save" at bounding box center [1095, 72] width 24 height 31
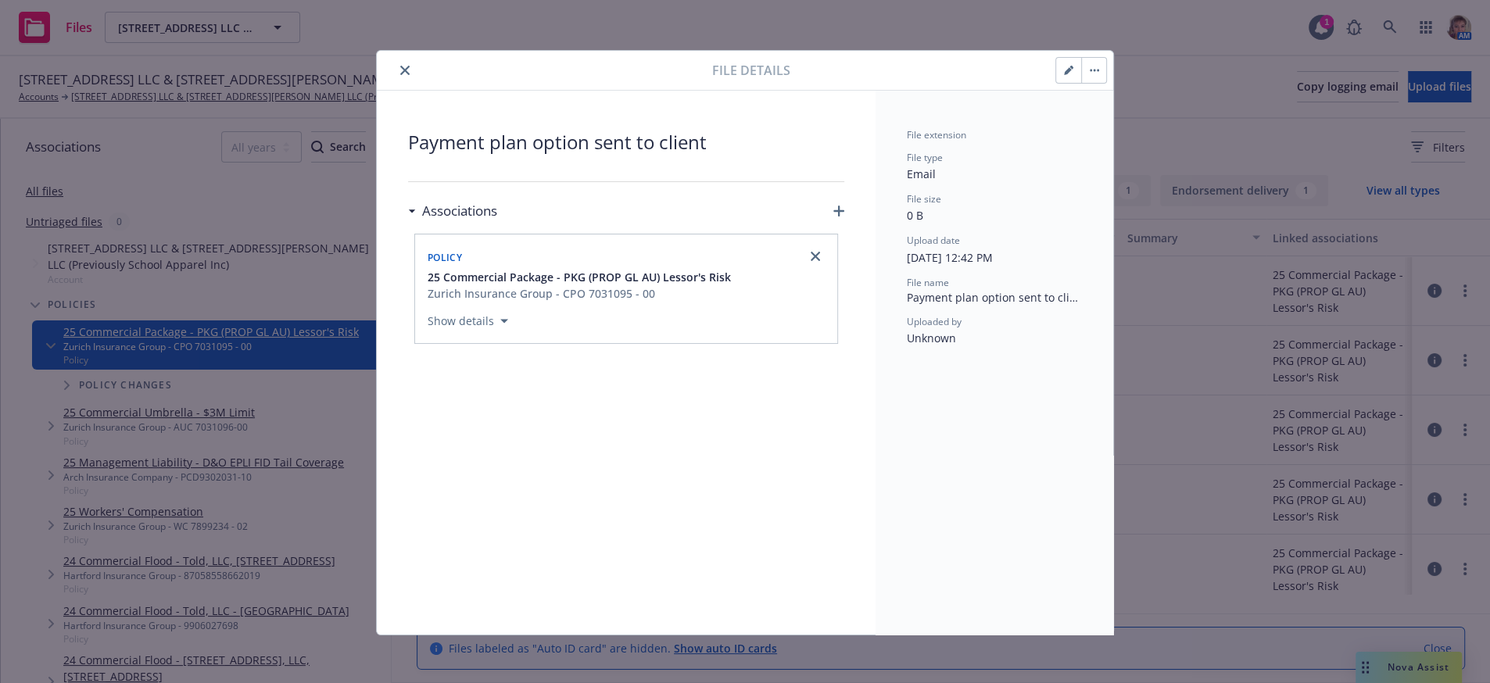
click at [396, 70] on button "close" at bounding box center [405, 70] width 19 height 19
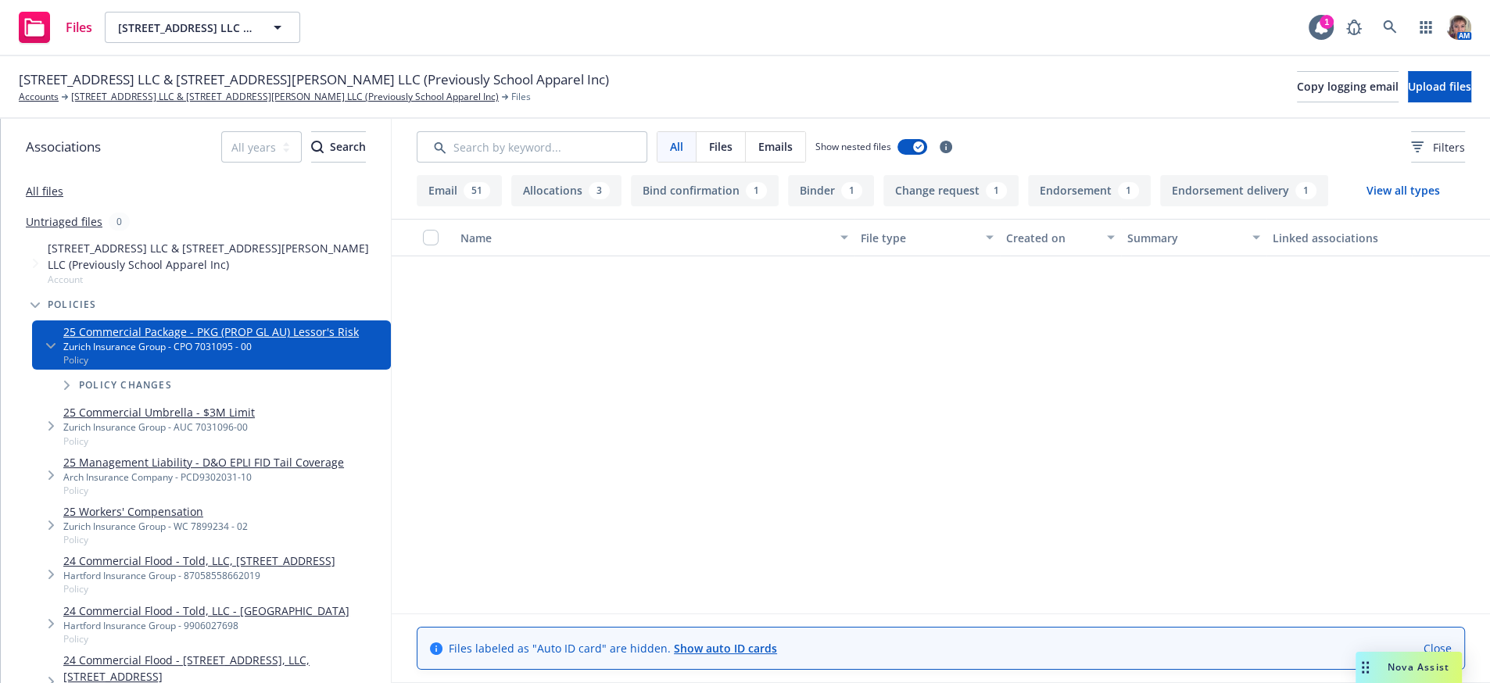
scroll to position [3519, 0]
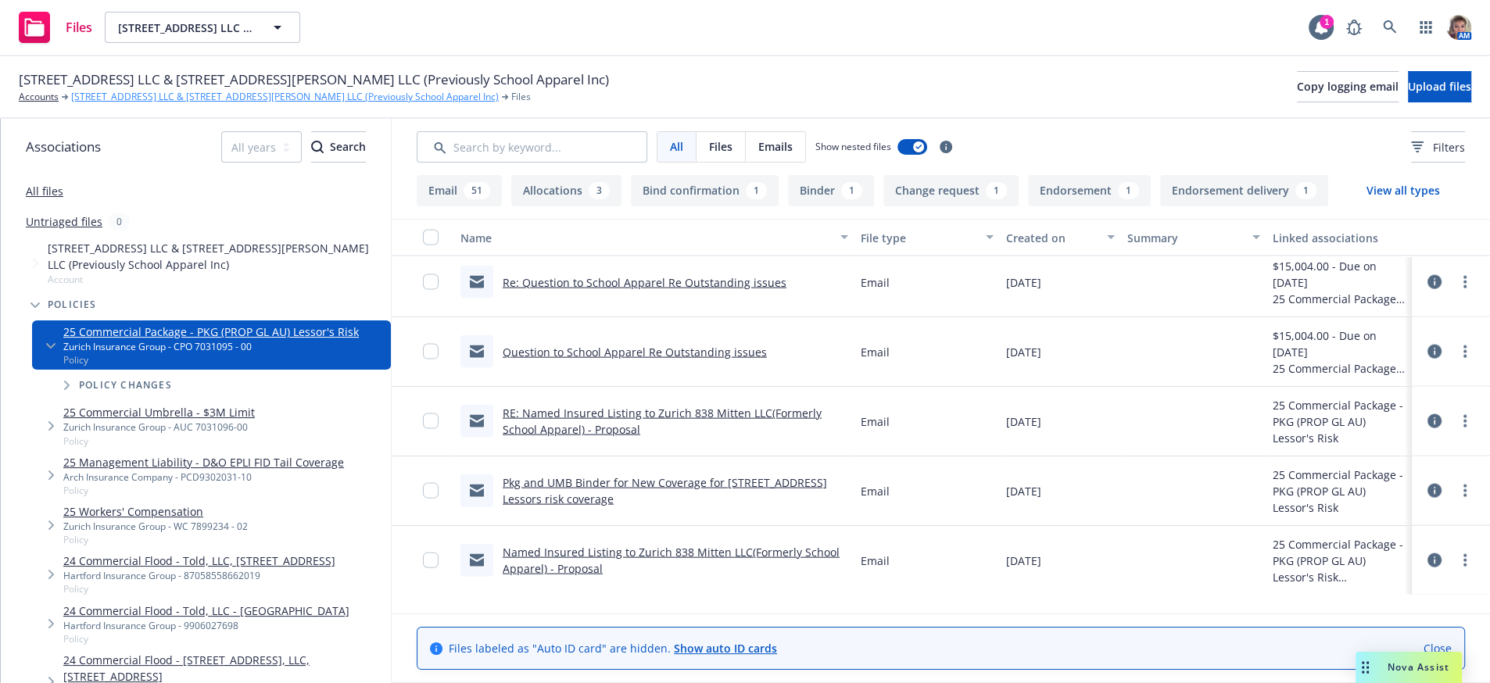
click at [156, 100] on link "[STREET_ADDRESS] LLC & [STREET_ADDRESS][PERSON_NAME] LLC (Previously School App…" at bounding box center [285, 97] width 428 height 14
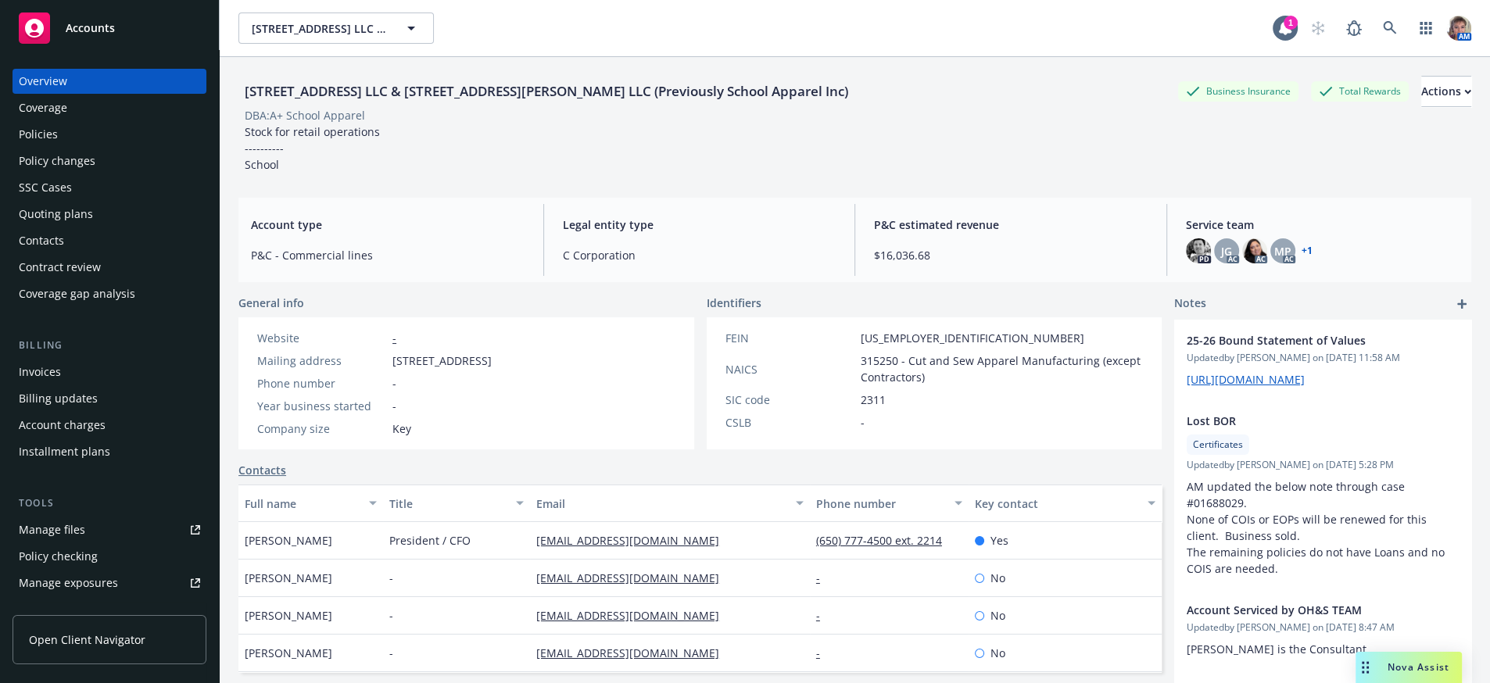
drag, startPoint x: 74, startPoint y: 149, endPoint x: 853, endPoint y: 367, distance: 808.6
click at [74, 147] on div "Policies" at bounding box center [109, 134] width 181 height 25
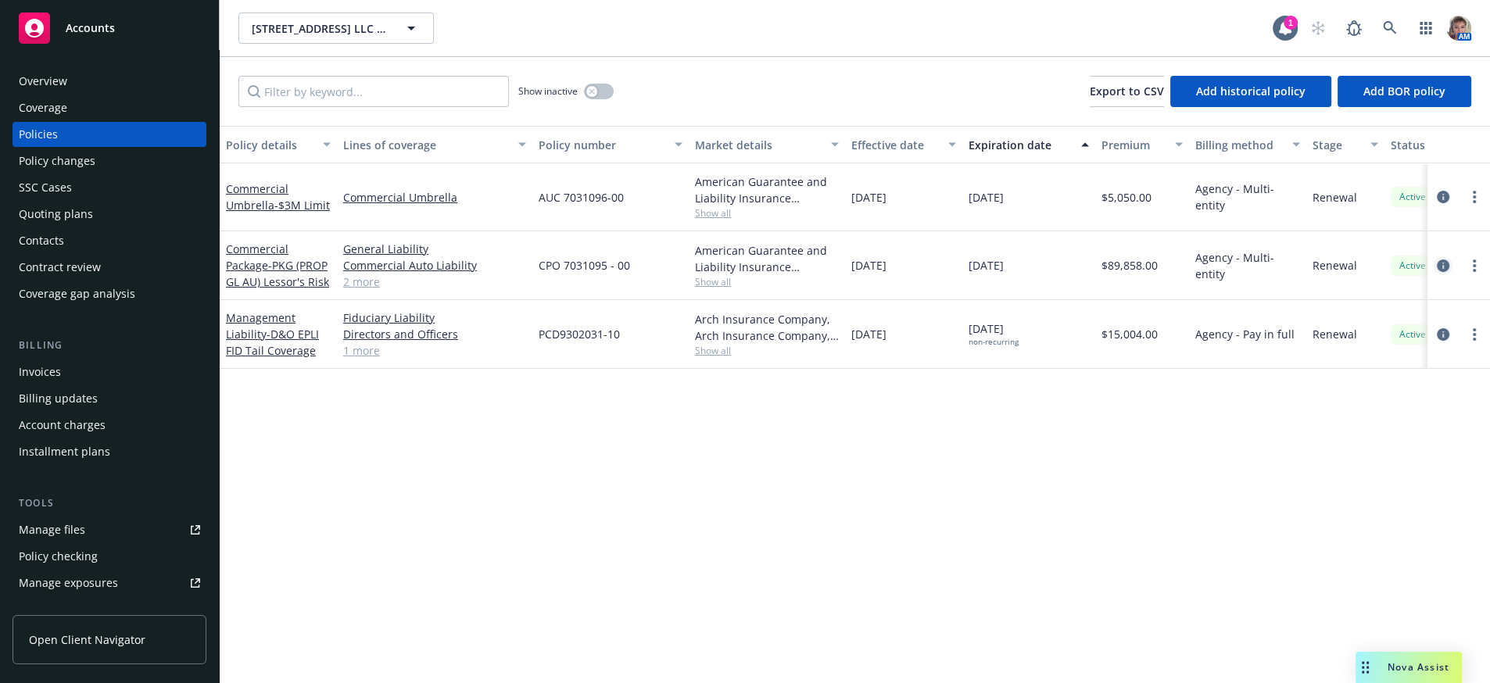
click at [1443, 272] on icon "circleInformation" at bounding box center [1443, 266] width 13 height 13
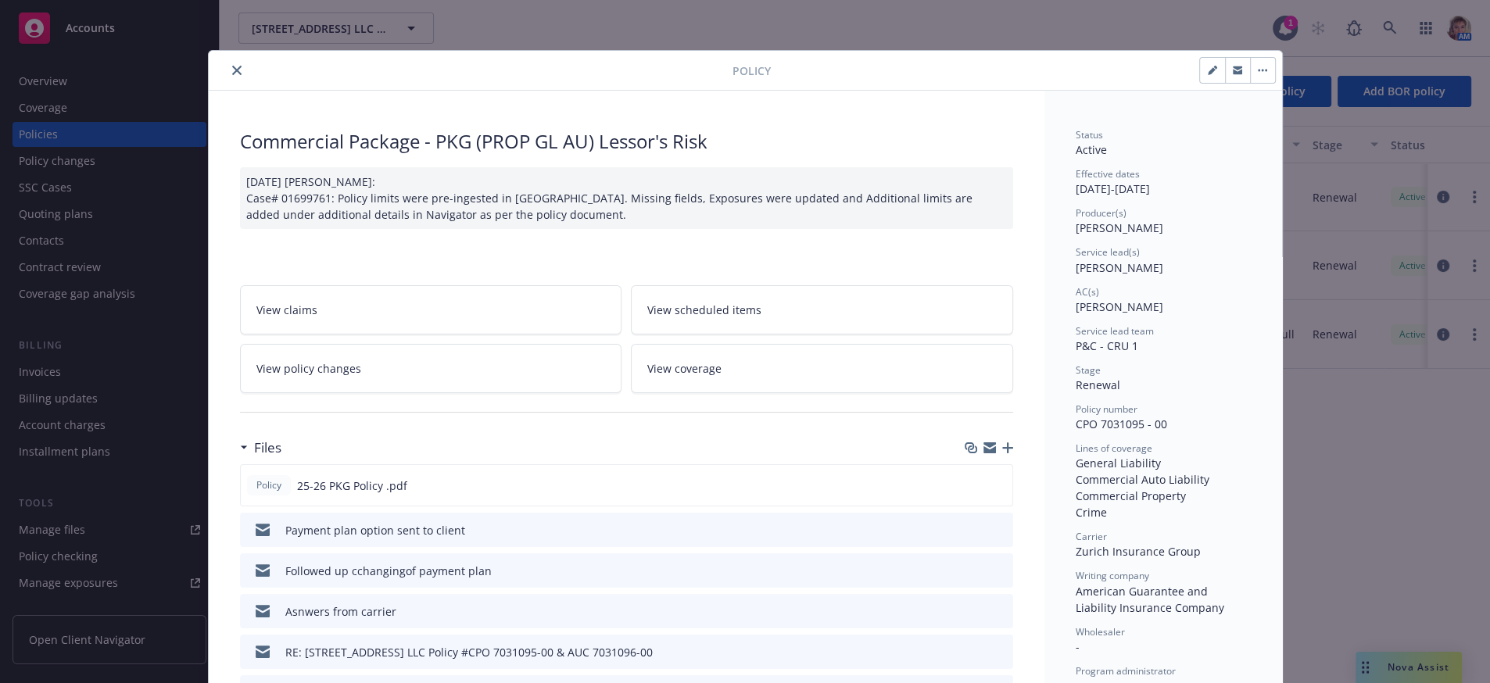
click at [1002, 454] on icon "button" at bounding box center [1007, 448] width 11 height 11
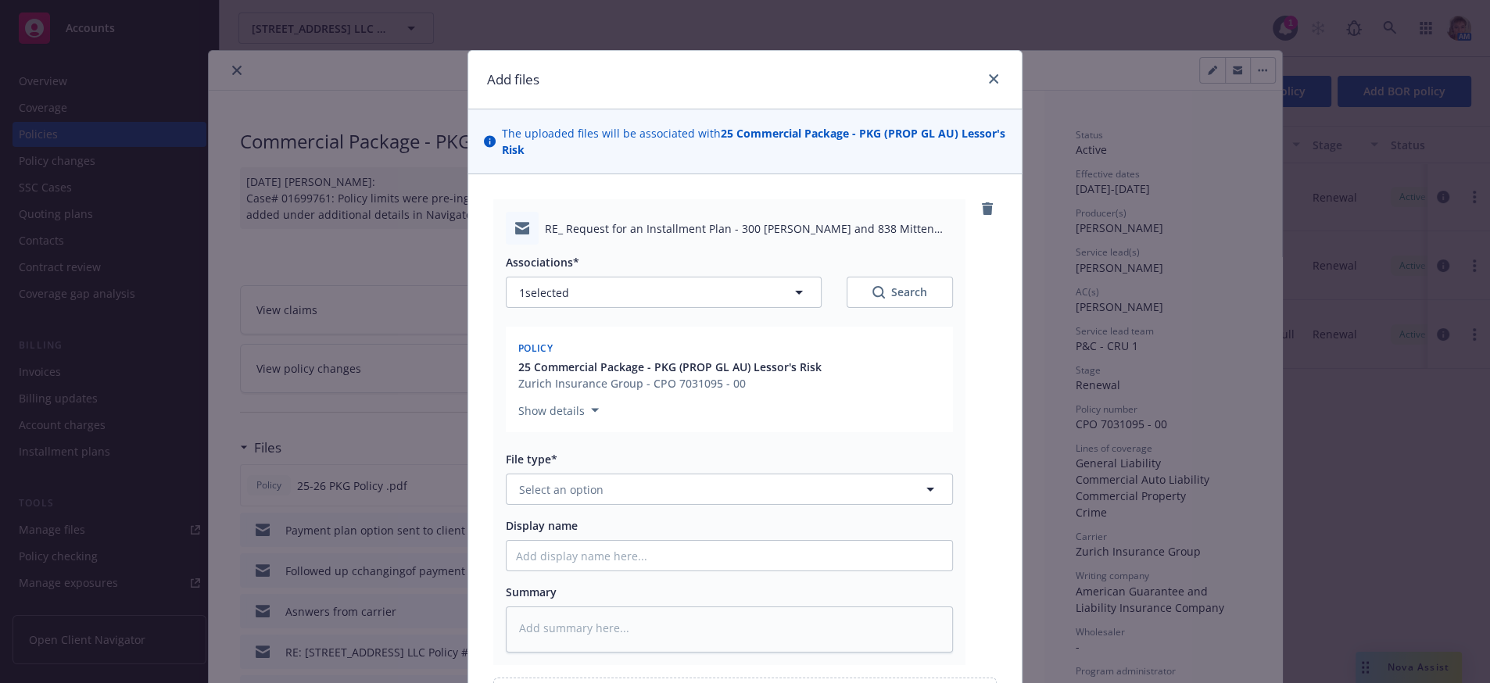
click at [543, 540] on div "Associations* 1 selected Search Policy 25 Commercial Package - PKG (PROP GL AU)…" at bounding box center [729, 449] width 447 height 408
click at [543, 498] on span "Select an option" at bounding box center [561, 490] width 84 height 16
type input "em"
click at [674, 592] on div "Email" at bounding box center [730, 581] width 446 height 41
click at [674, 571] on input "Display name" at bounding box center [730, 556] width 446 height 30
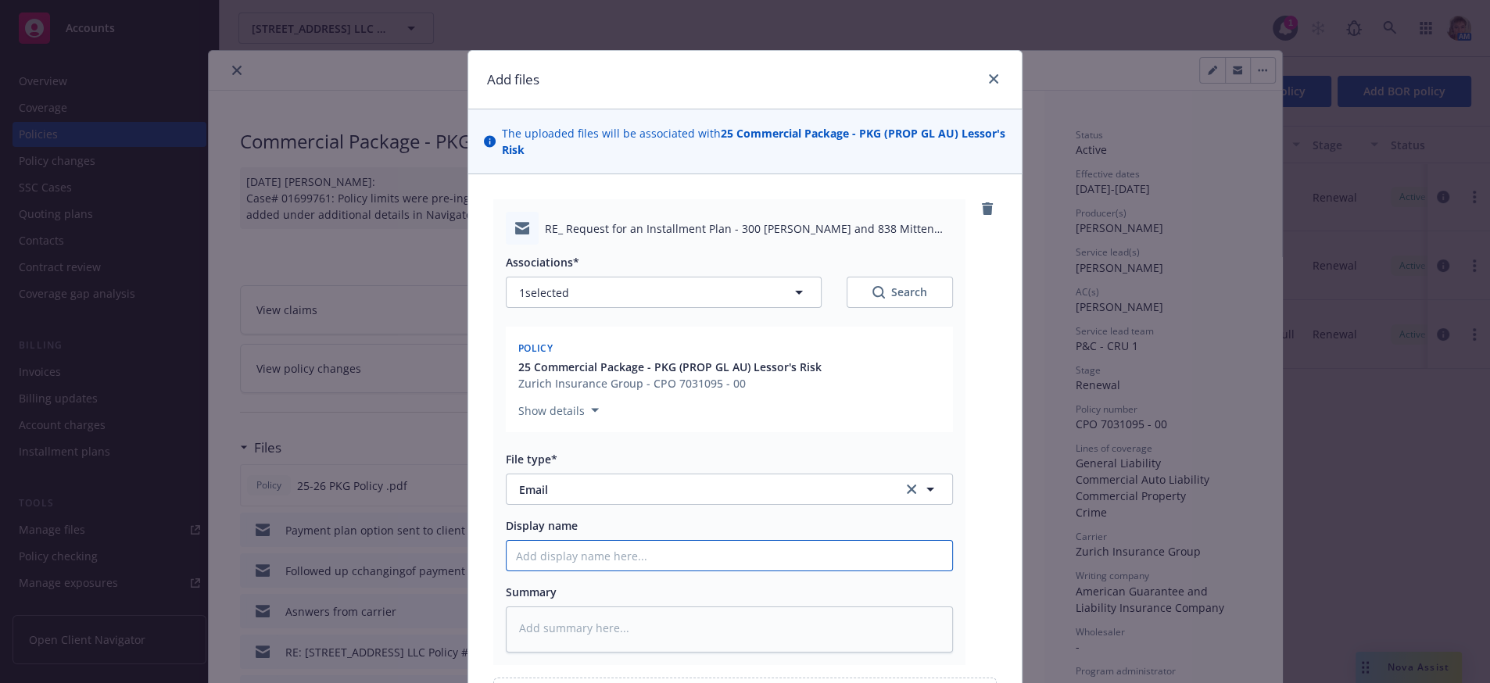
type textarea "x"
type input "C"
type textarea "x"
type input "Co"
type textarea "x"
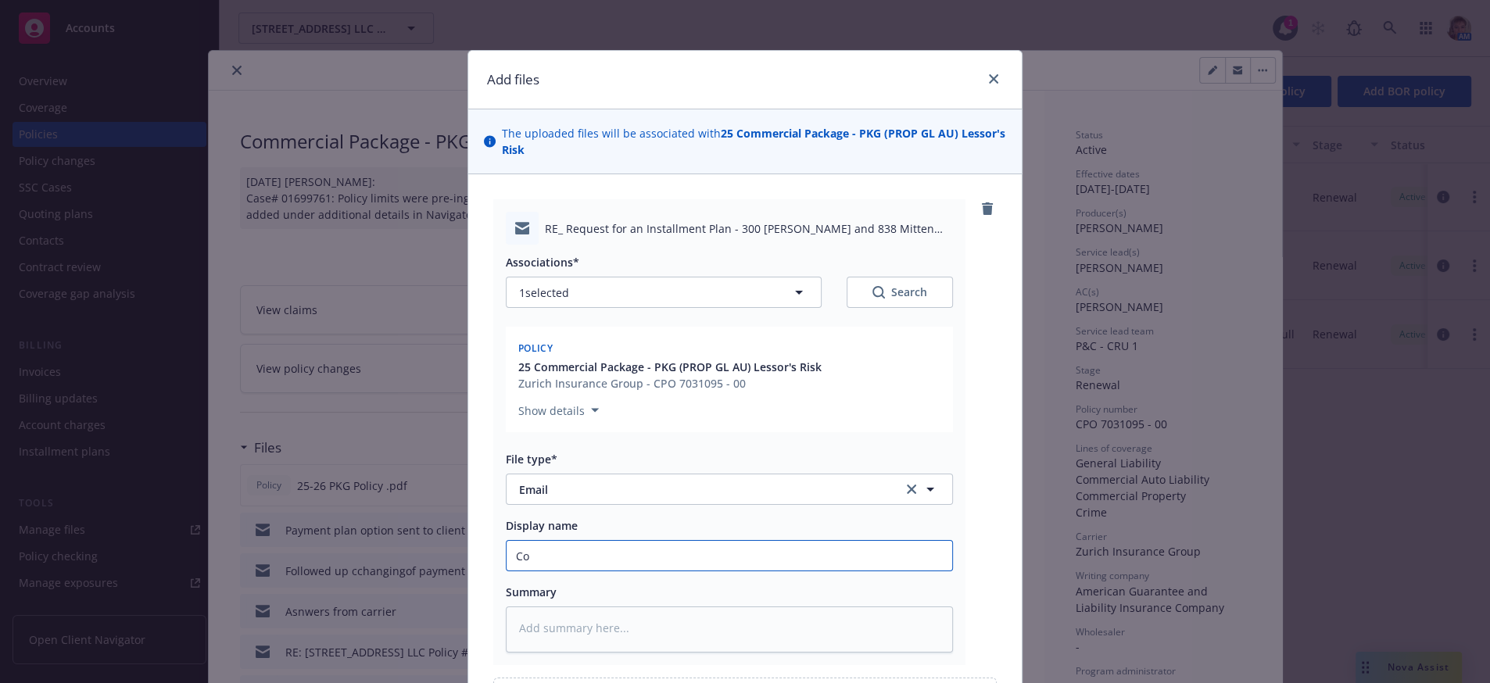
type input "Con"
type textarea "x"
type input "Conf"
type textarea "x"
type input "Confr"
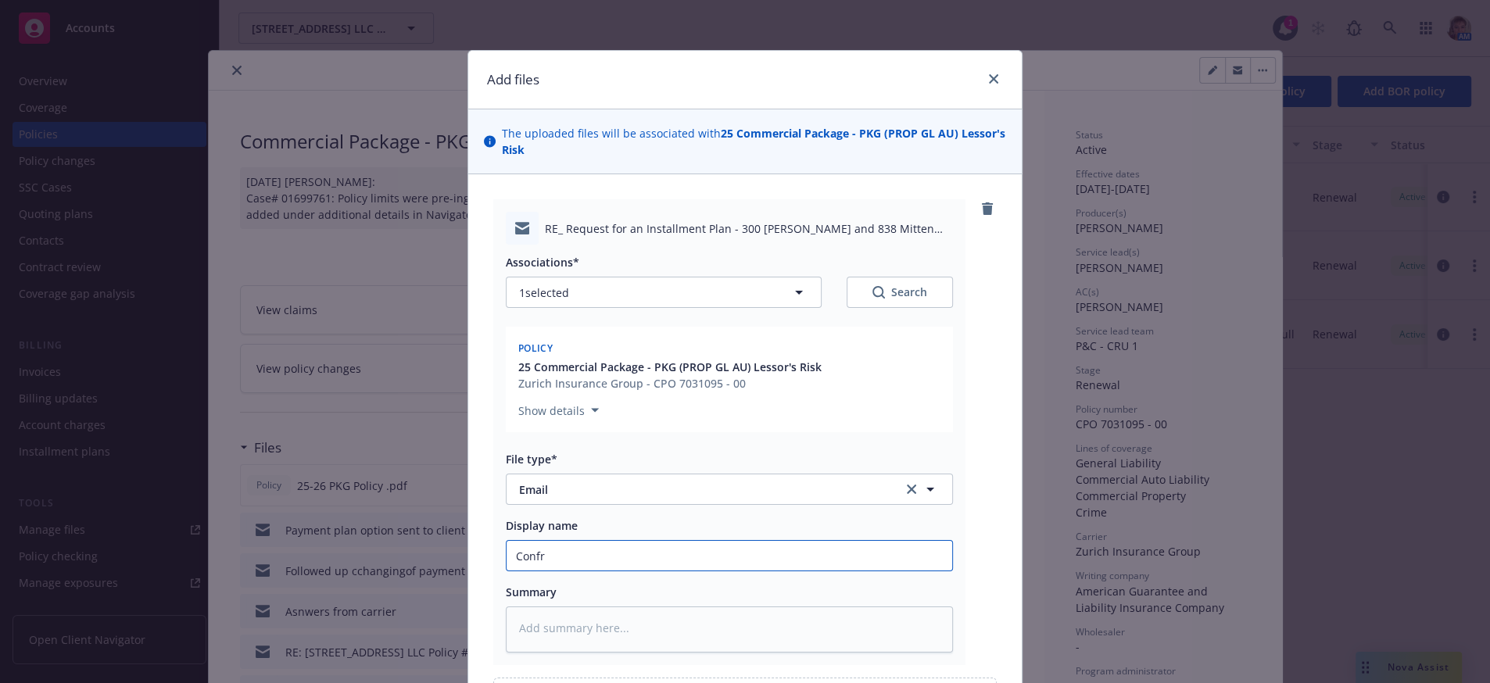
type textarea "x"
type input "Confrm"
type textarea "x"
type input "Confrma"
type textarea "x"
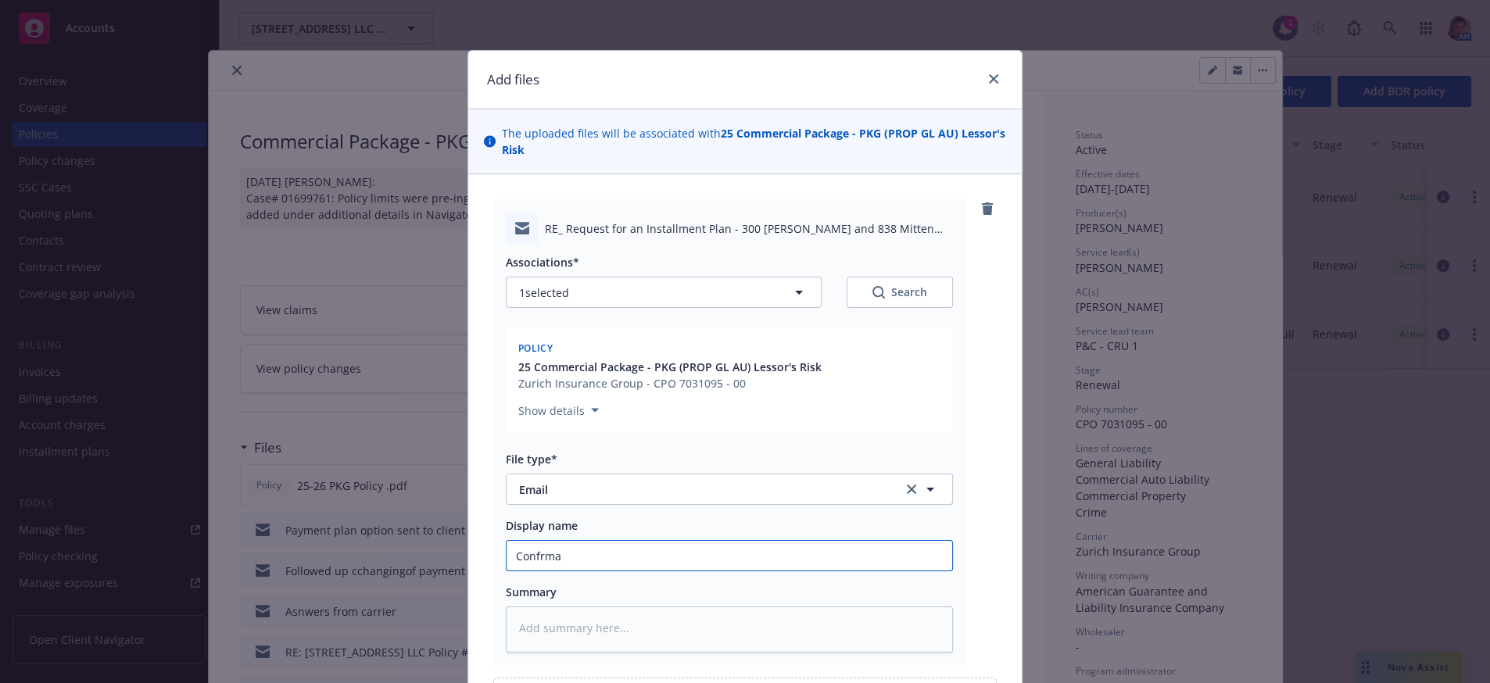
type input "Confrmat"
type textarea "x"
type input "Confrmati"
type textarea "x"
type input "Confrmatio"
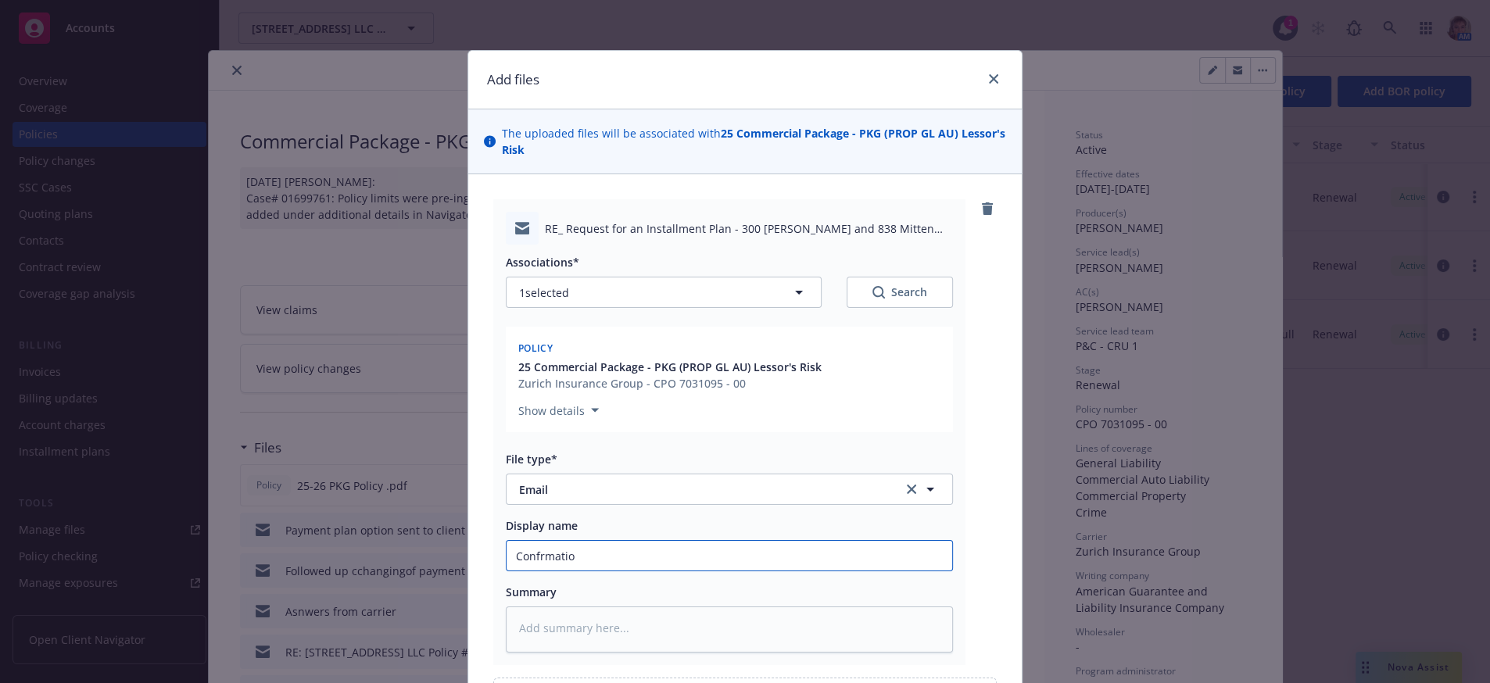
type textarea "x"
type input "Confrmatiom"
type textarea "x"
type input "Confrmatiom o"
type textarea "x"
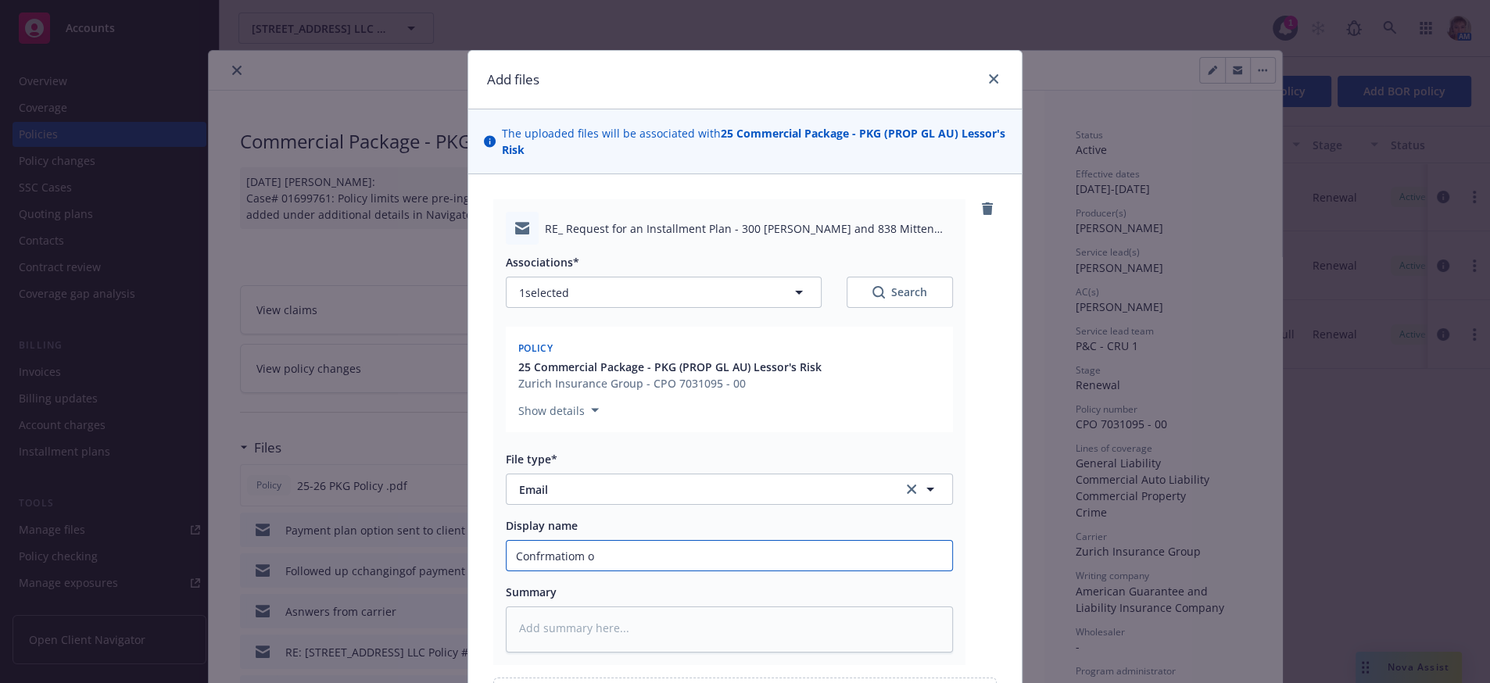
type input "Confrmatiom of"
type textarea "x"
type input "Confrmatiom of"
type textarea "x"
type input "Confrmatiom of t"
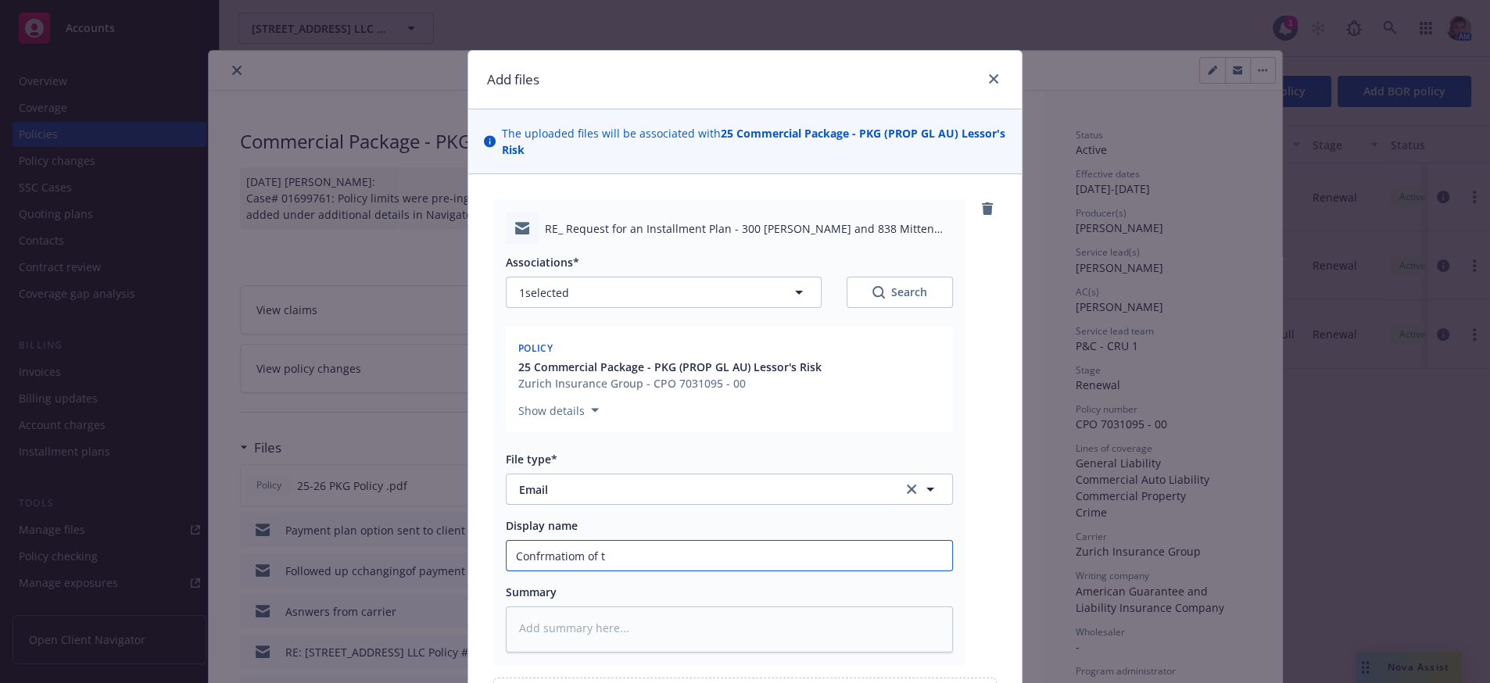
type textarea "x"
type input "Confrmatiom of th"
type textarea "x"
type input "Confrmatiom of the"
type textarea "x"
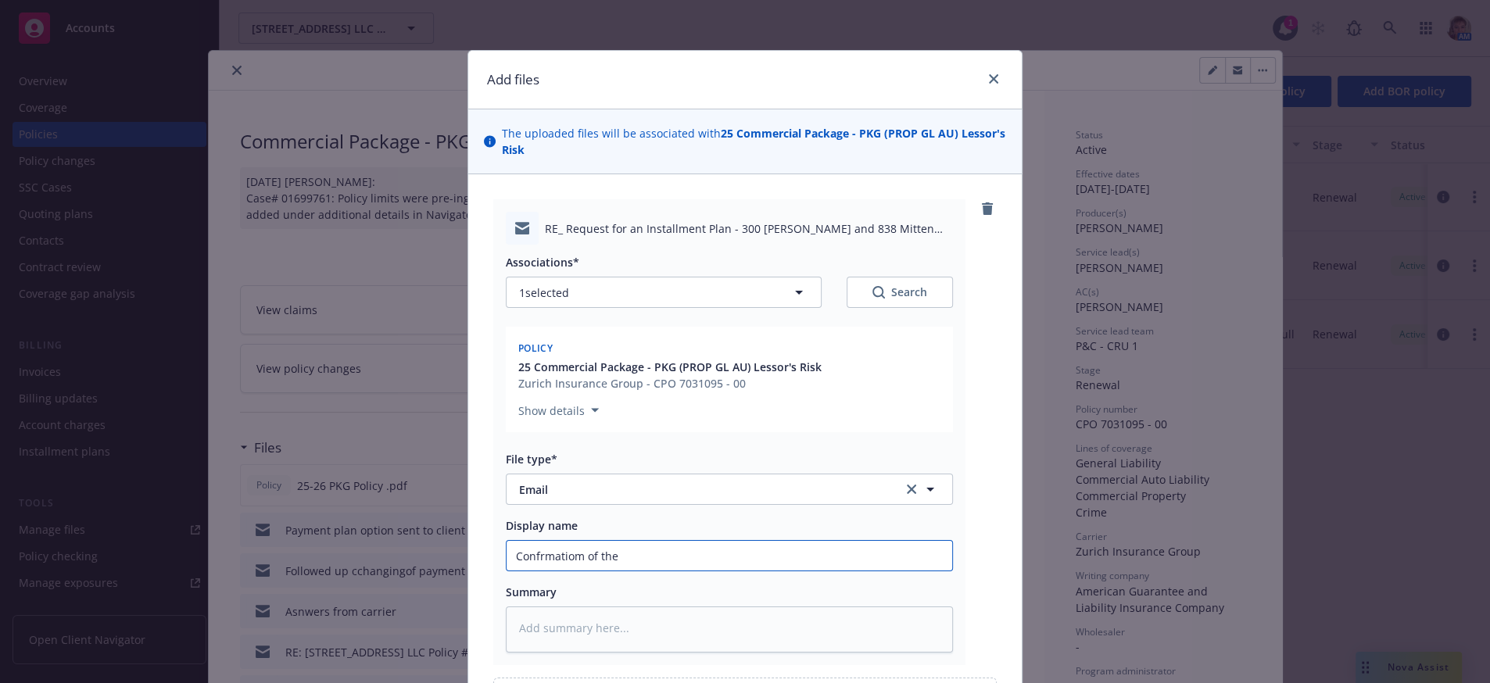
type input "Confrmatiom of the"
type textarea "x"
type input "Confrmatiom of the in"
type textarea "x"
type input "Confrmatiom of the ins"
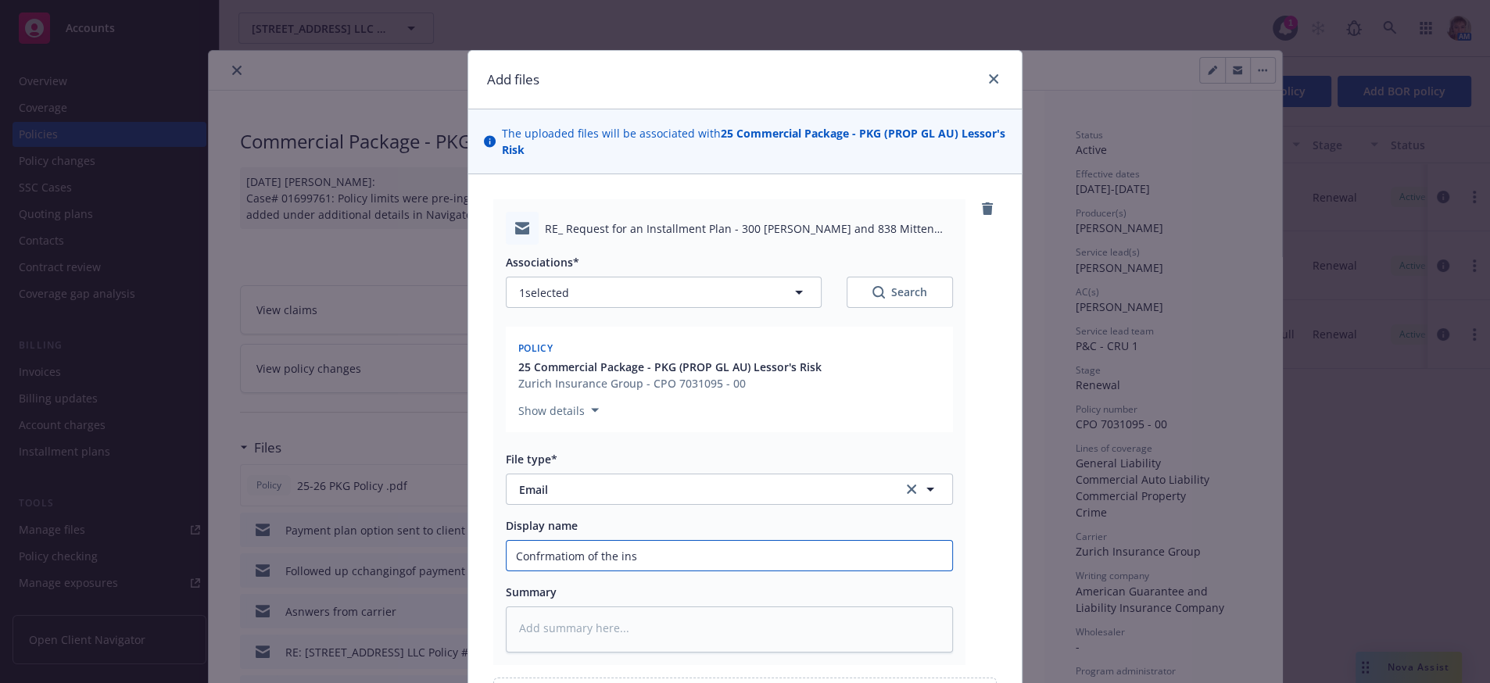
type textarea "x"
type input "Confrmatiom of the inst"
type textarea "x"
type input "Confrmatiom of the insta"
type textarea "x"
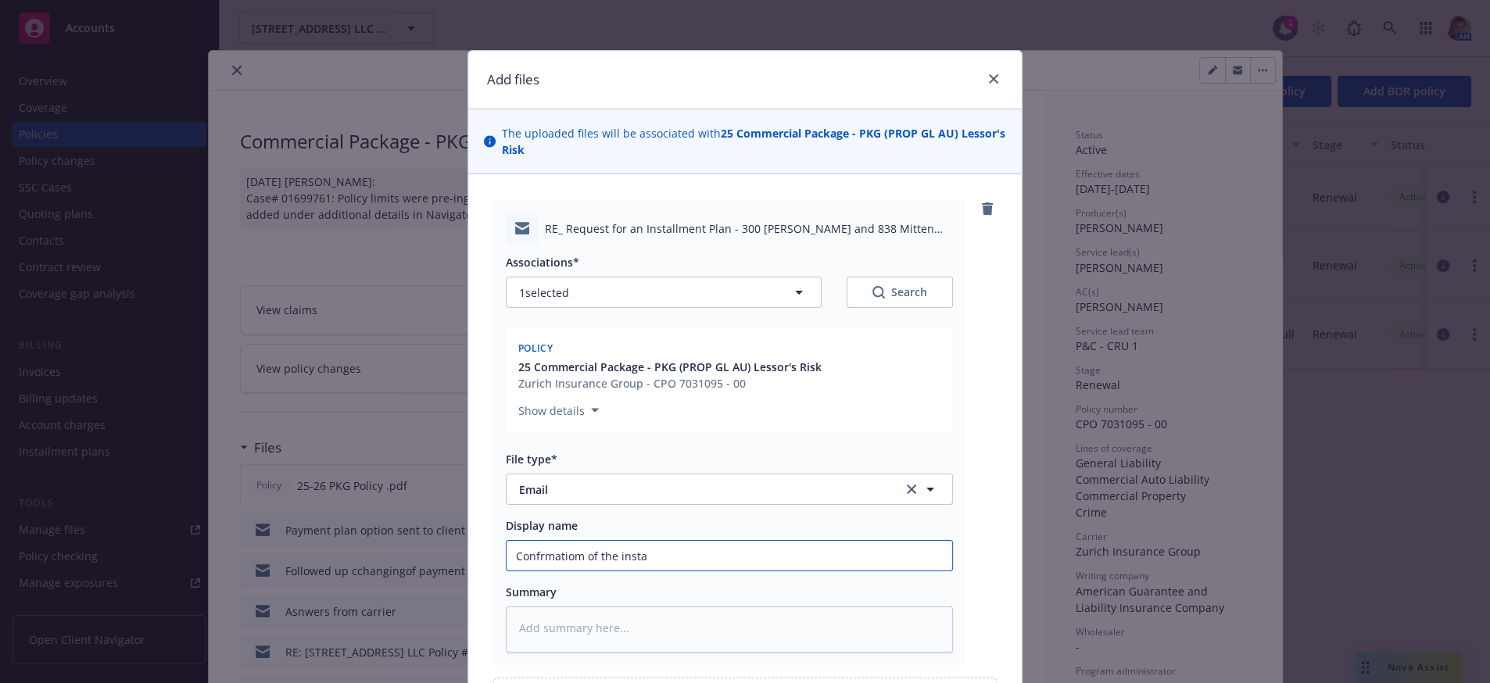
type input "Confrmatiom of the instal"
type textarea "x"
type input "Confrmatiom of the install"
type textarea "x"
type input "Confrmatiom of the installme"
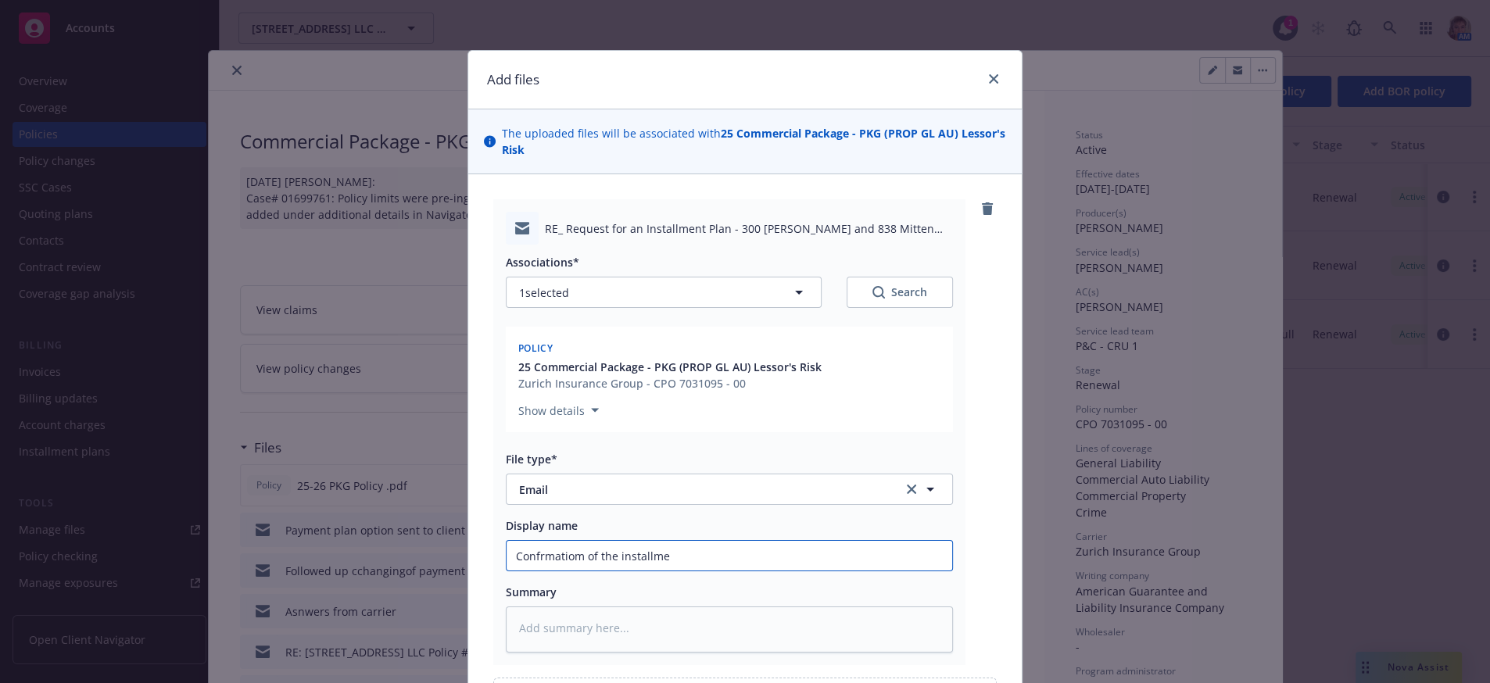
type textarea "x"
type input "Confrmatiom of the installmen"
type textarea "x"
type input "Confrmatiom of the installment"
type textarea "x"
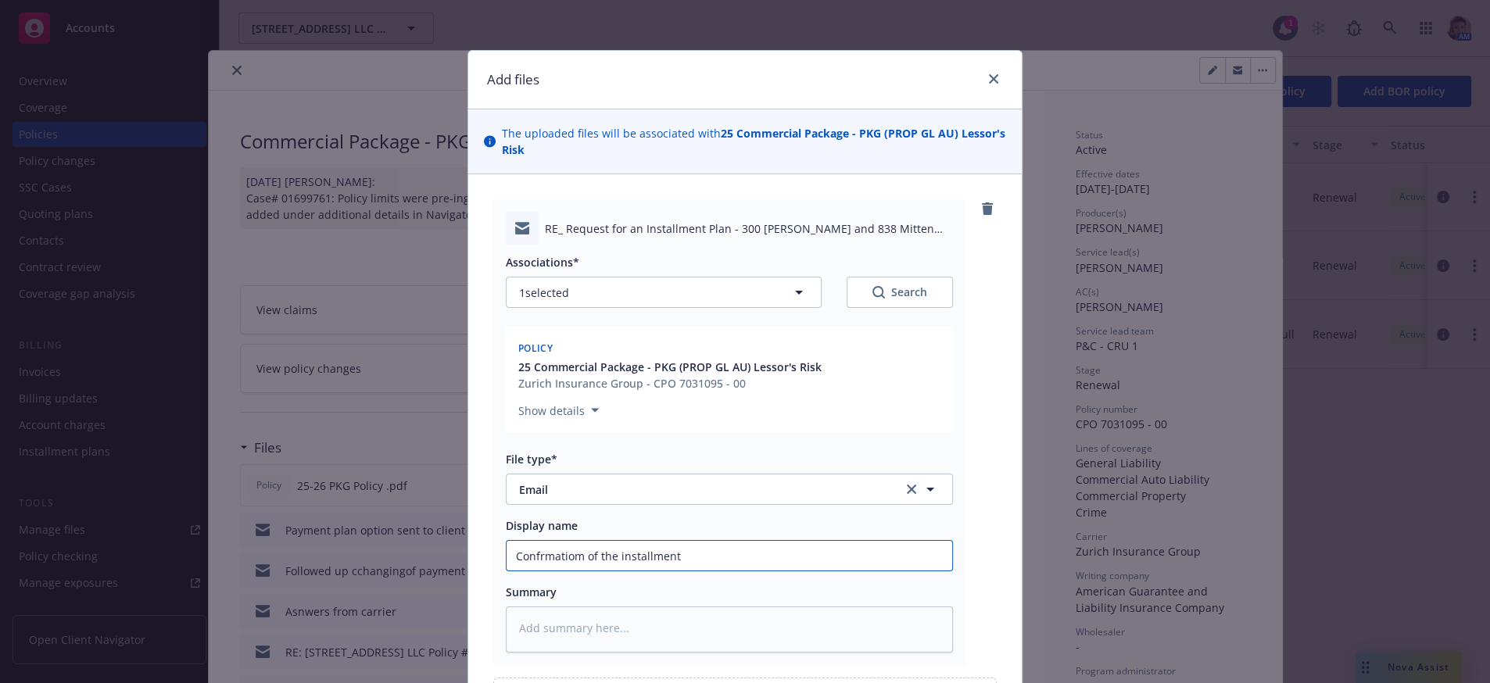
type input "Confrmatiom of the installment"
type textarea "x"
type input "Confrmatiom of the installment p"
type textarea "x"
type input "Confrmatiom of the installment pl"
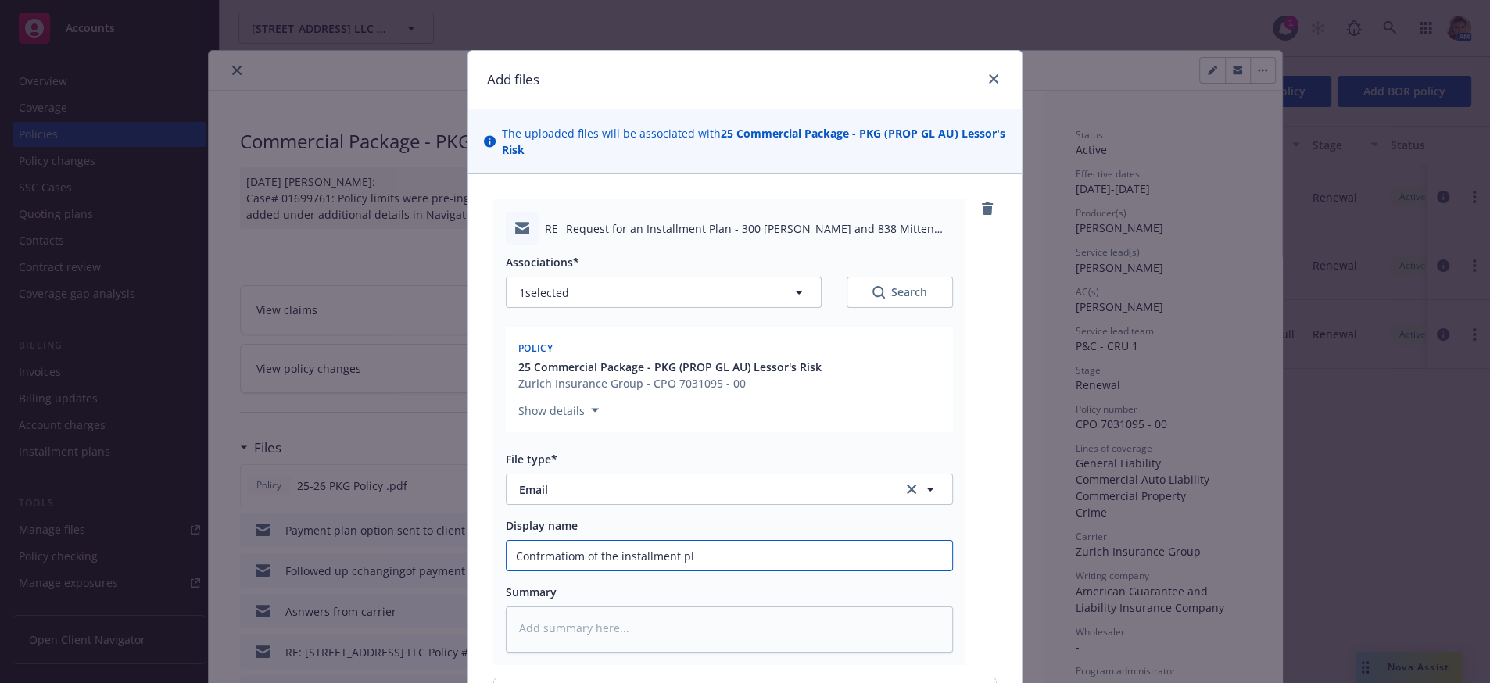
type textarea "x"
type input "Confrmatiom of the installment pla"
type textarea "x"
type input "Confrmatiom of the installment plan"
type textarea "x"
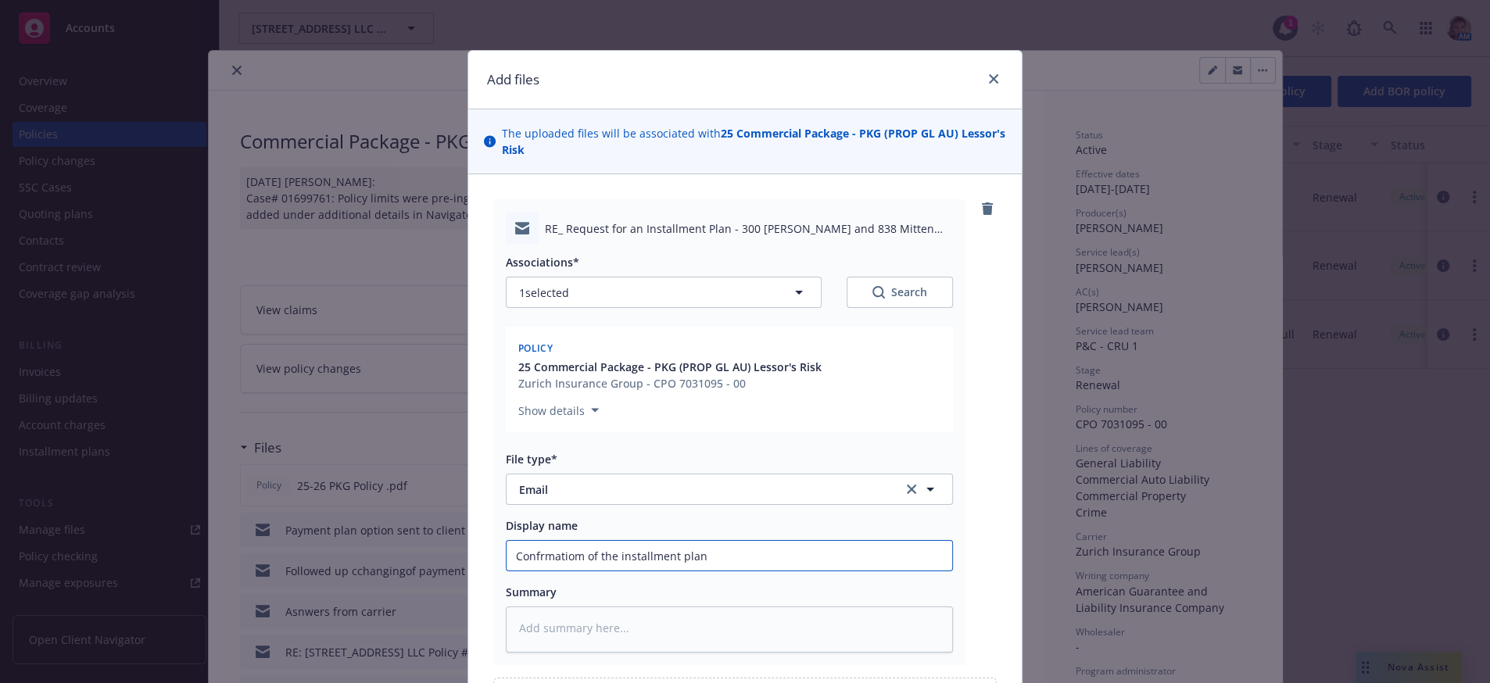
type input "Confrmatiom of the installment plan"
type textarea "x"
type input "Confrmatiom of the installment plan f"
type textarea "x"
type input "Confrmatiom of the installment plan fr"
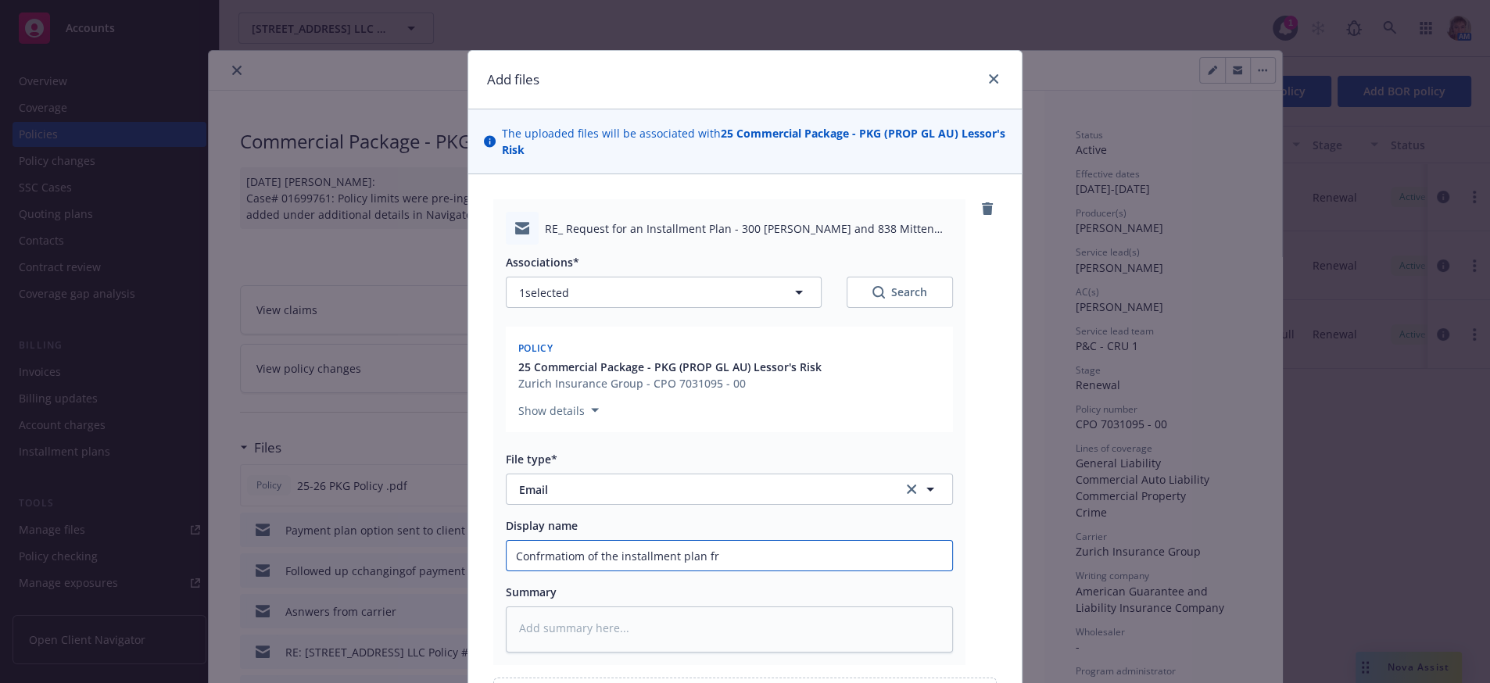
type textarea "x"
type input "Confrmatiom of the installment plan fro"
type textarea "x"
type input "Confrmatiom of the installment plan from"
type textarea "x"
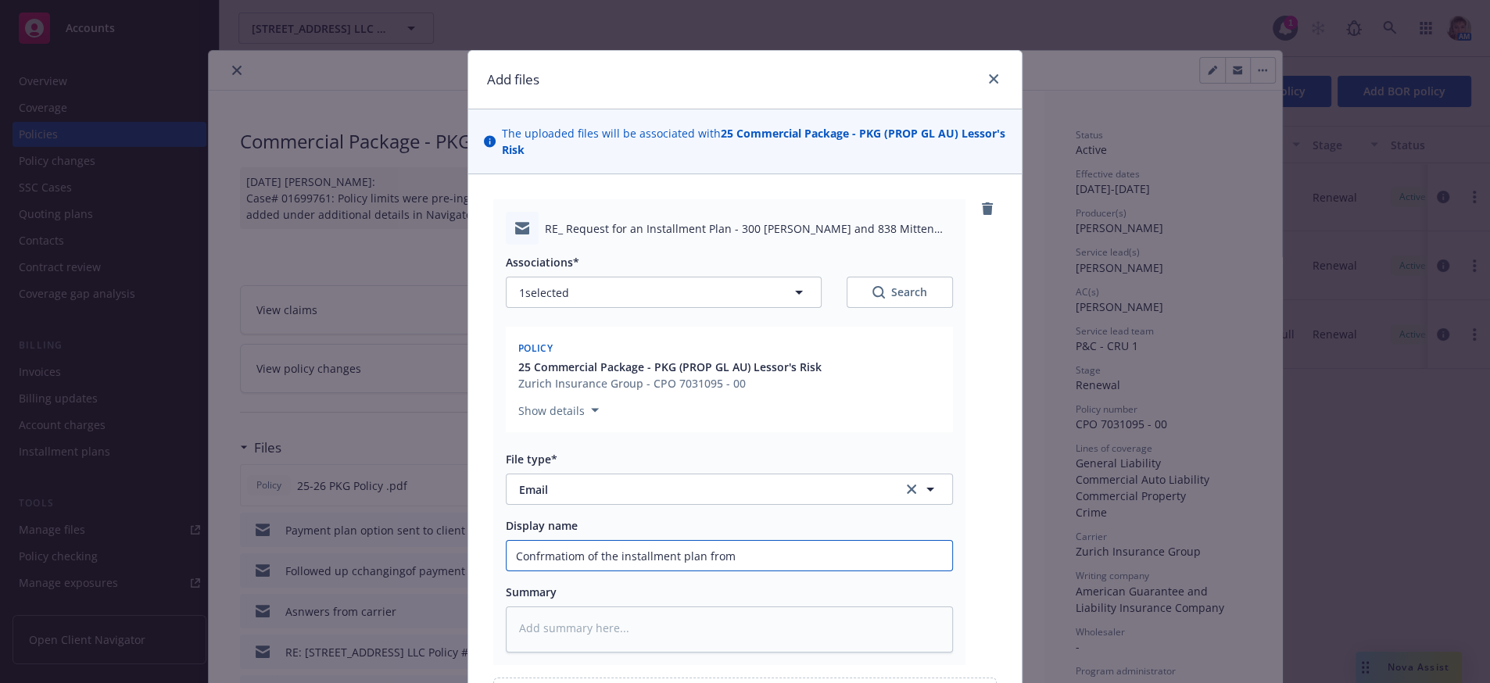
type input "Confrmatiom of the installment plan from"
type textarea "x"
type input "Confrmatiom of the installment plan from Z"
type textarea "x"
type input "Confrmatiom of the installment plan from Zu"
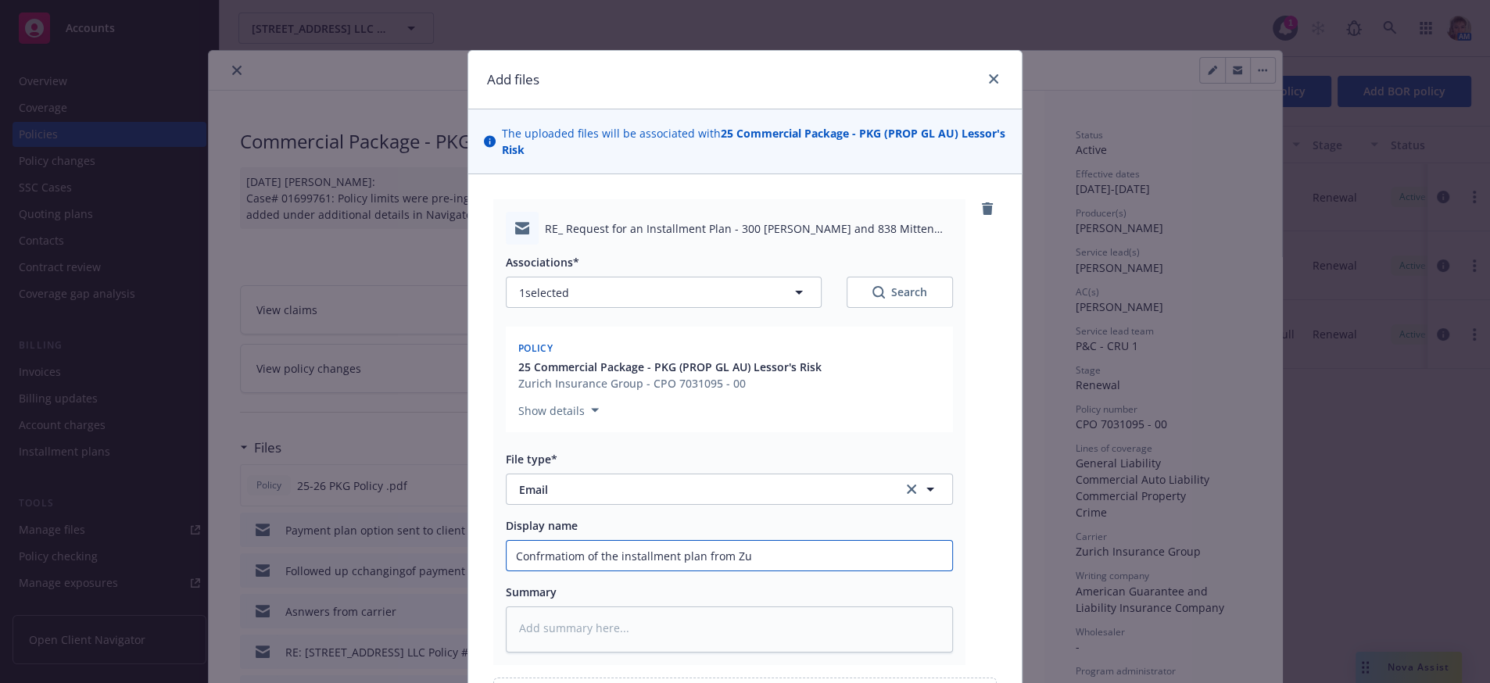
type textarea "x"
type input "Confrmatiom of the installment plan from Zur"
type textarea "x"
type input "Confrmatiom of the installment plan from Zuri"
type textarea "x"
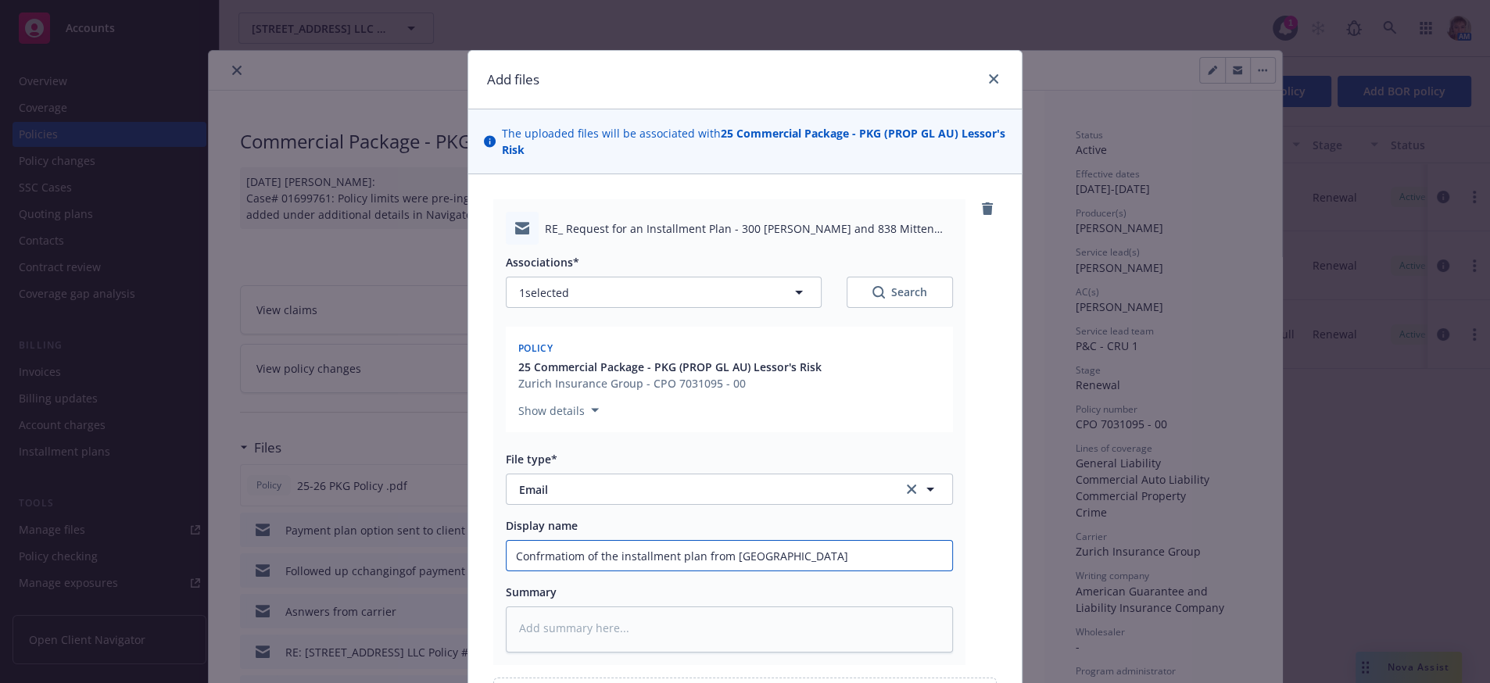
type input "Confrmatiom of the installment plan from Zuric"
type textarea "x"
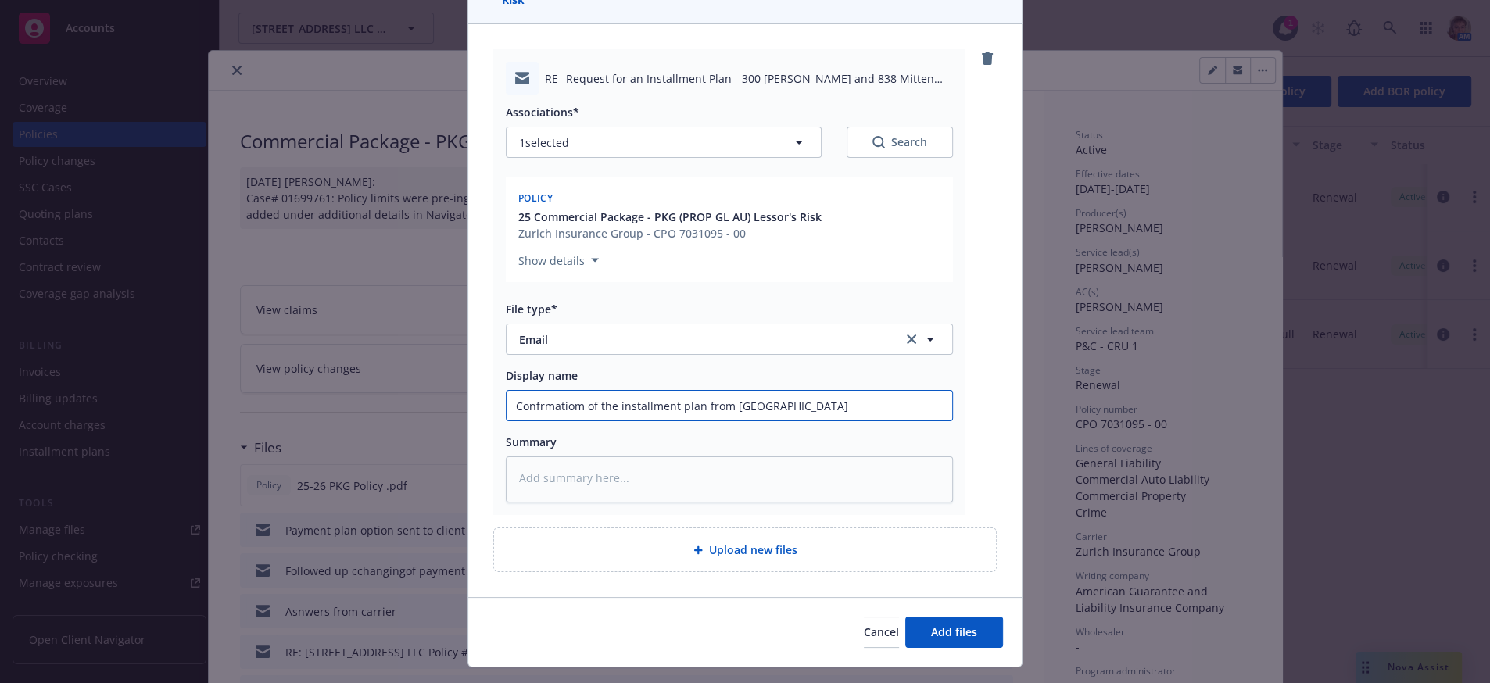
scroll to position [242, 0]
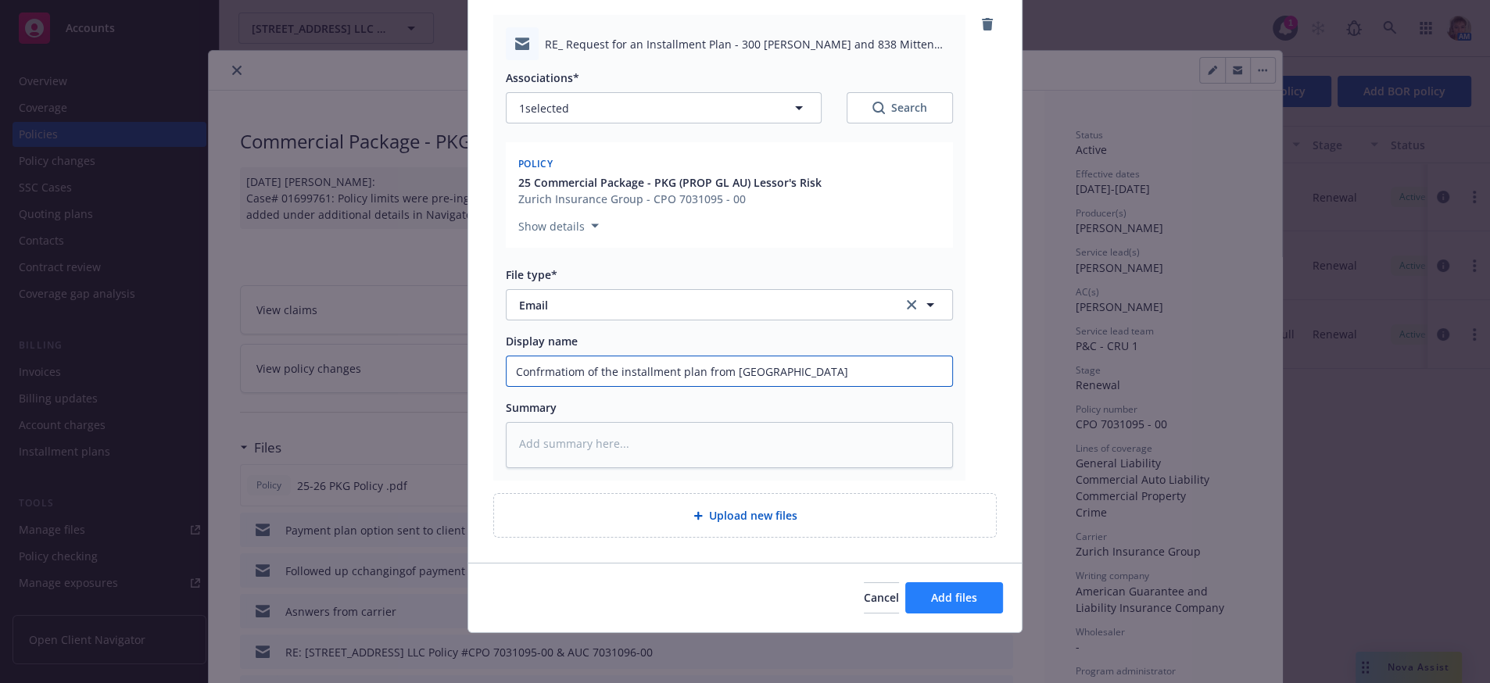
type input "Confrmatiom of the installment plan from Zurich"
click at [957, 601] on span "Add files" at bounding box center [954, 597] width 46 height 15
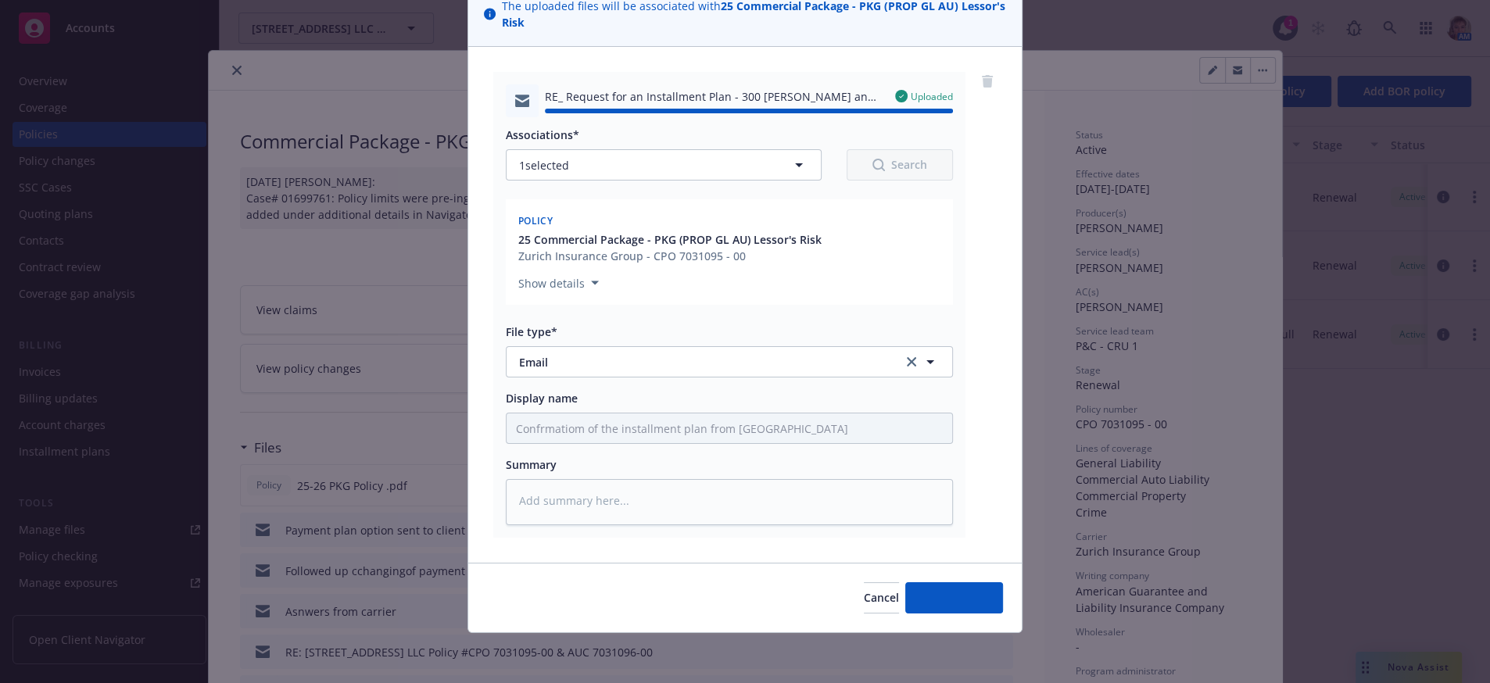
type textarea "x"
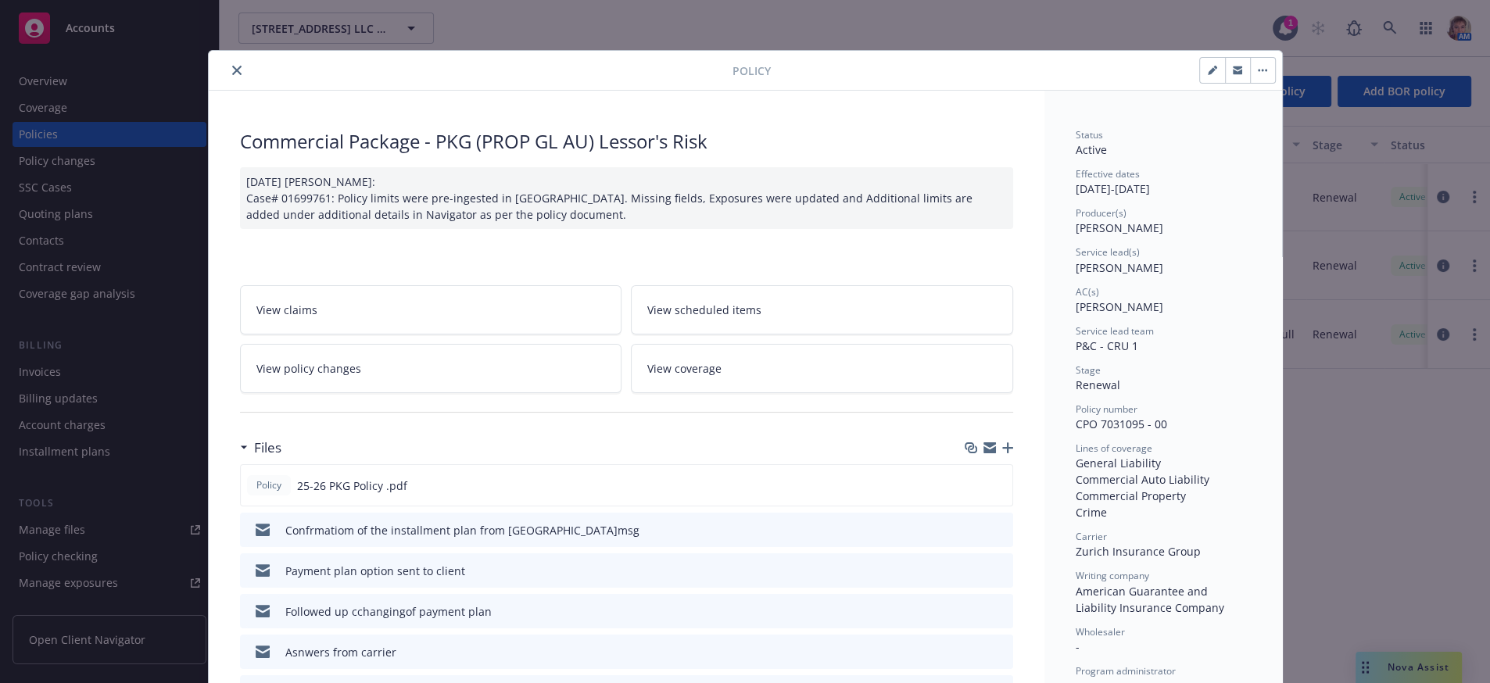
click at [232, 72] on icon "close" at bounding box center [236, 70] width 9 height 9
